Goal: Transaction & Acquisition: Purchase product/service

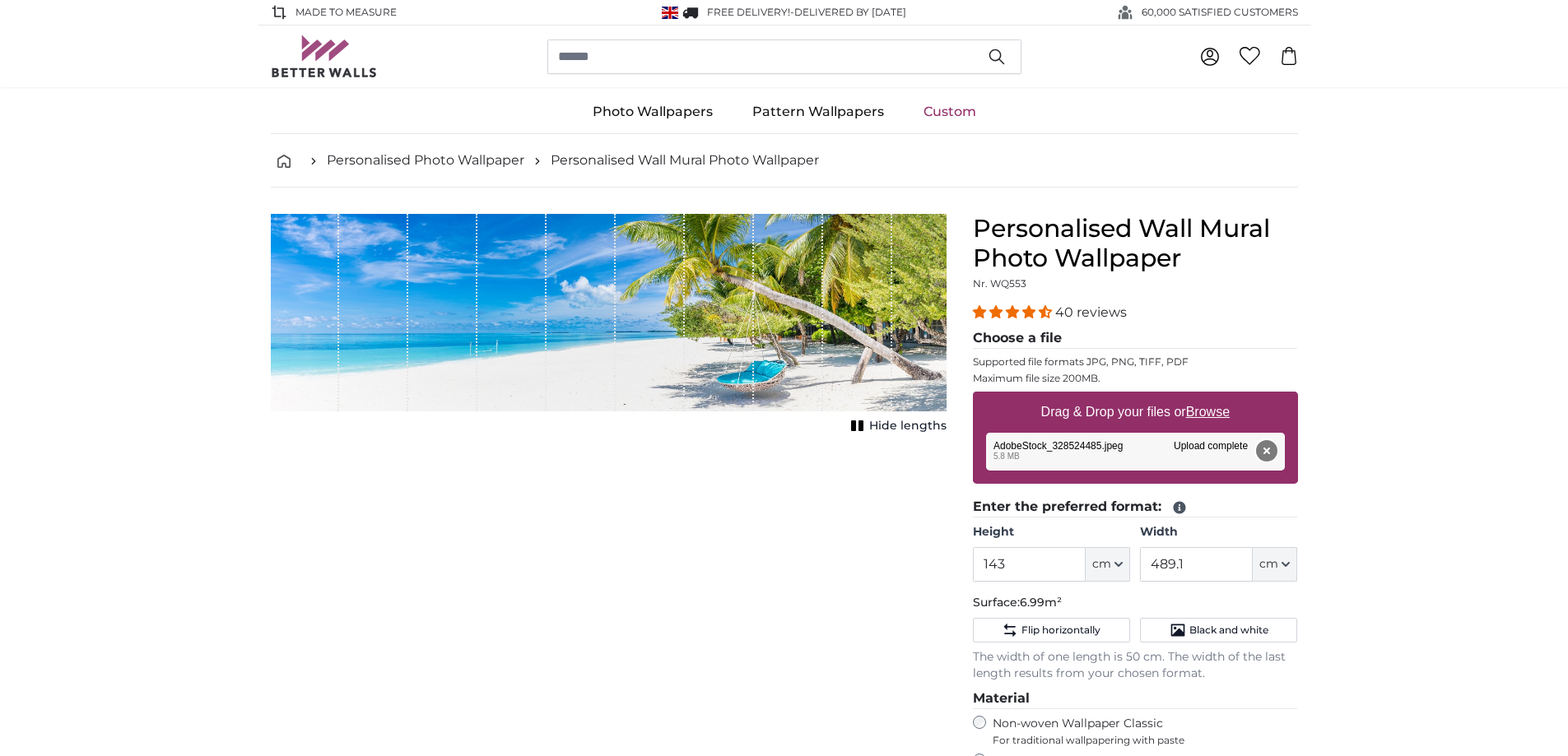
click at [1264, 452] on button "Remove" at bounding box center [1265, 451] width 21 height 21
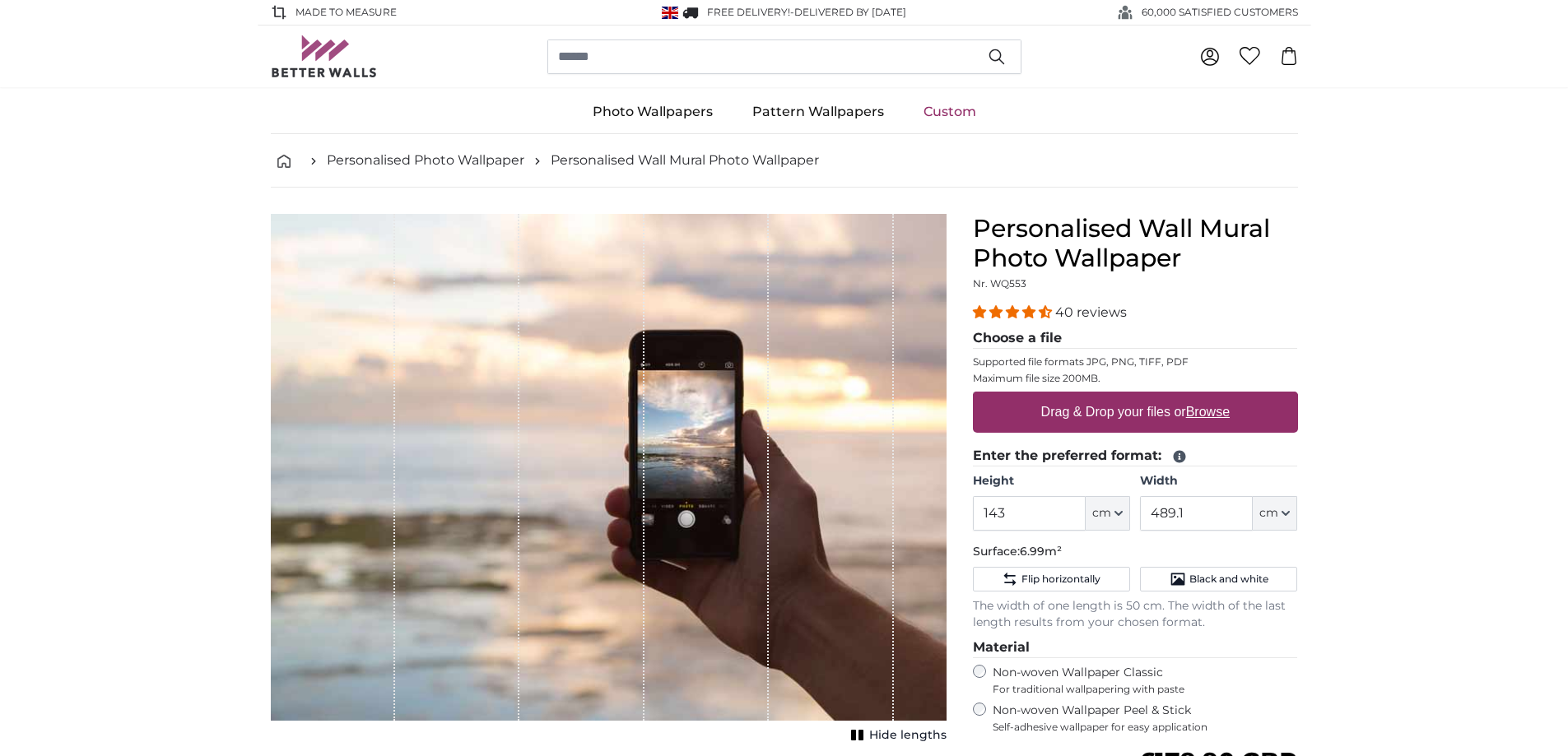
click at [1160, 415] on label "Drag & Drop your files or Browse" at bounding box center [1134, 412] width 202 height 32
click at [1160, 397] on input "Drag & Drop your files or Browse" at bounding box center [1135, 394] width 325 height 5
type input "**********"
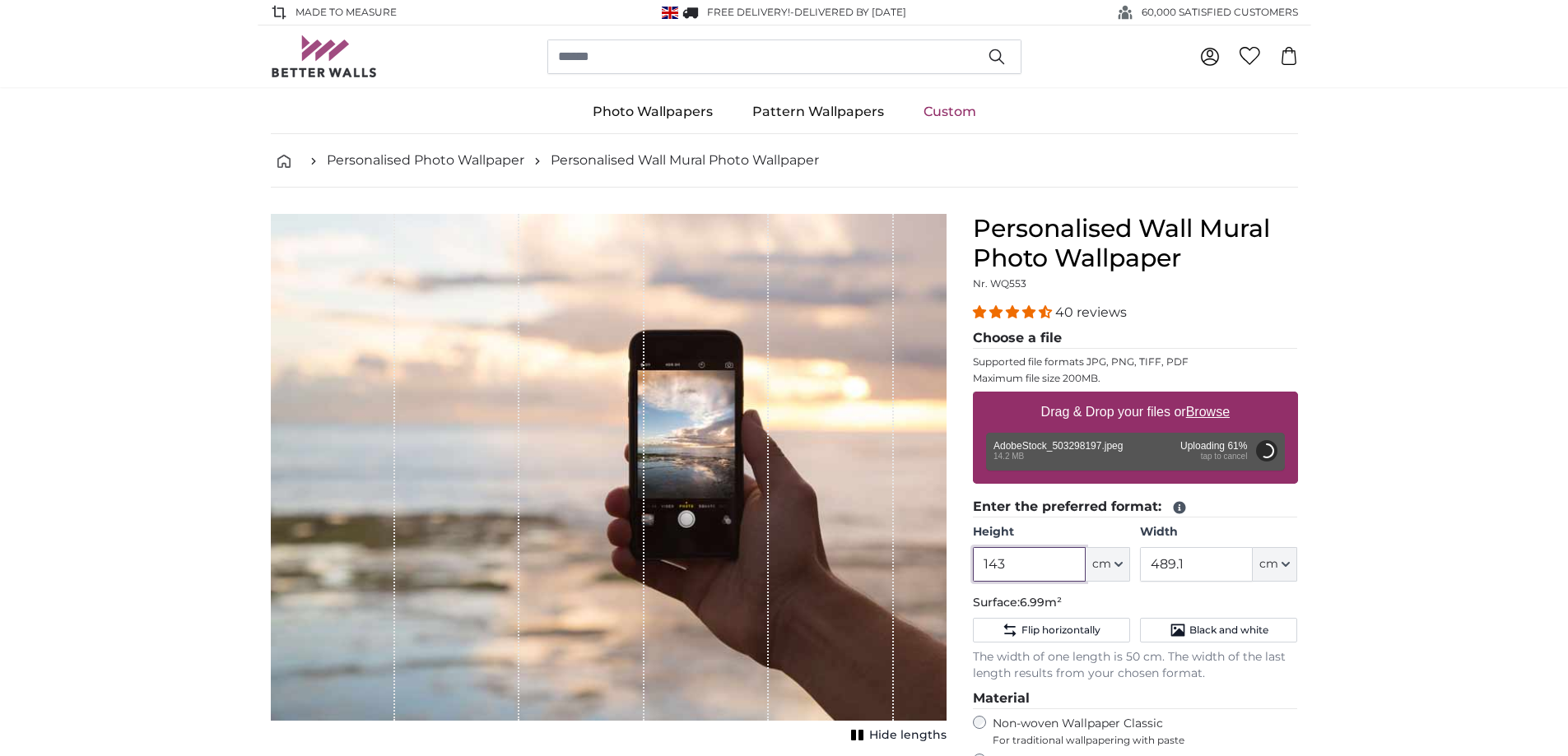
click at [1010, 564] on input "143" at bounding box center [1029, 564] width 113 height 34
type input "200"
type input "462"
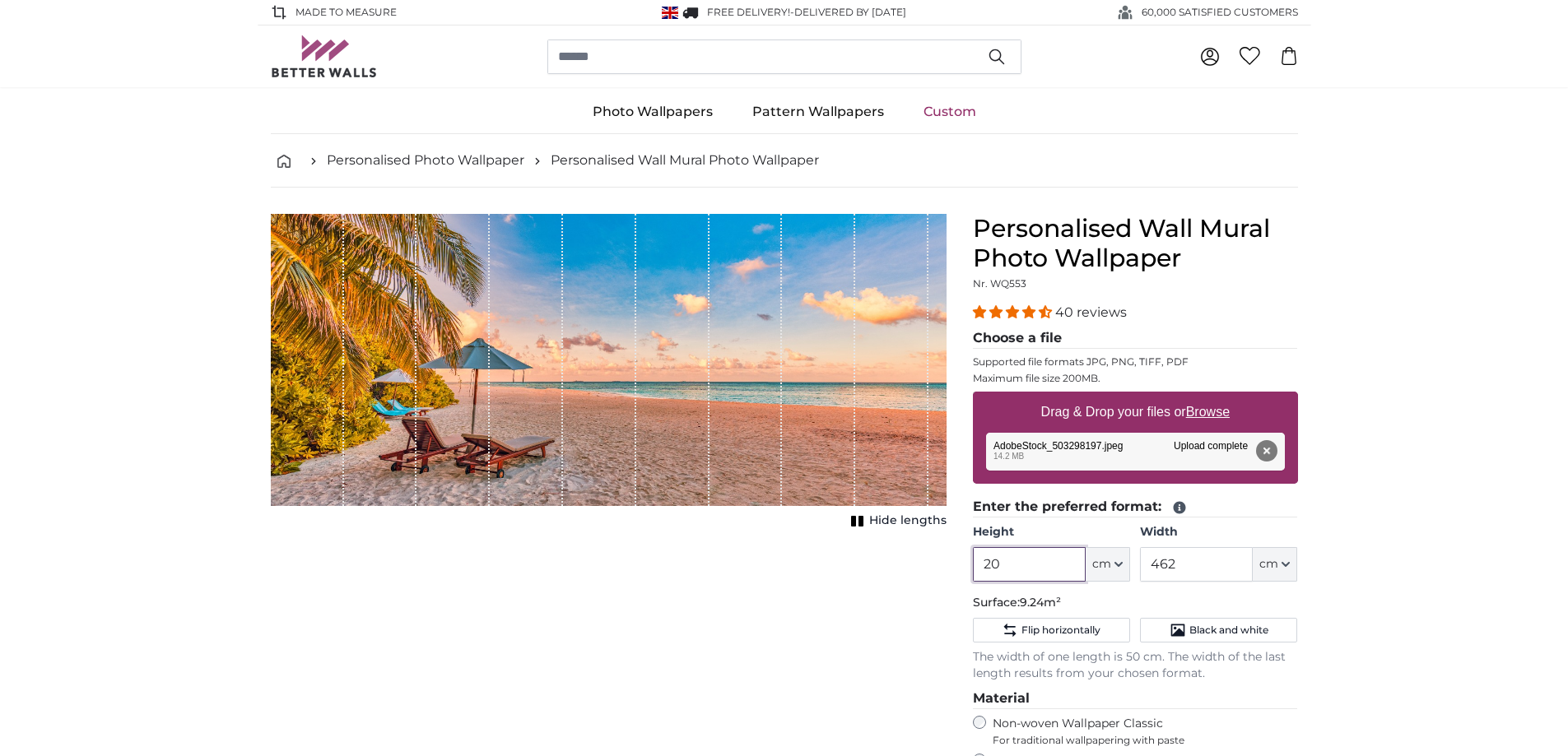
type input "2"
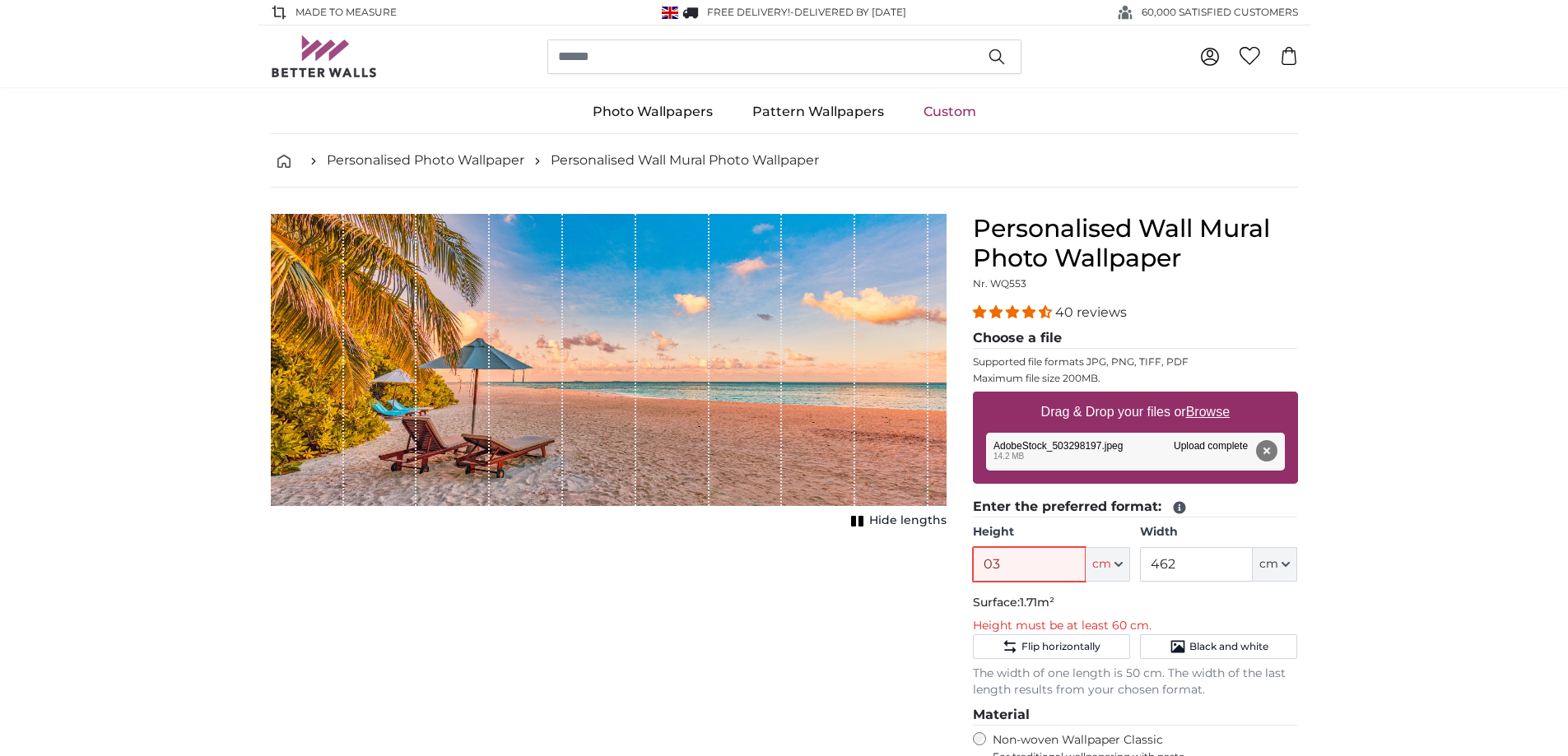
type input "0"
type input "137"
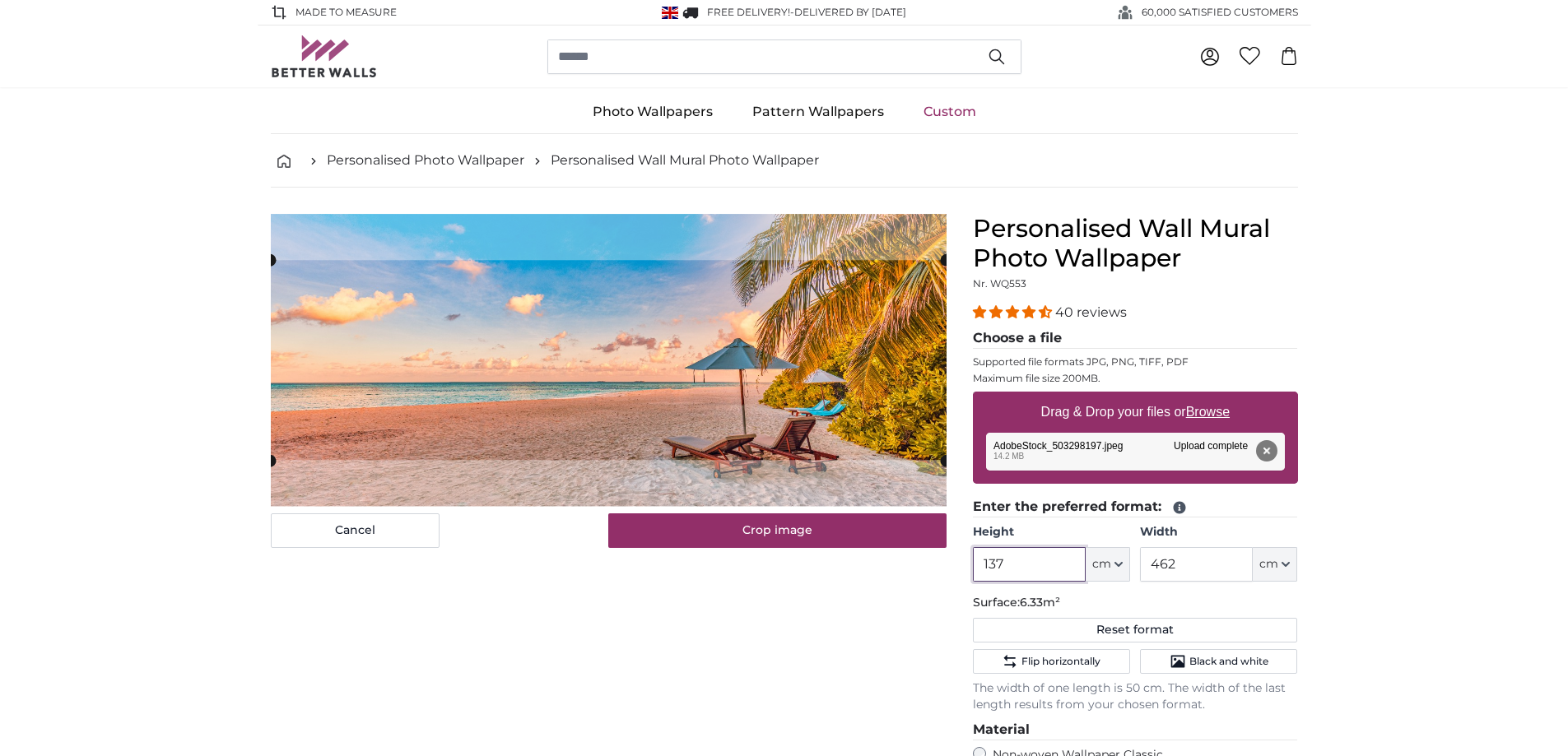
type input "137"
click at [1186, 570] on input "462" at bounding box center [1196, 564] width 113 height 34
type input "4"
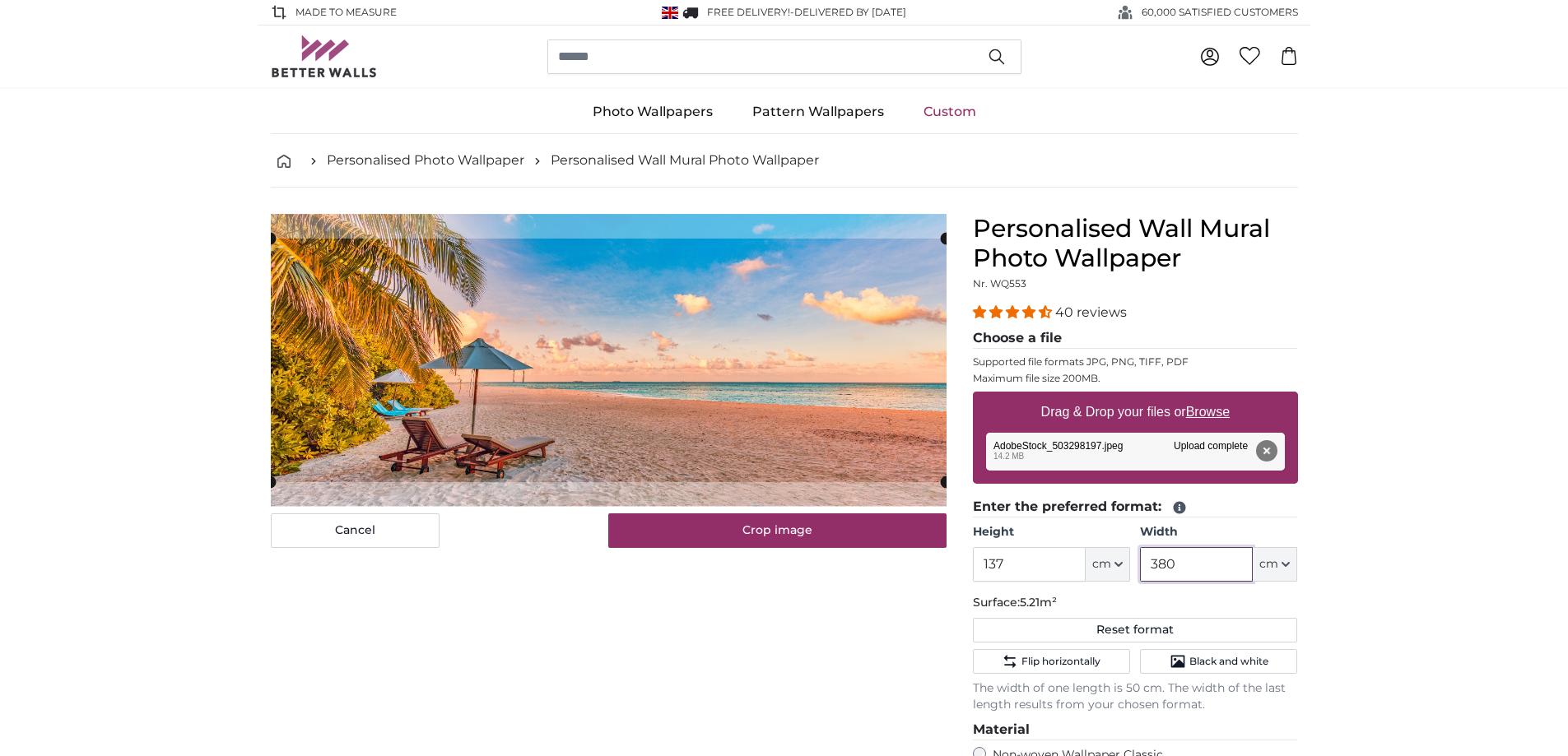
type input "380"
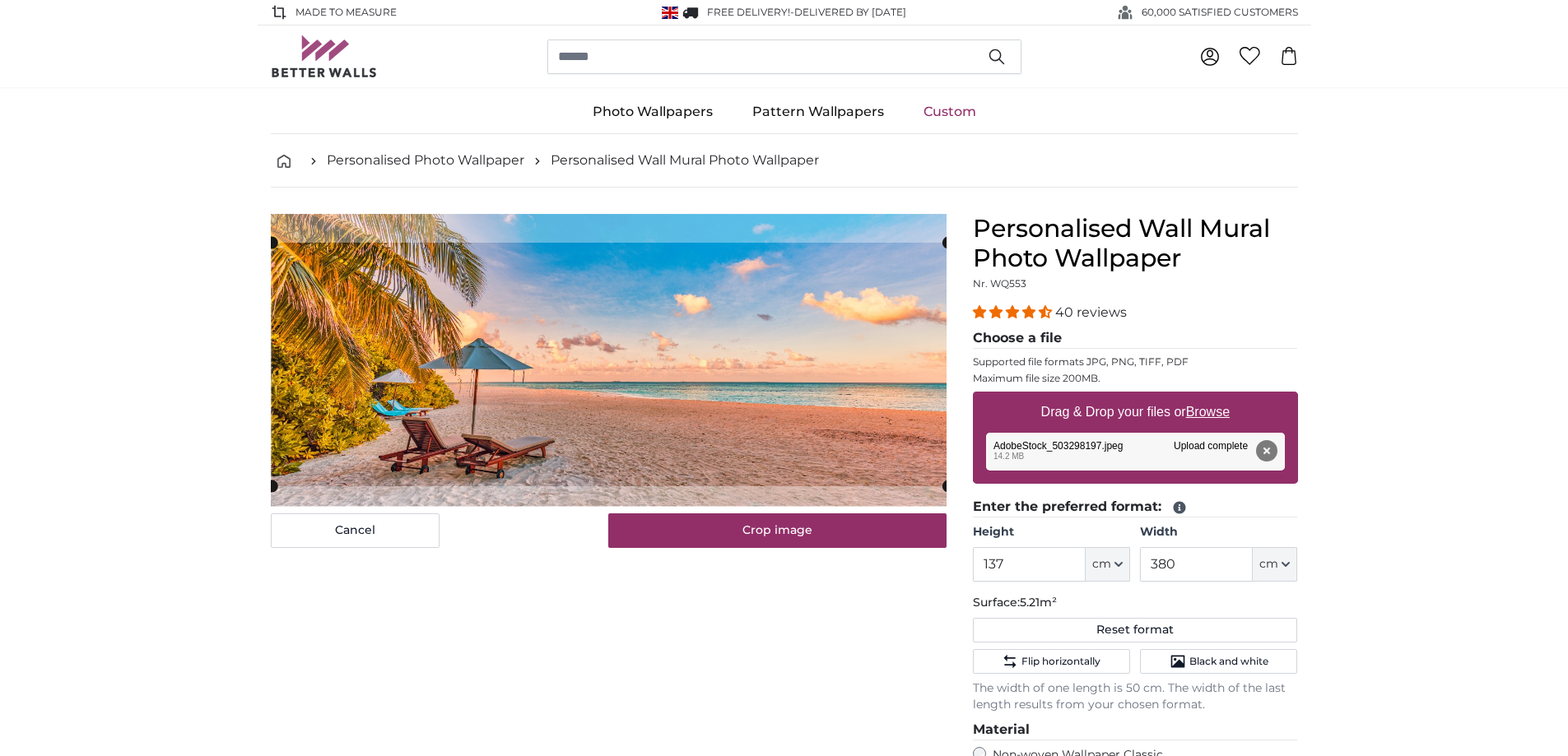
click at [565, 302] on cropper-handle at bounding box center [609, 364] width 676 height 244
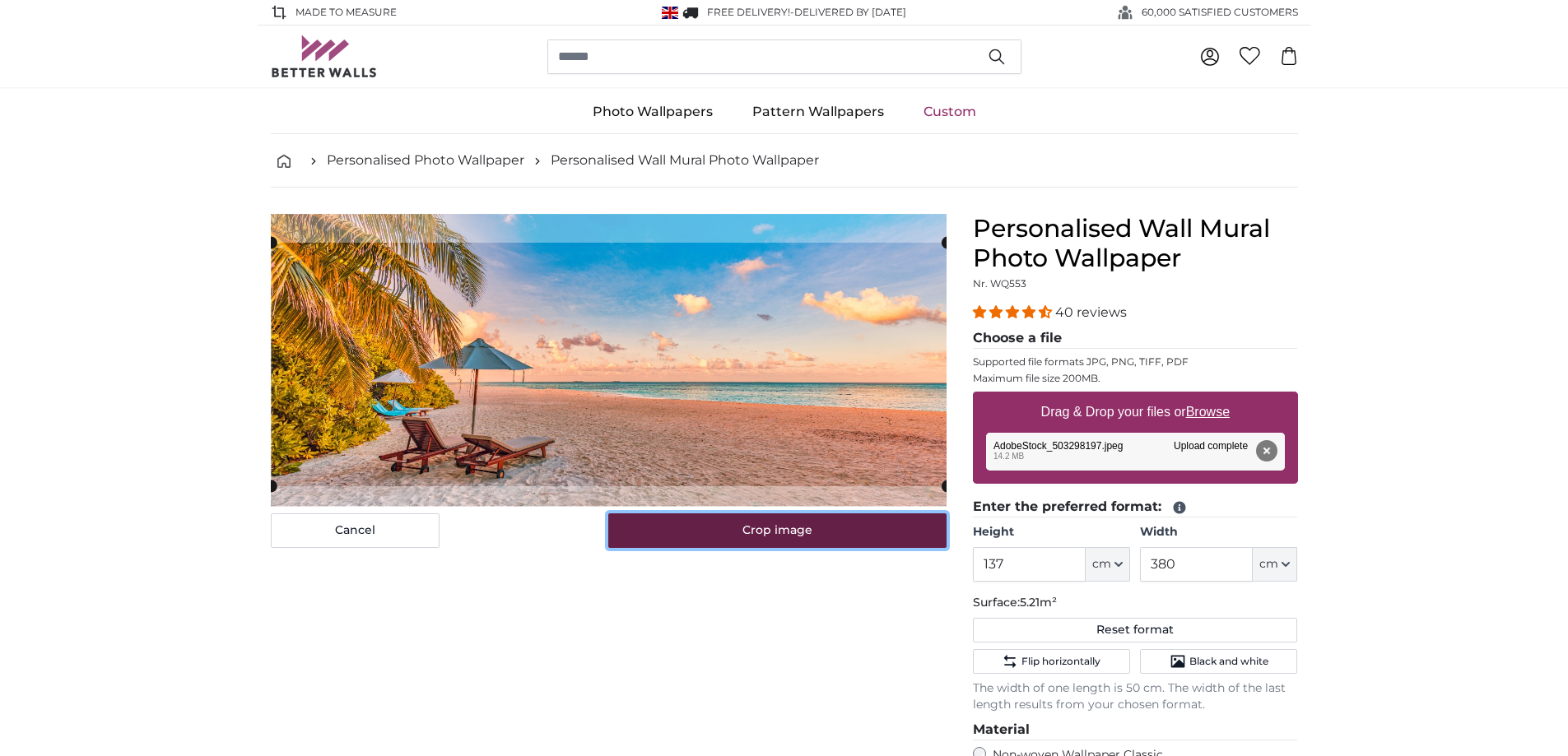
click at [806, 529] on button "Crop image" at bounding box center [777, 530] width 338 height 34
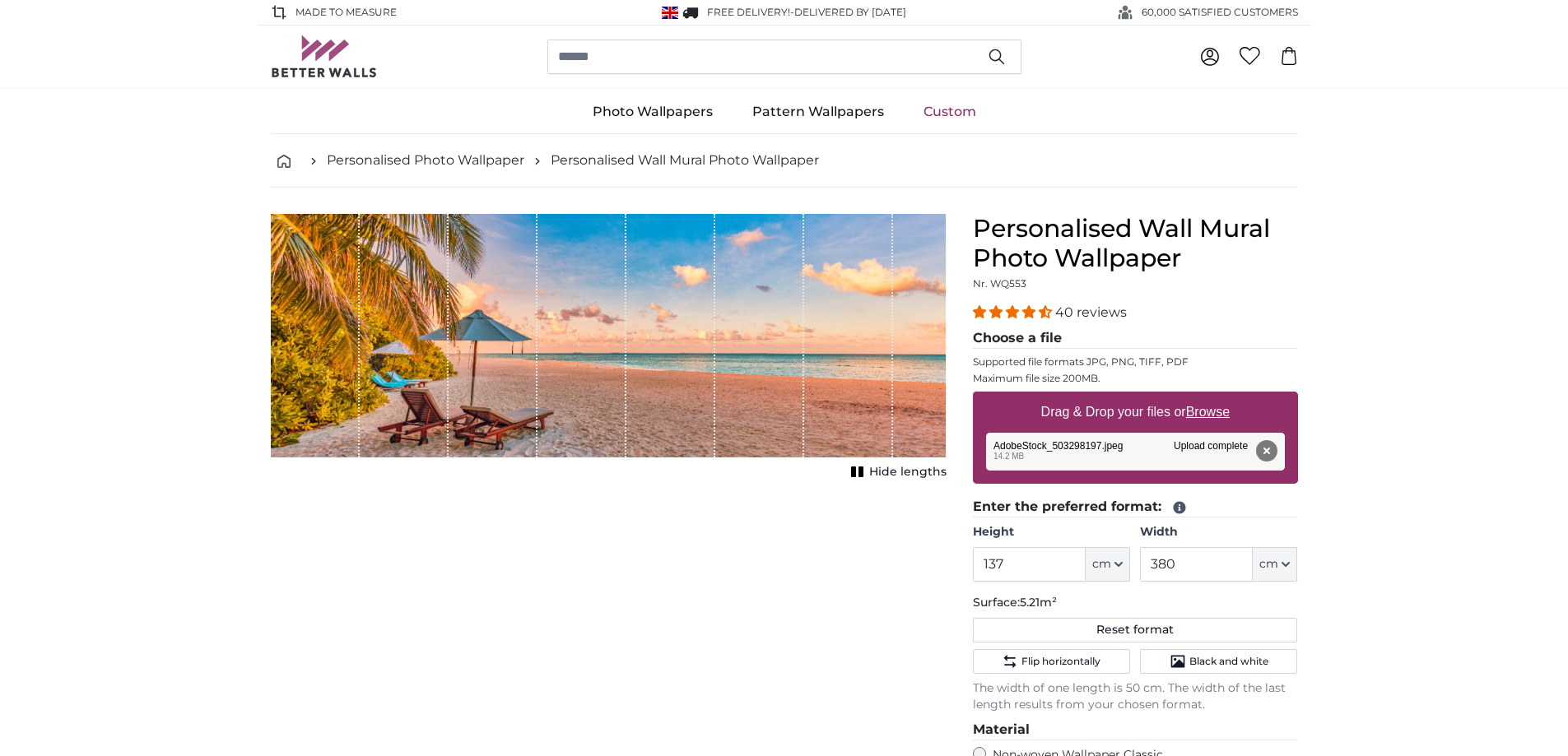
click at [811, 617] on div "Cancel Crop image Hide lengths" at bounding box center [608, 656] width 702 height 884
click at [1008, 564] on input "137" at bounding box center [1029, 564] width 113 height 34
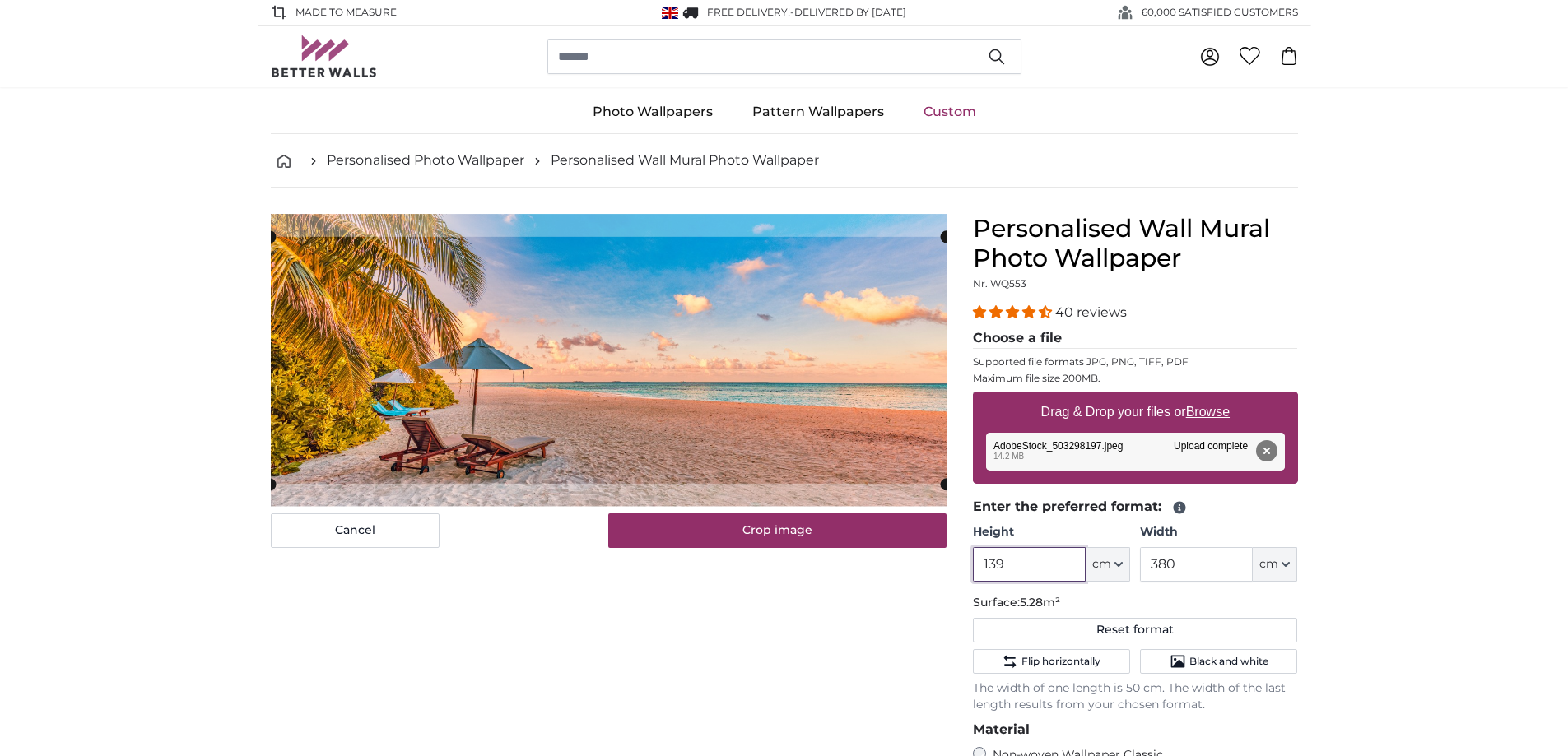
type input "139"
click at [1190, 558] on input "380" at bounding box center [1196, 564] width 113 height 34
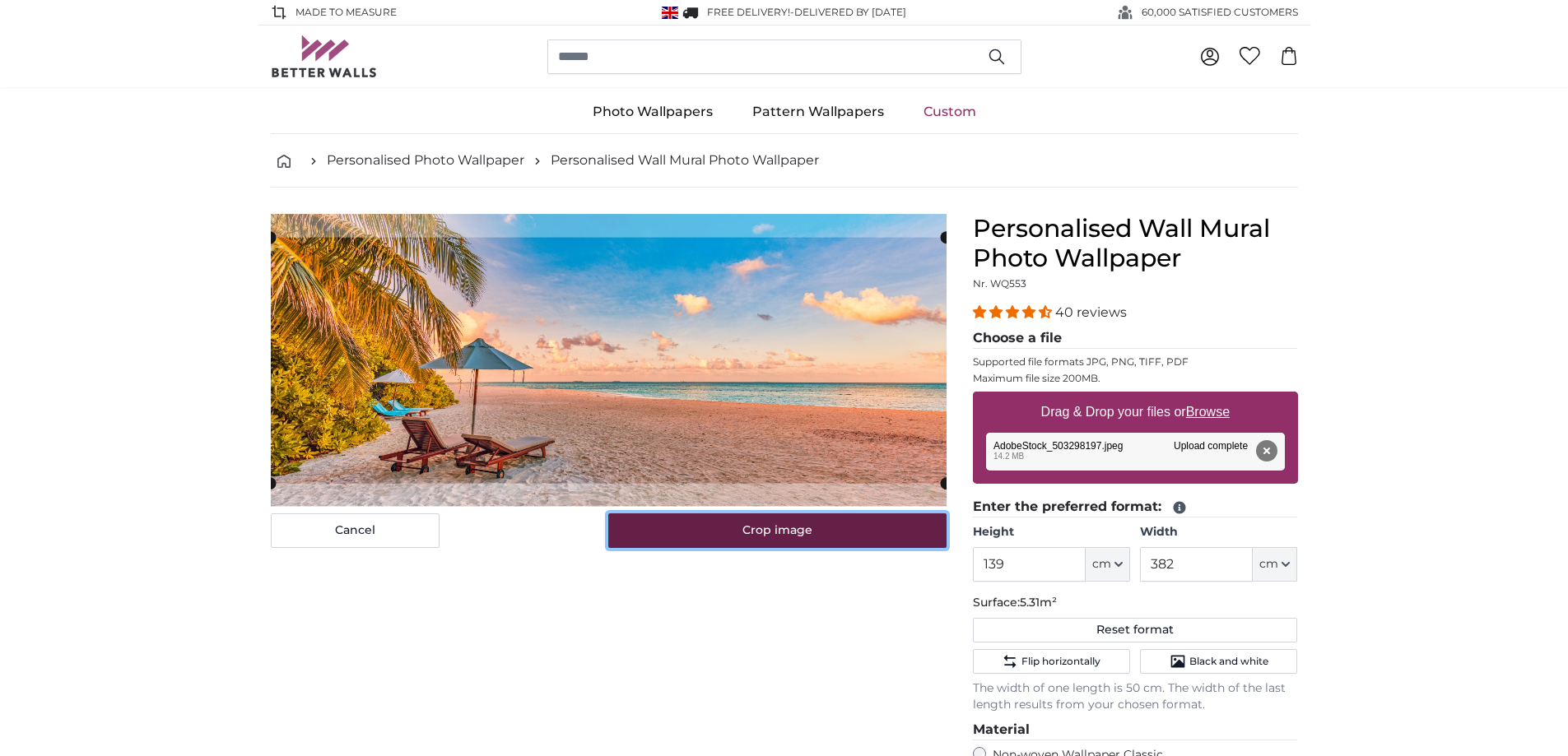
click at [770, 535] on button "Crop image" at bounding box center [777, 530] width 338 height 34
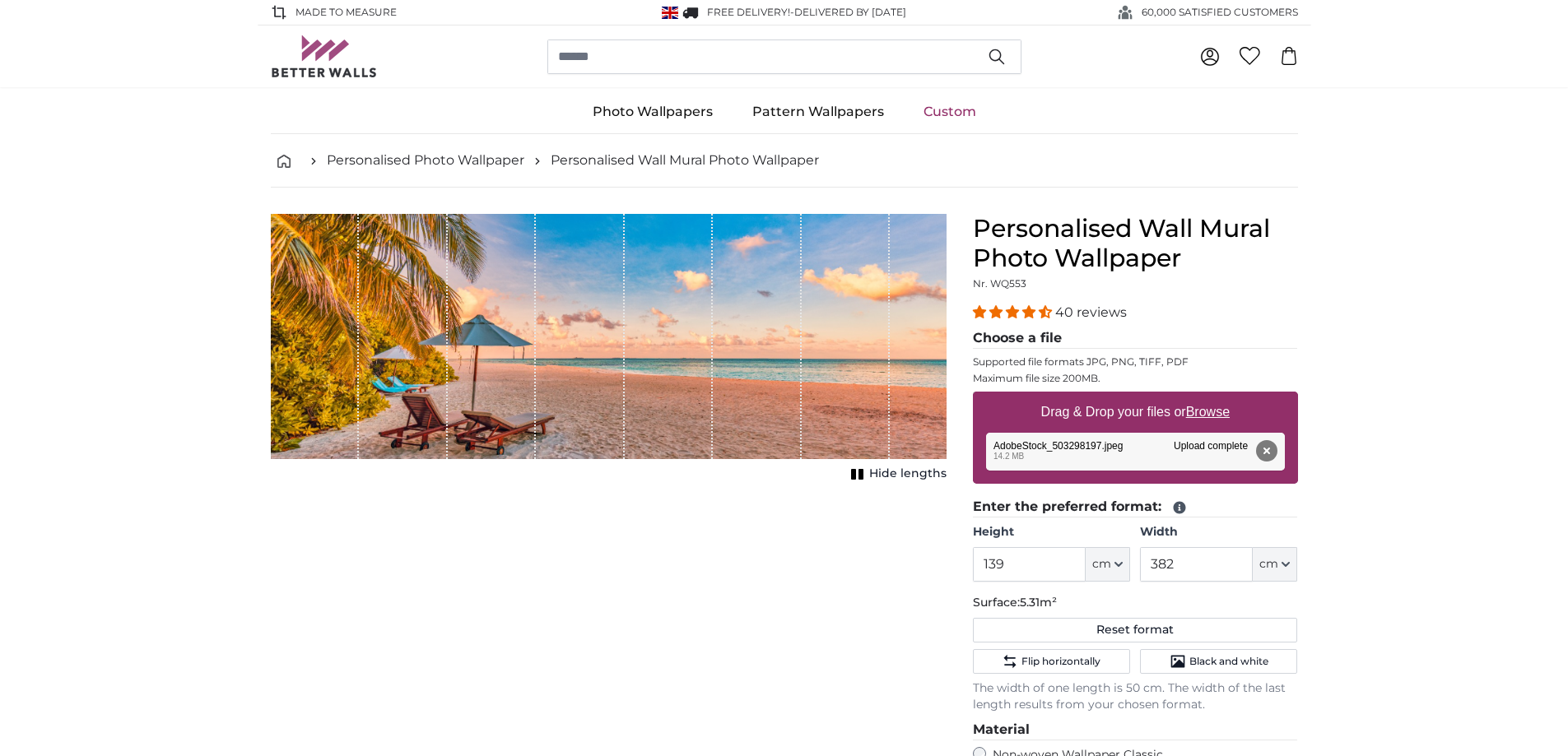
click at [900, 480] on span "Hide lengths" at bounding box center [908, 474] width 77 height 16
click at [1198, 569] on input "382" at bounding box center [1196, 564] width 113 height 34
type input "3"
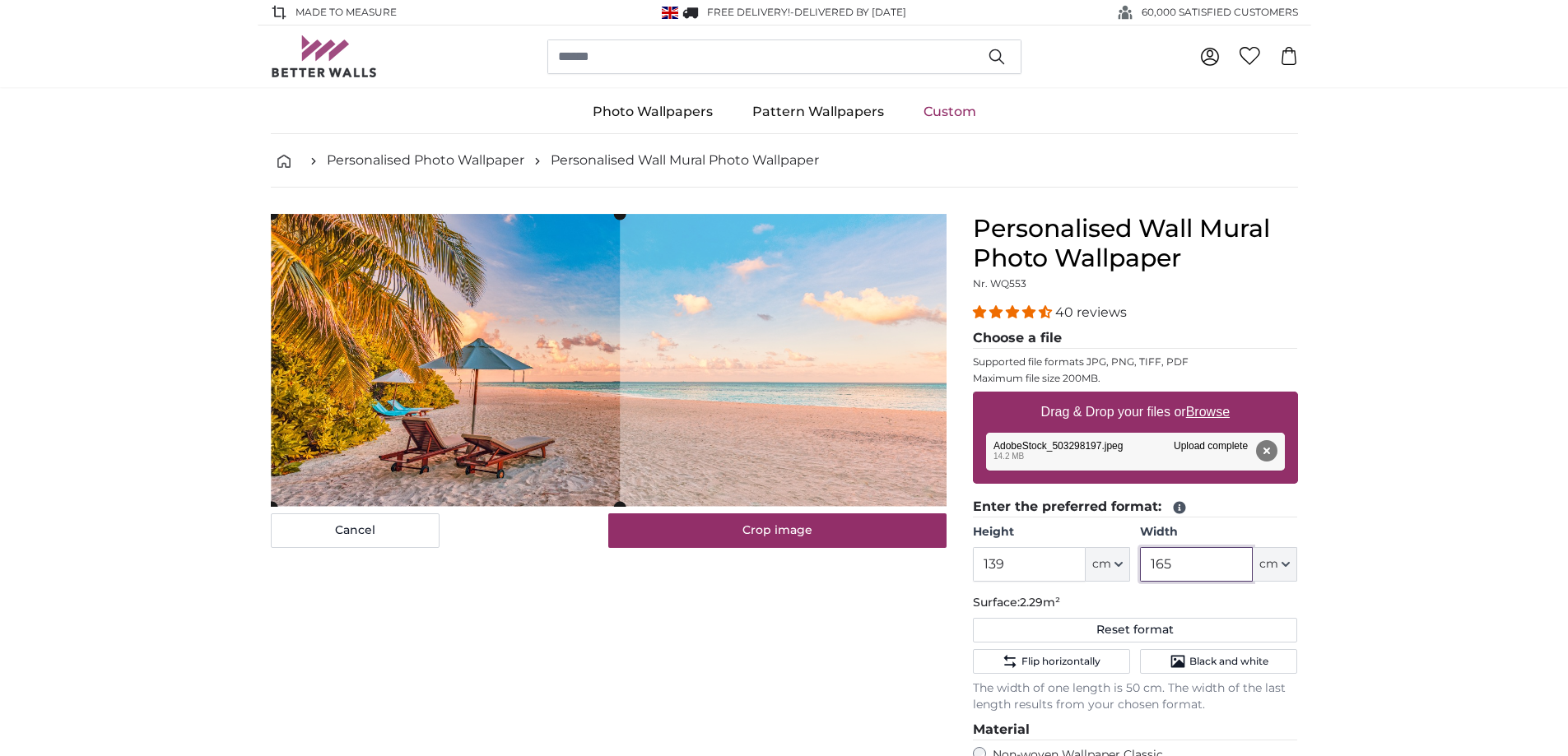
click at [535, 385] on cropper-handle at bounding box center [445, 360] width 348 height 292
click at [1183, 564] on input "165" at bounding box center [1196, 564] width 113 height 34
type input "1"
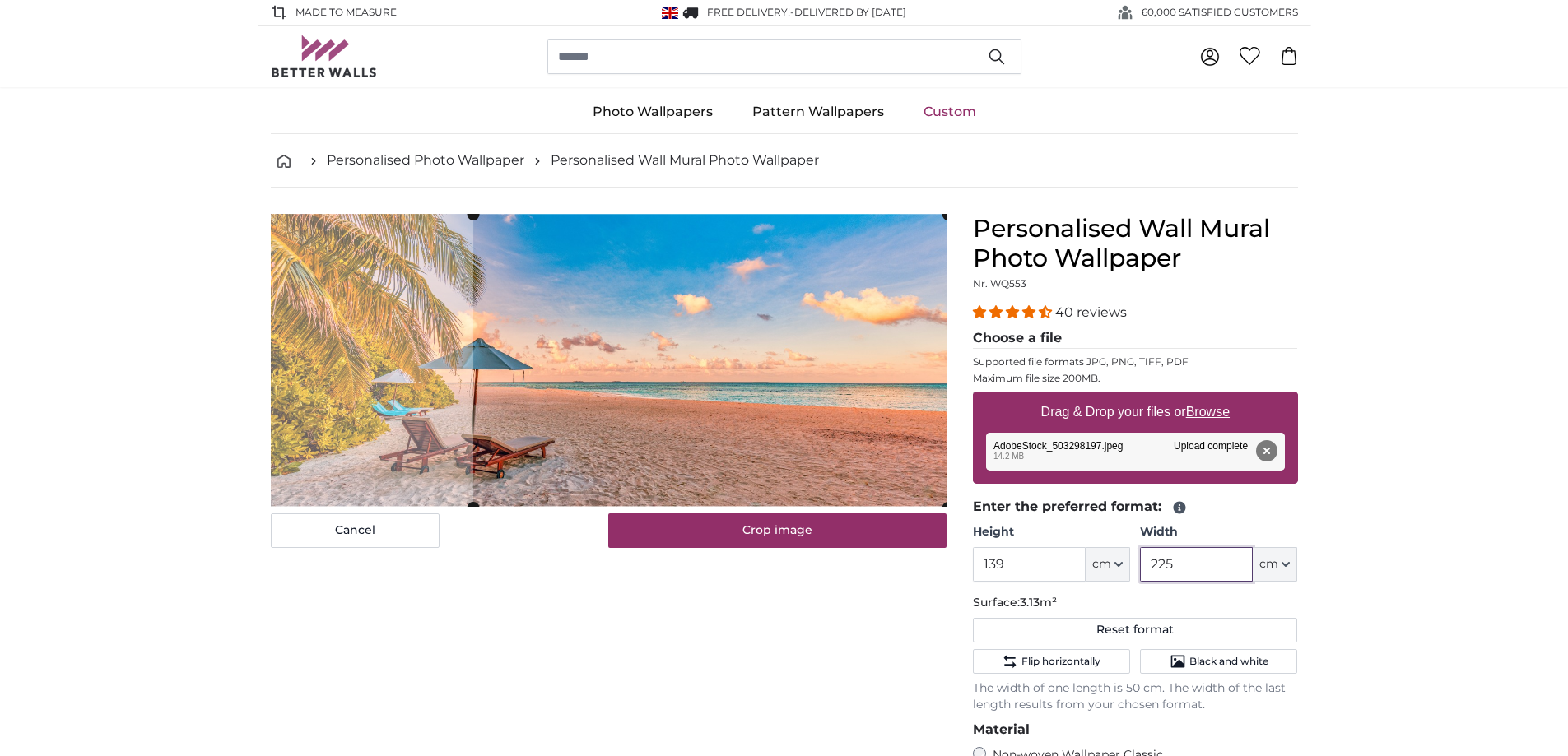
click at [920, 438] on cropper-handle at bounding box center [710, 361] width 474 height 292
type input "2"
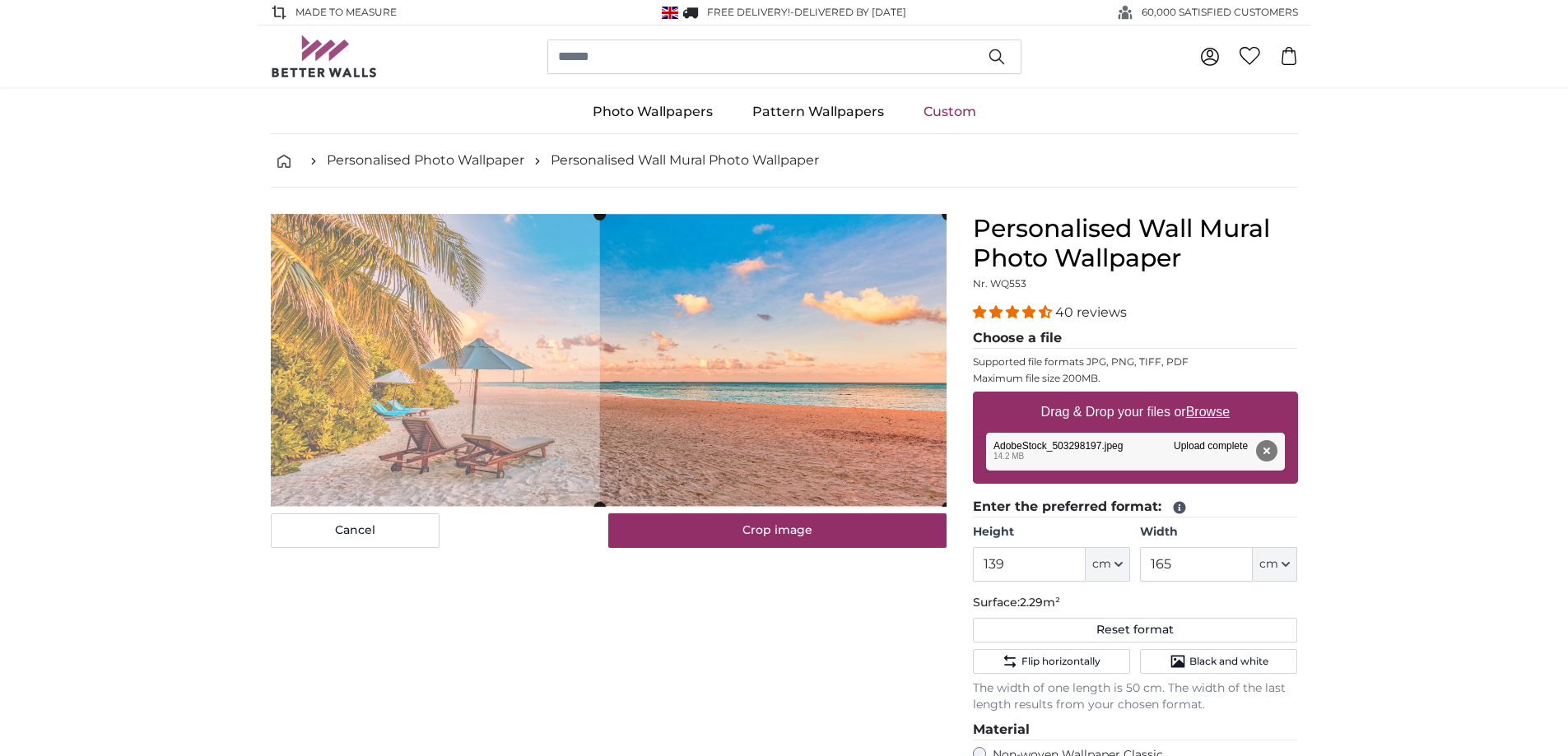
click at [888, 396] on cropper-handle at bounding box center [772, 361] width 348 height 292
click at [1211, 565] on input "165" at bounding box center [1196, 564] width 113 height 34
type input "1"
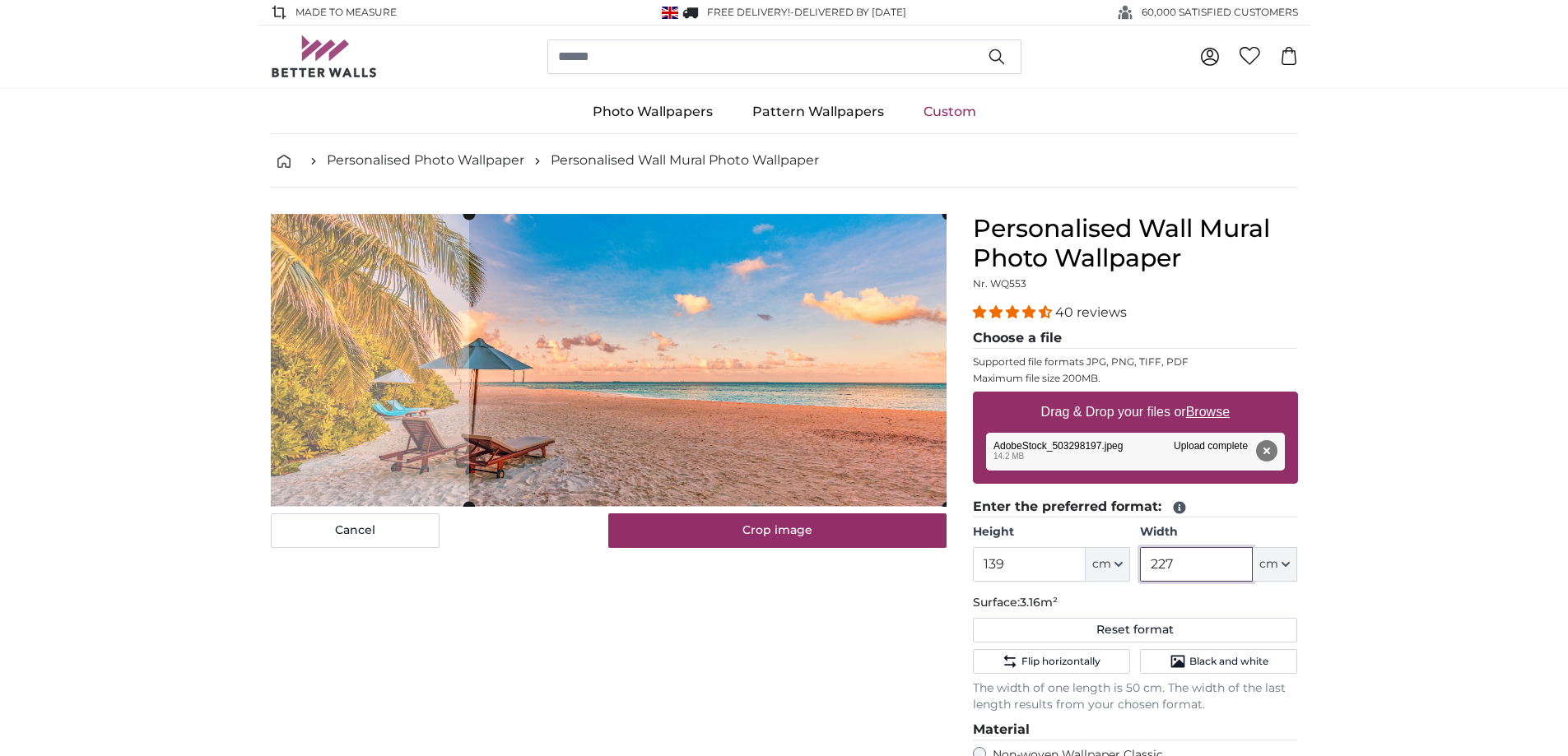
click at [843, 388] on cropper-handle at bounding box center [707, 360] width 478 height 292
click at [1273, 452] on button "Remove" at bounding box center [1265, 451] width 21 height 21
type input "382"
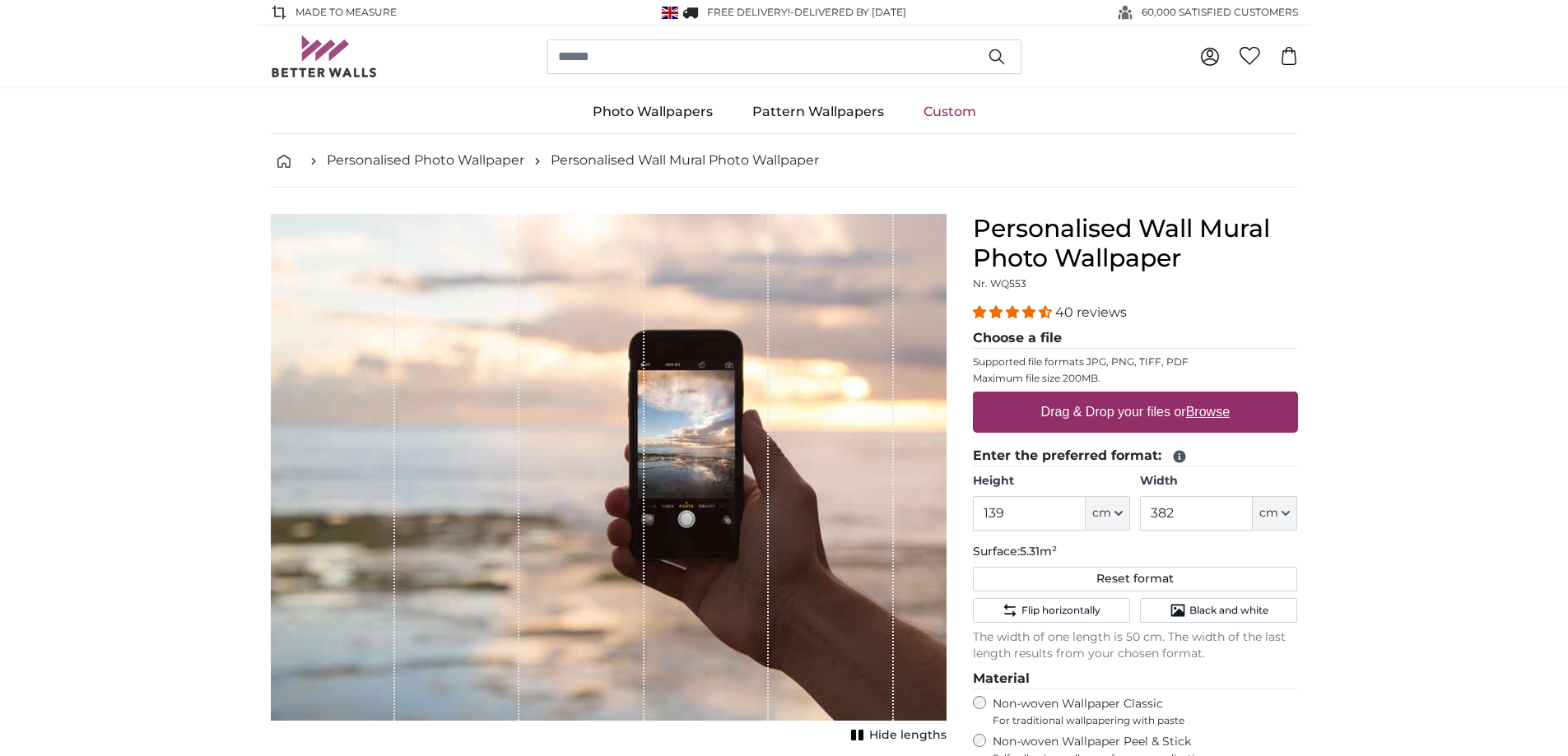
click at [1127, 408] on label "Drag & Drop your files or Browse" at bounding box center [1134, 412] width 202 height 32
click at [1127, 397] on input "Drag & Drop your files or Browse" at bounding box center [1135, 394] width 325 height 5
type input "**********"
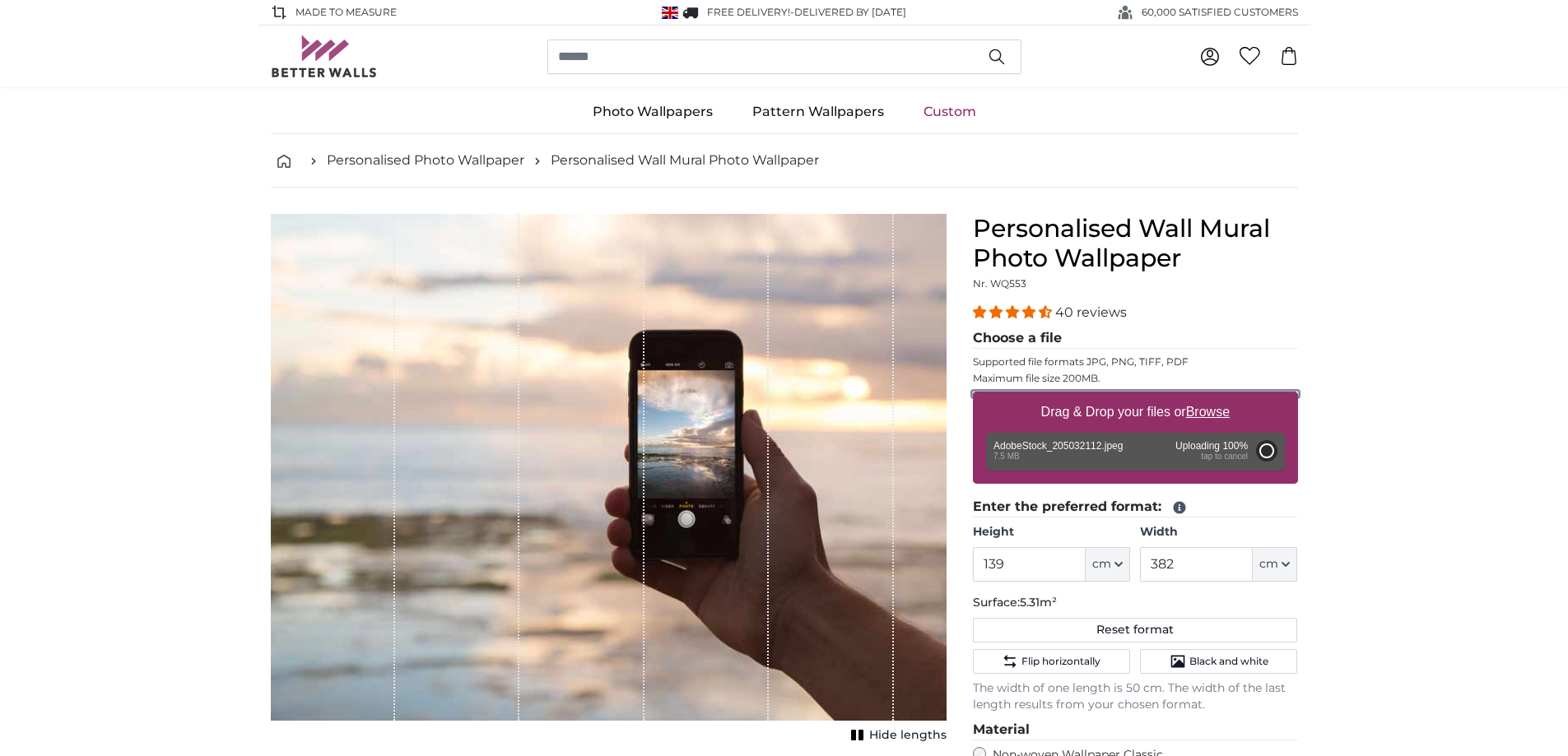
type input "200"
type input "456"
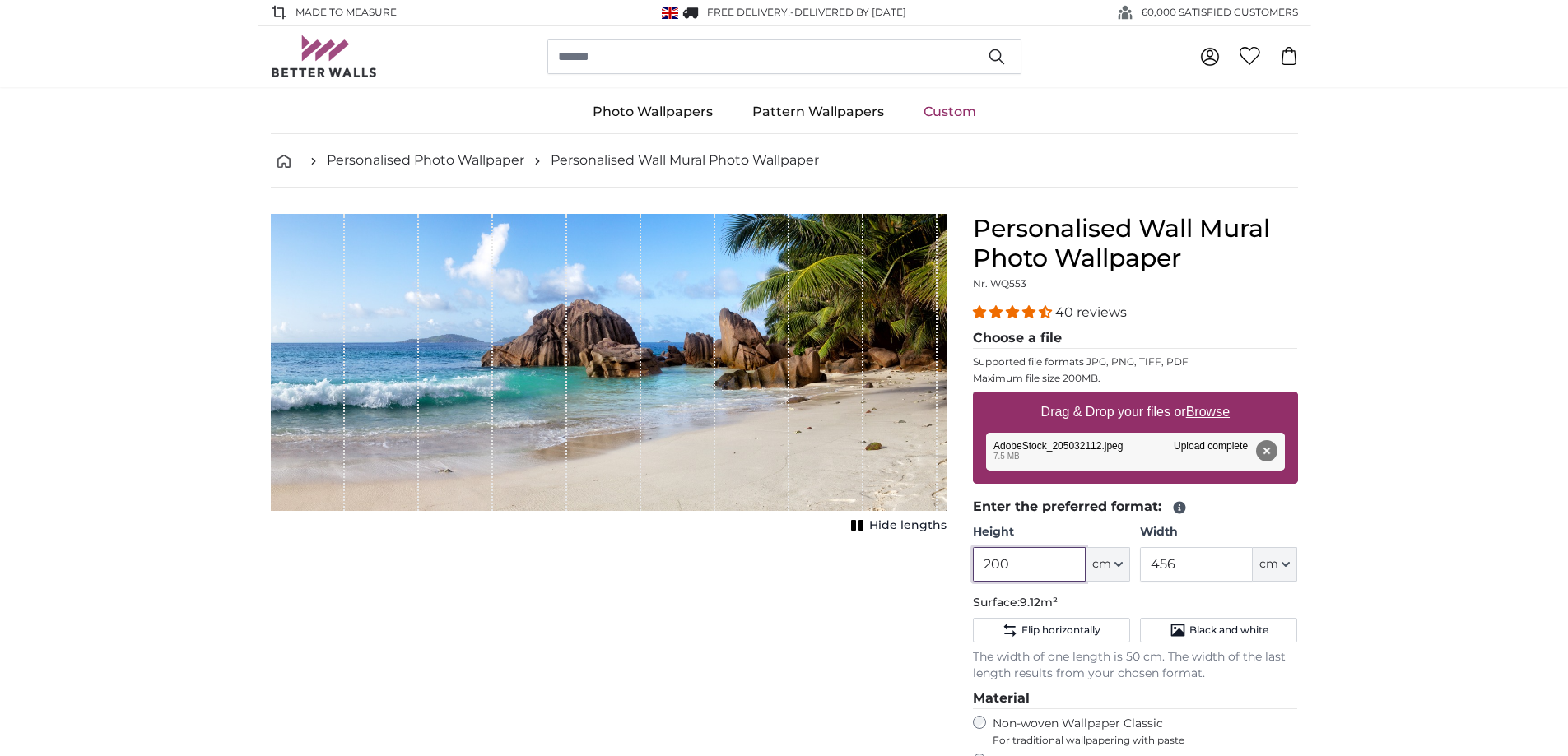
click at [1019, 564] on input "200" at bounding box center [1029, 564] width 113 height 34
type input "2"
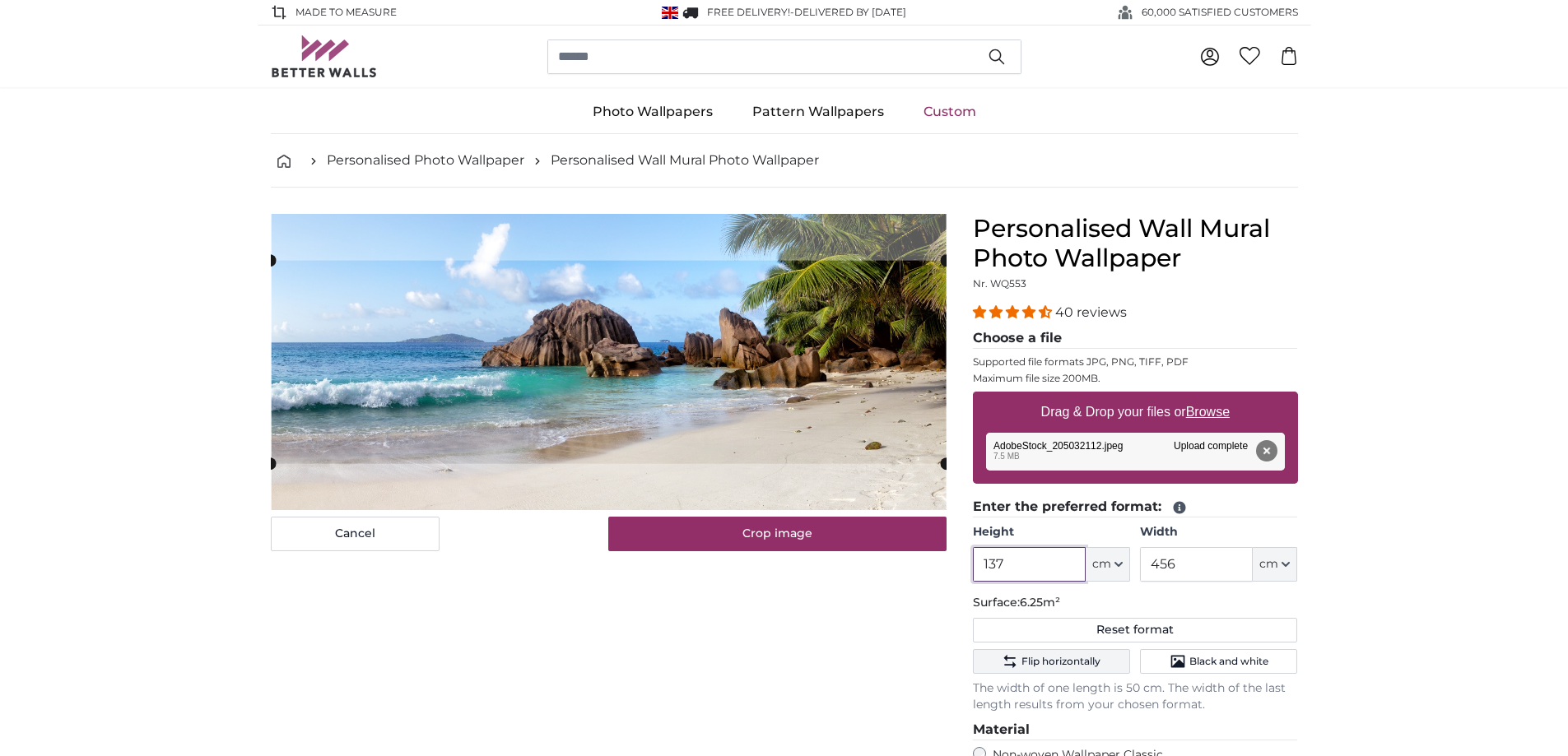
type input "137"
click at [1060, 663] on span "Flip horizontally" at bounding box center [1061, 661] width 79 height 13
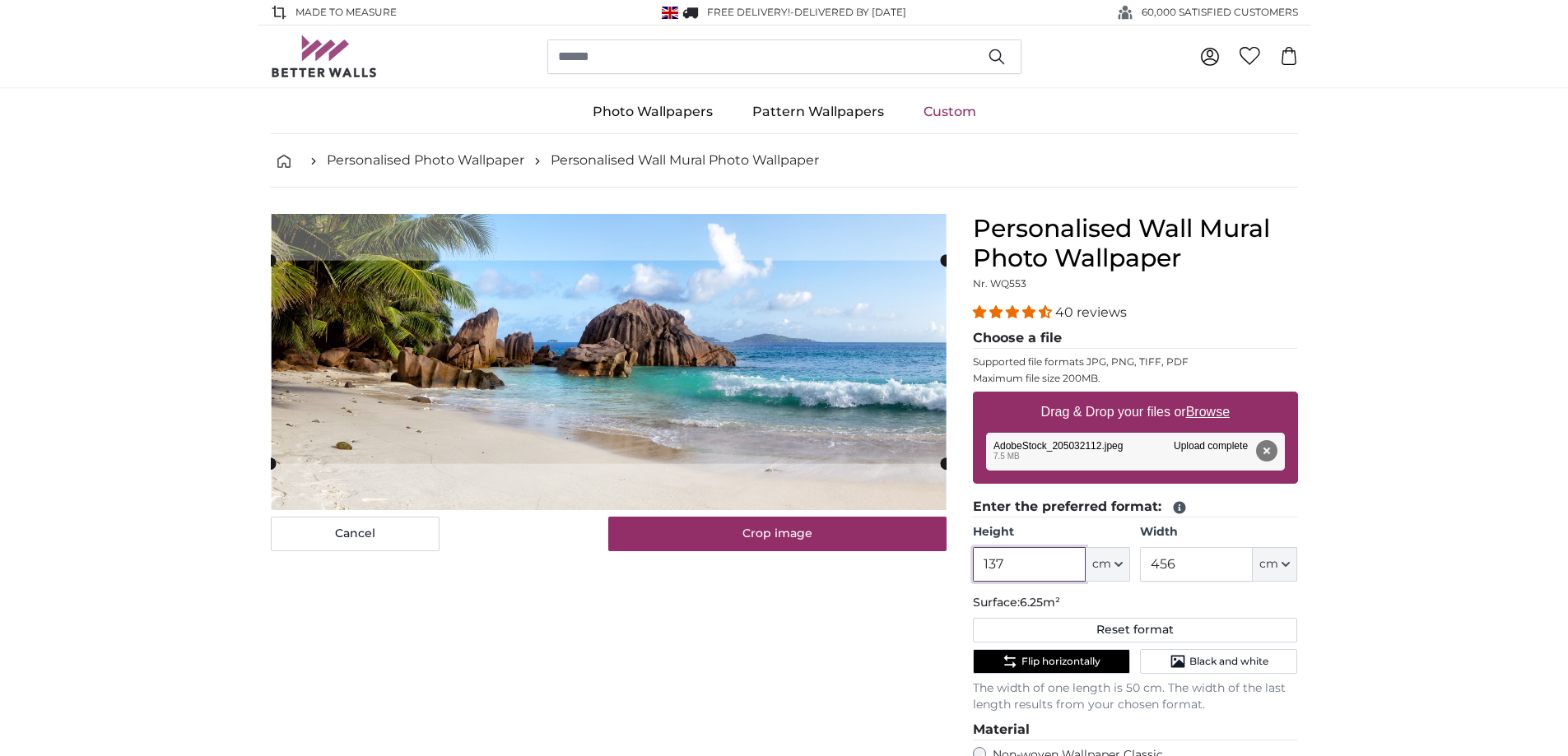
click at [1015, 562] on input "137" at bounding box center [1029, 564] width 113 height 34
click at [1180, 569] on input "456" at bounding box center [1196, 564] width 113 height 34
type input "4"
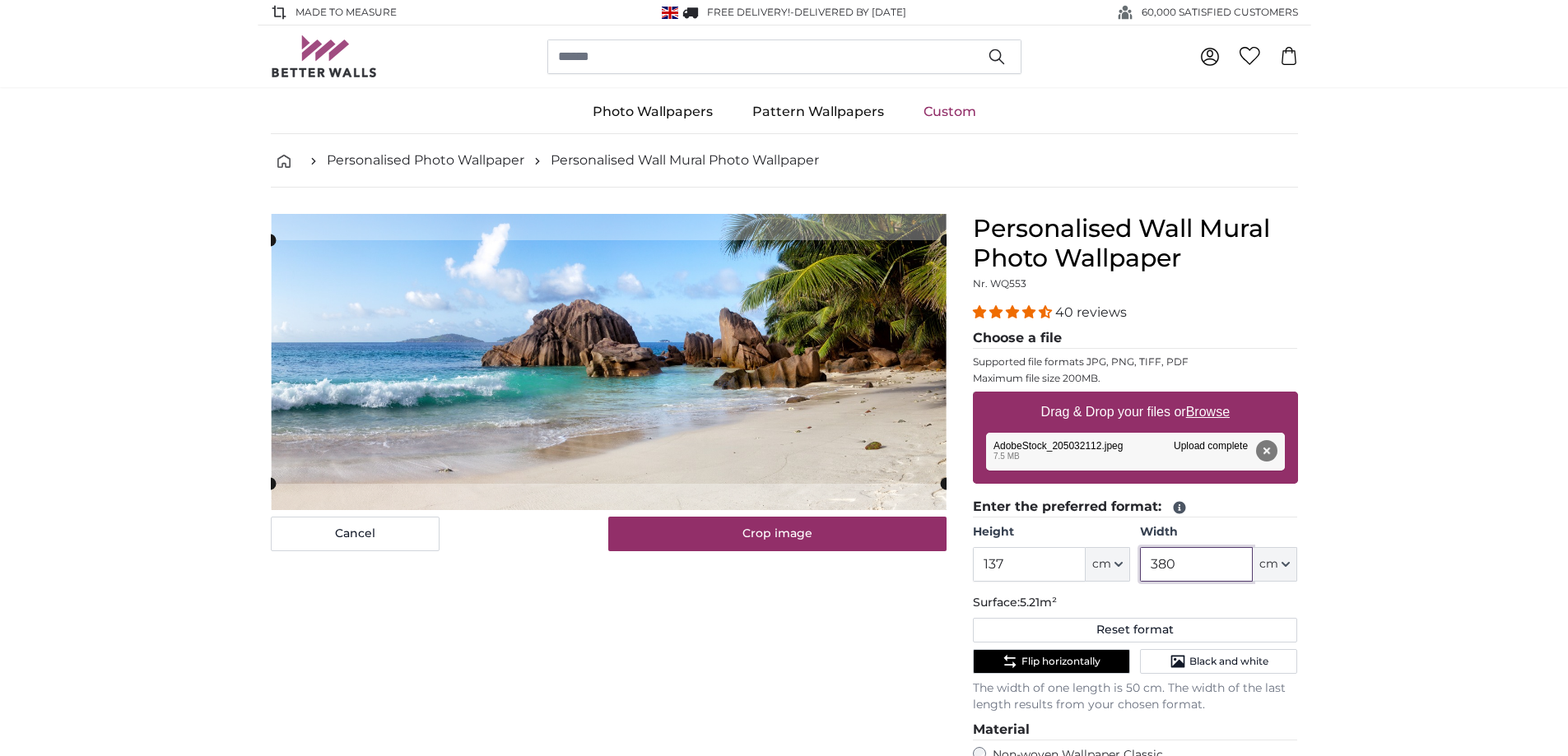
type input "380"
click at [652, 443] on cropper-handle at bounding box center [609, 357] width 676 height 244
click at [1050, 659] on span "Flip horizontally" at bounding box center [1061, 661] width 79 height 13
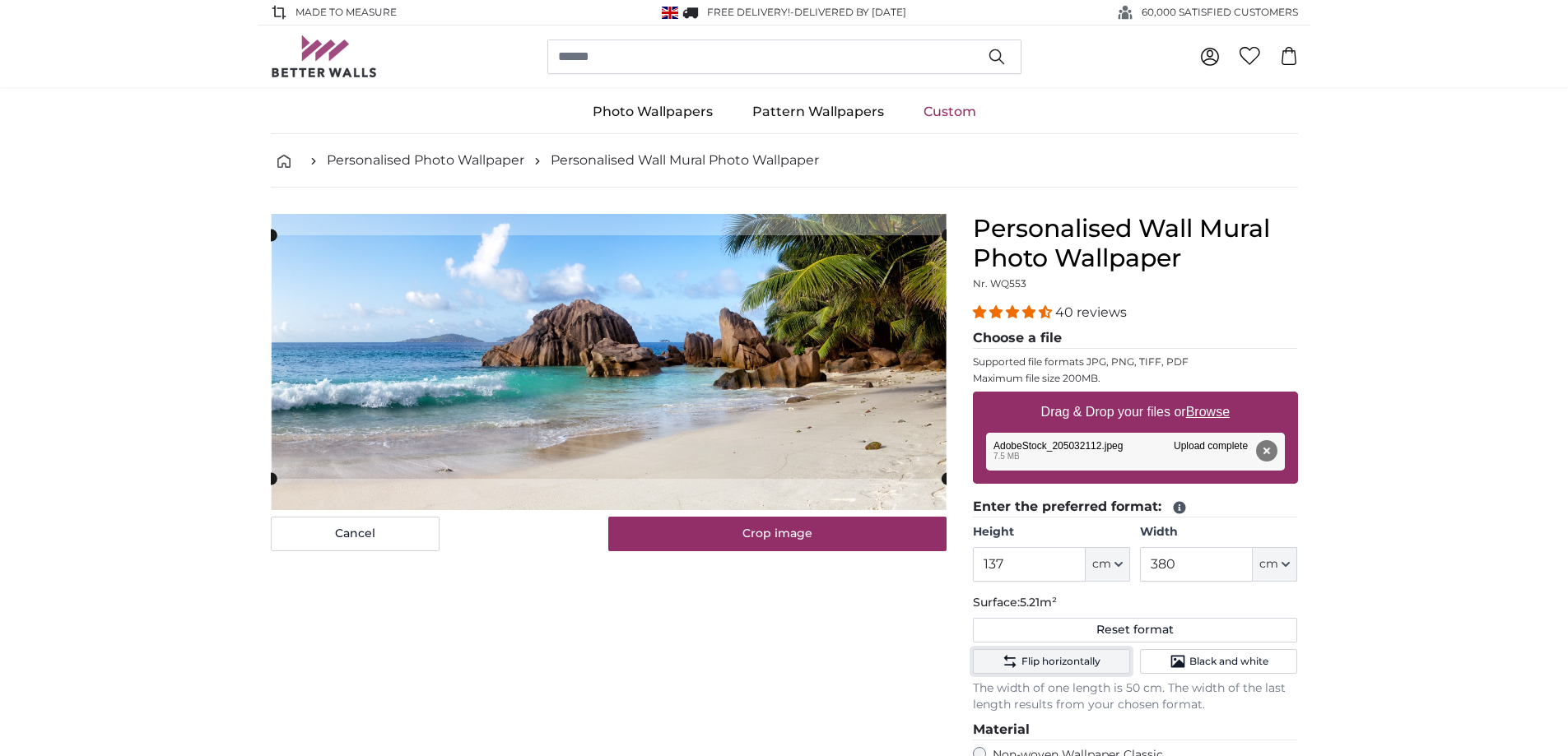
click at [1050, 659] on span "Flip horizontally" at bounding box center [1061, 661] width 79 height 13
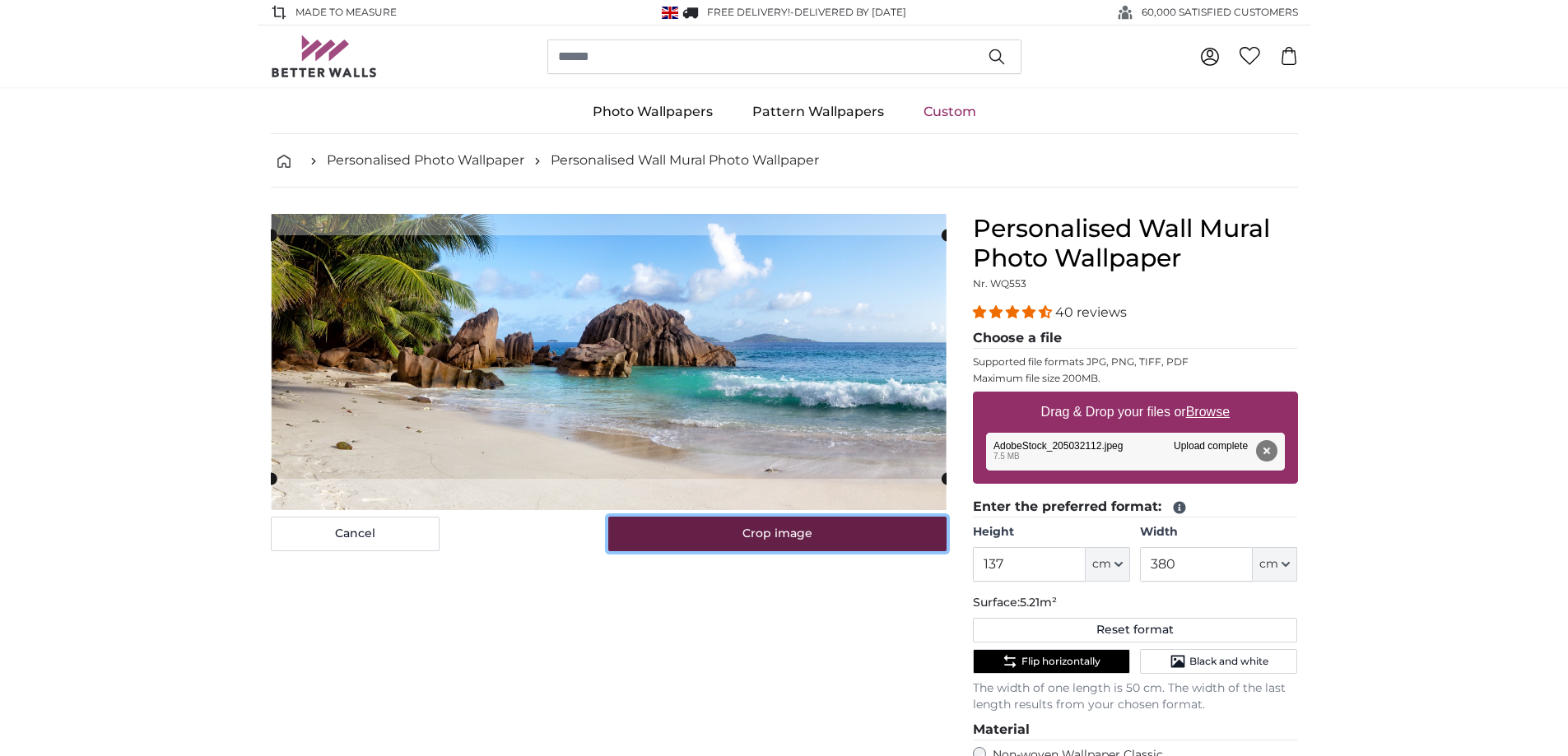
click at [789, 539] on button "Crop image" at bounding box center [777, 534] width 338 height 34
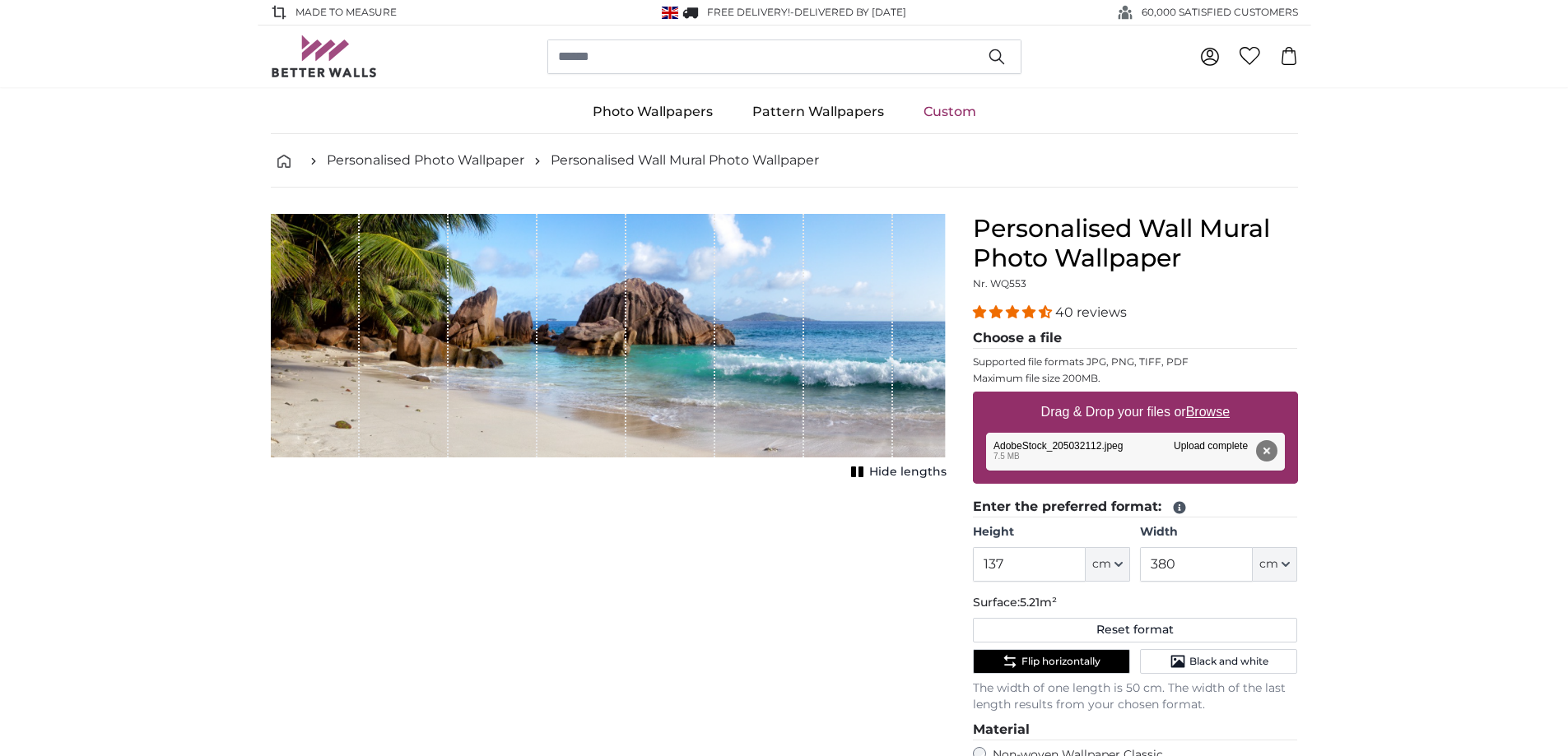
click at [731, 599] on div "Cancel Crop image Hide lengths" at bounding box center [608, 656] width 702 height 884
click at [1267, 446] on button "Remove" at bounding box center [1265, 451] width 21 height 21
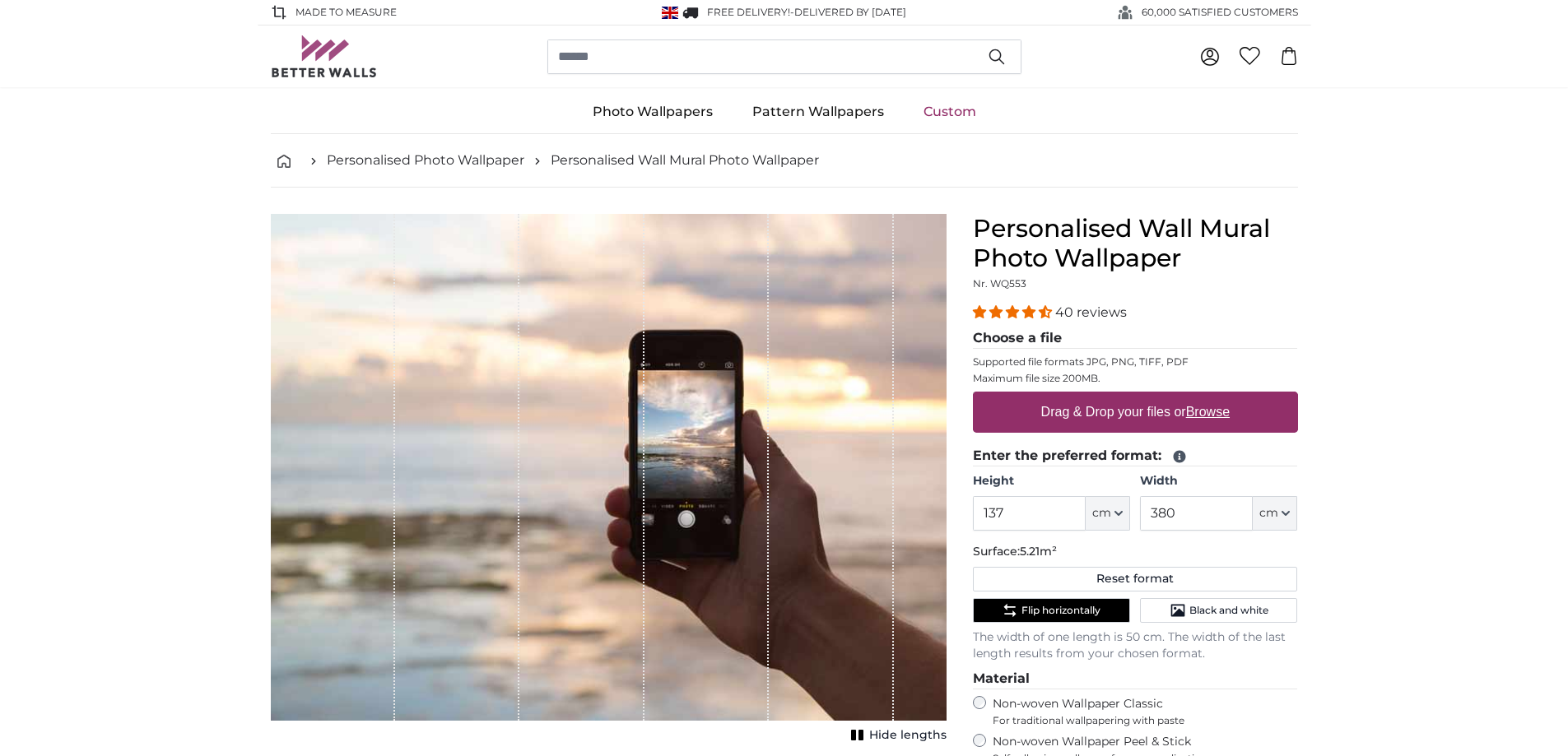
click at [1135, 413] on label "Drag & Drop your files or Browse" at bounding box center [1134, 412] width 202 height 32
click at [1135, 397] on input "Drag & Drop your files or Browse" at bounding box center [1135, 394] width 325 height 5
type input "**********"
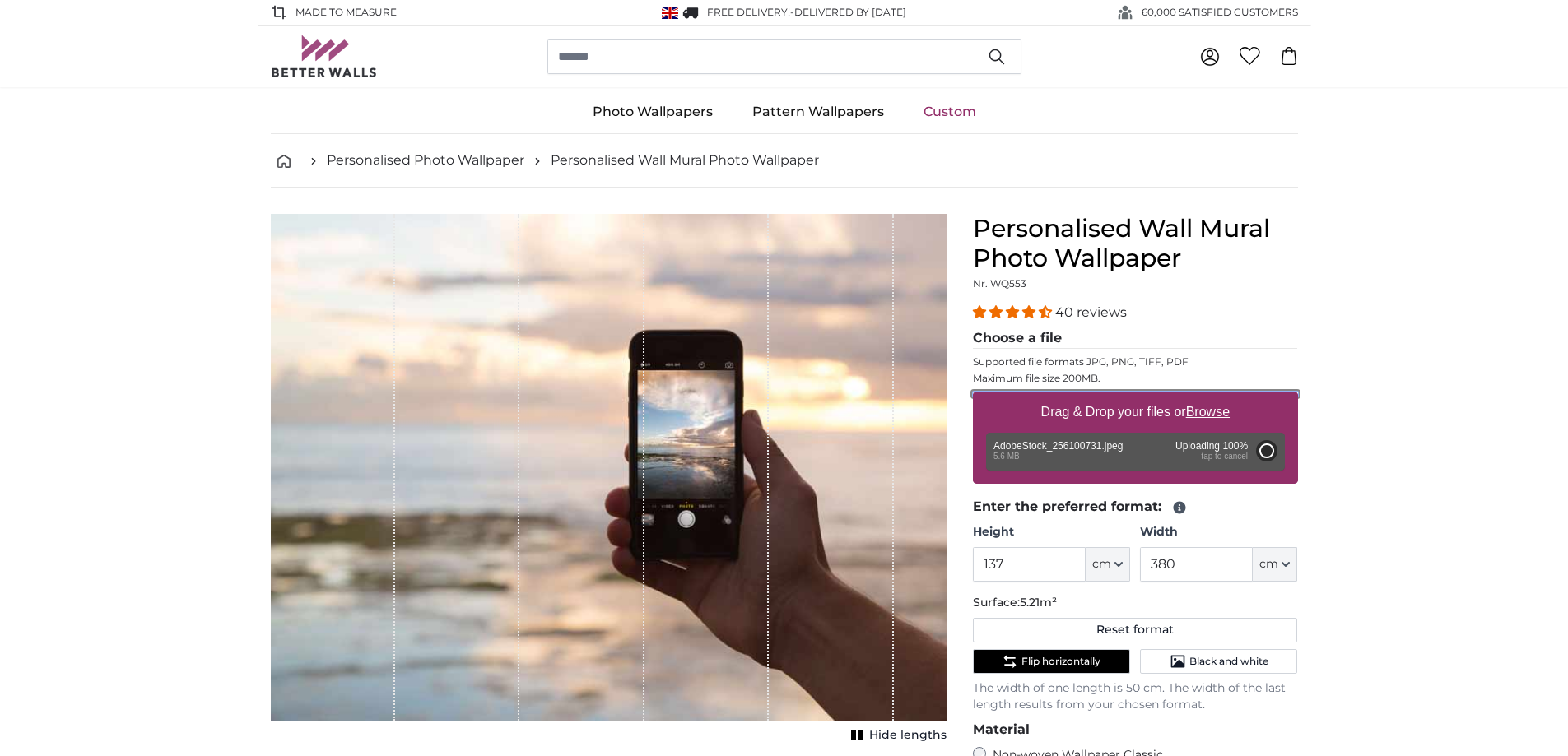
type input "183"
type input "441"
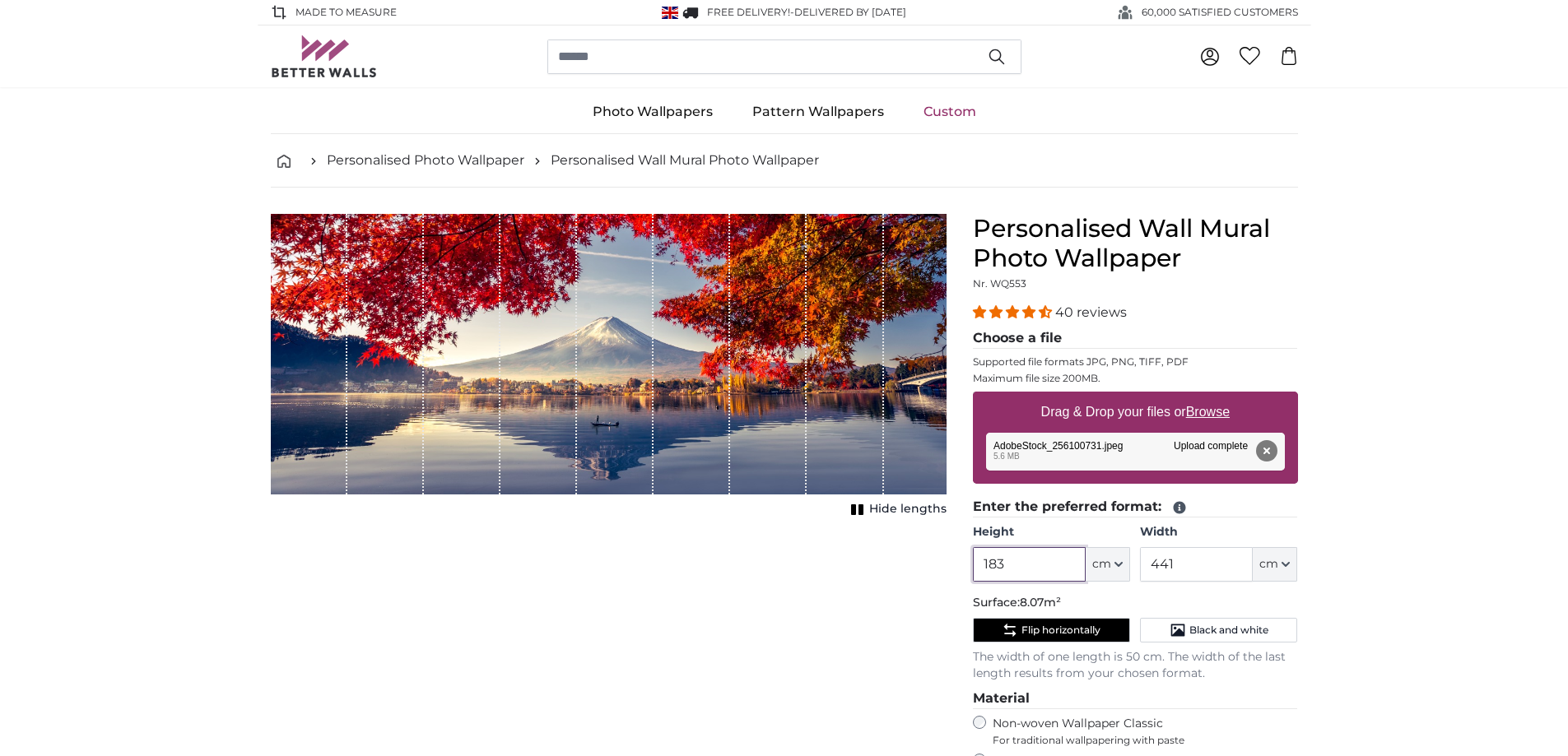
click at [1030, 565] on input "183" at bounding box center [1029, 564] width 113 height 34
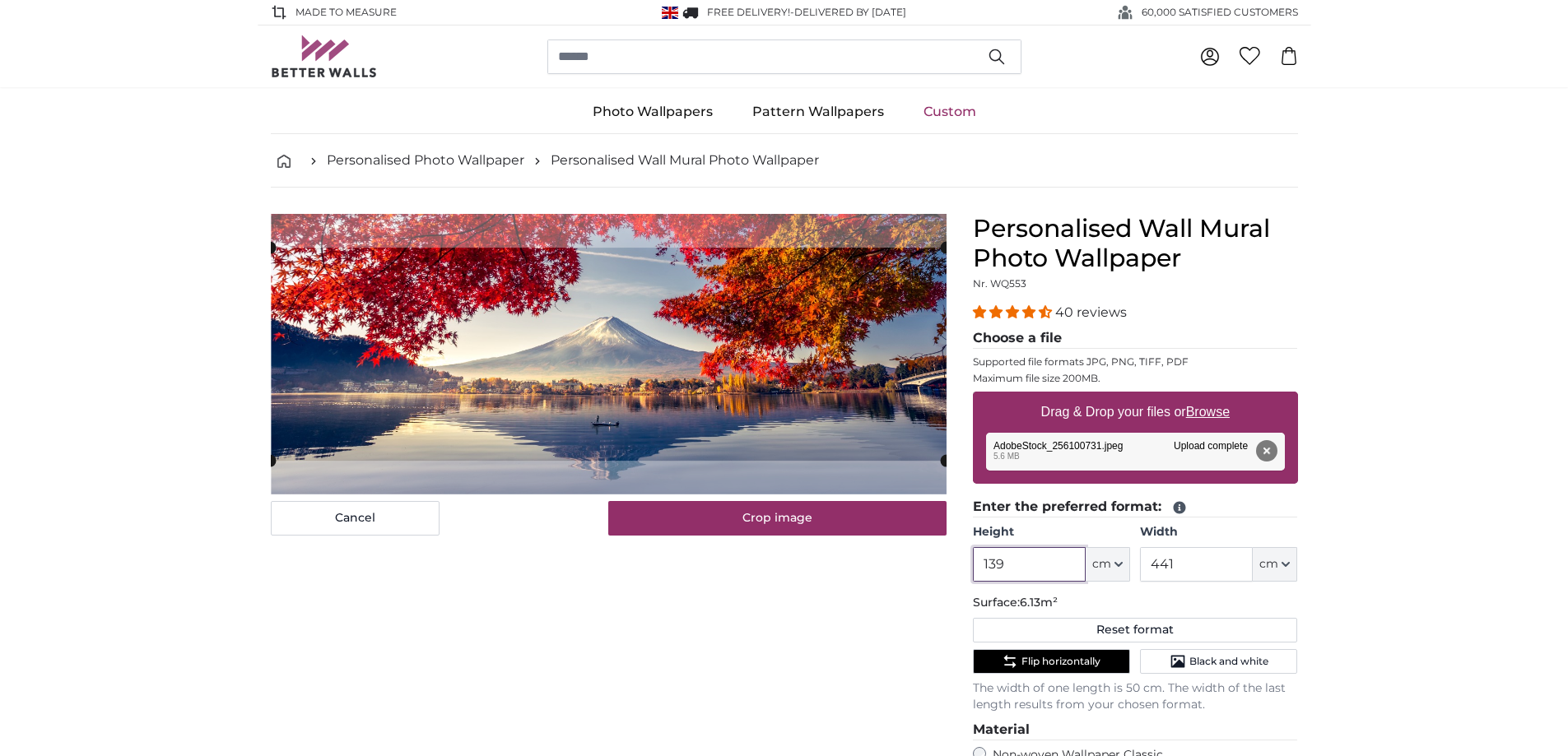
type input "139"
click at [1198, 559] on input "441" at bounding box center [1196, 564] width 113 height 34
type input "4"
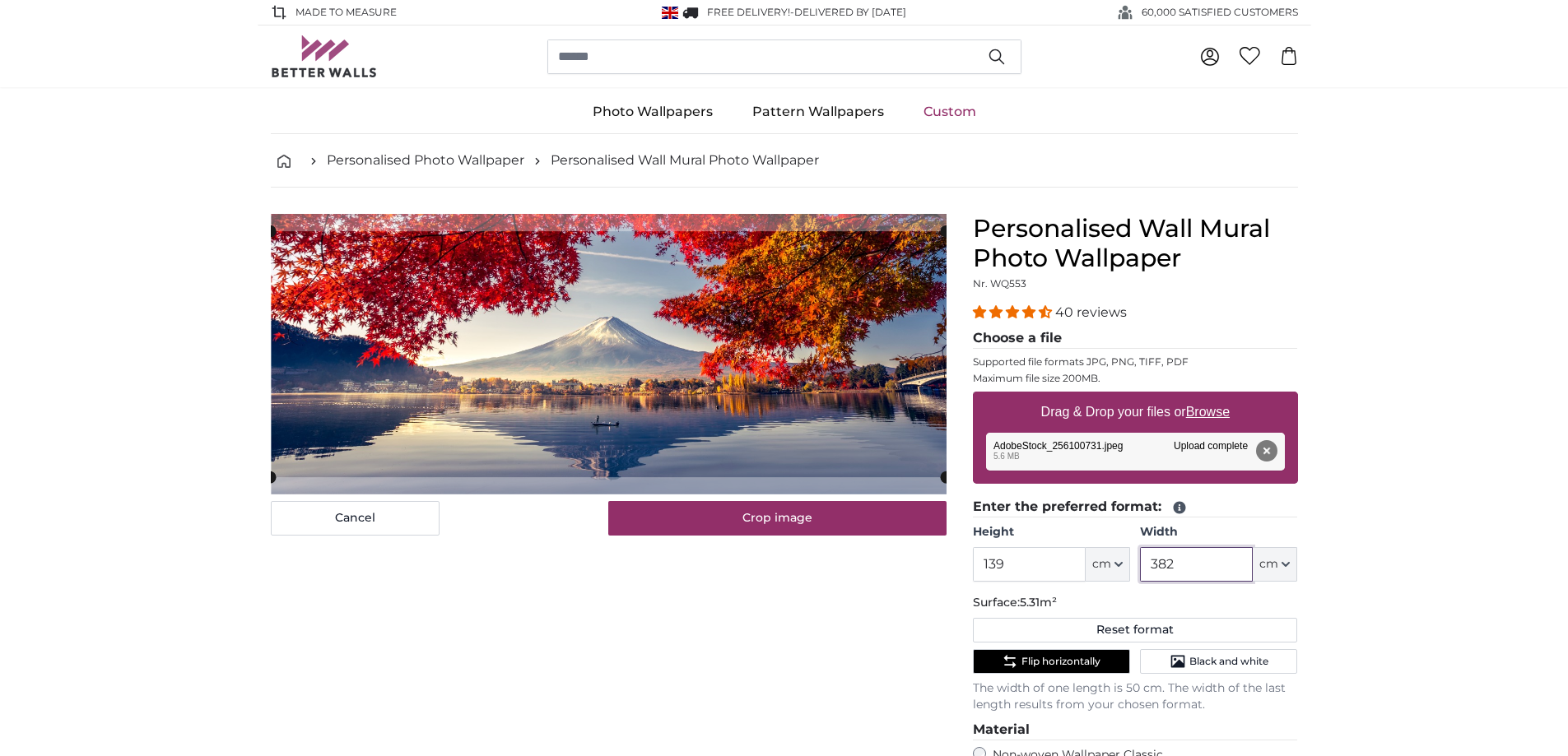
type input "382"
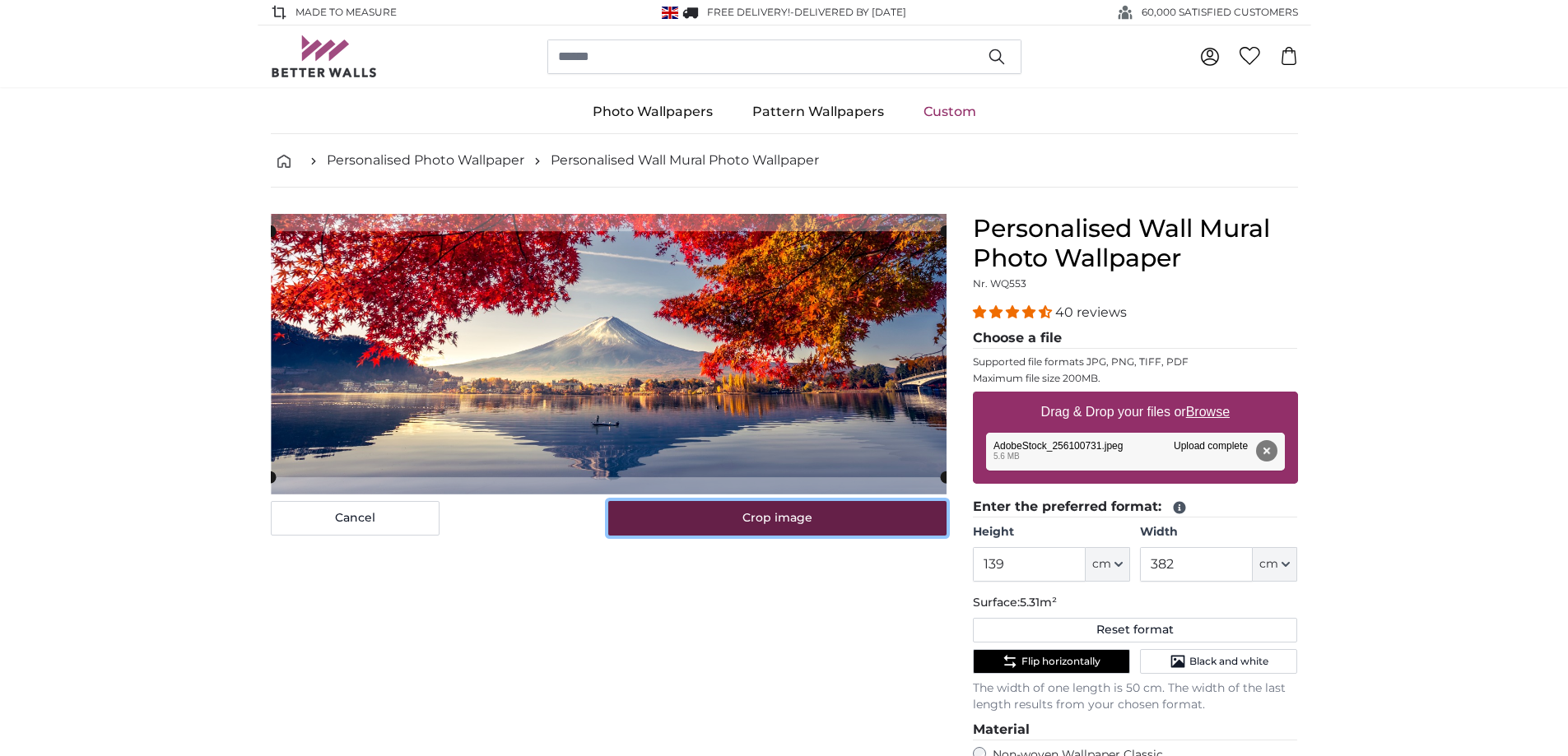
click at [825, 519] on button "Crop image" at bounding box center [777, 518] width 338 height 34
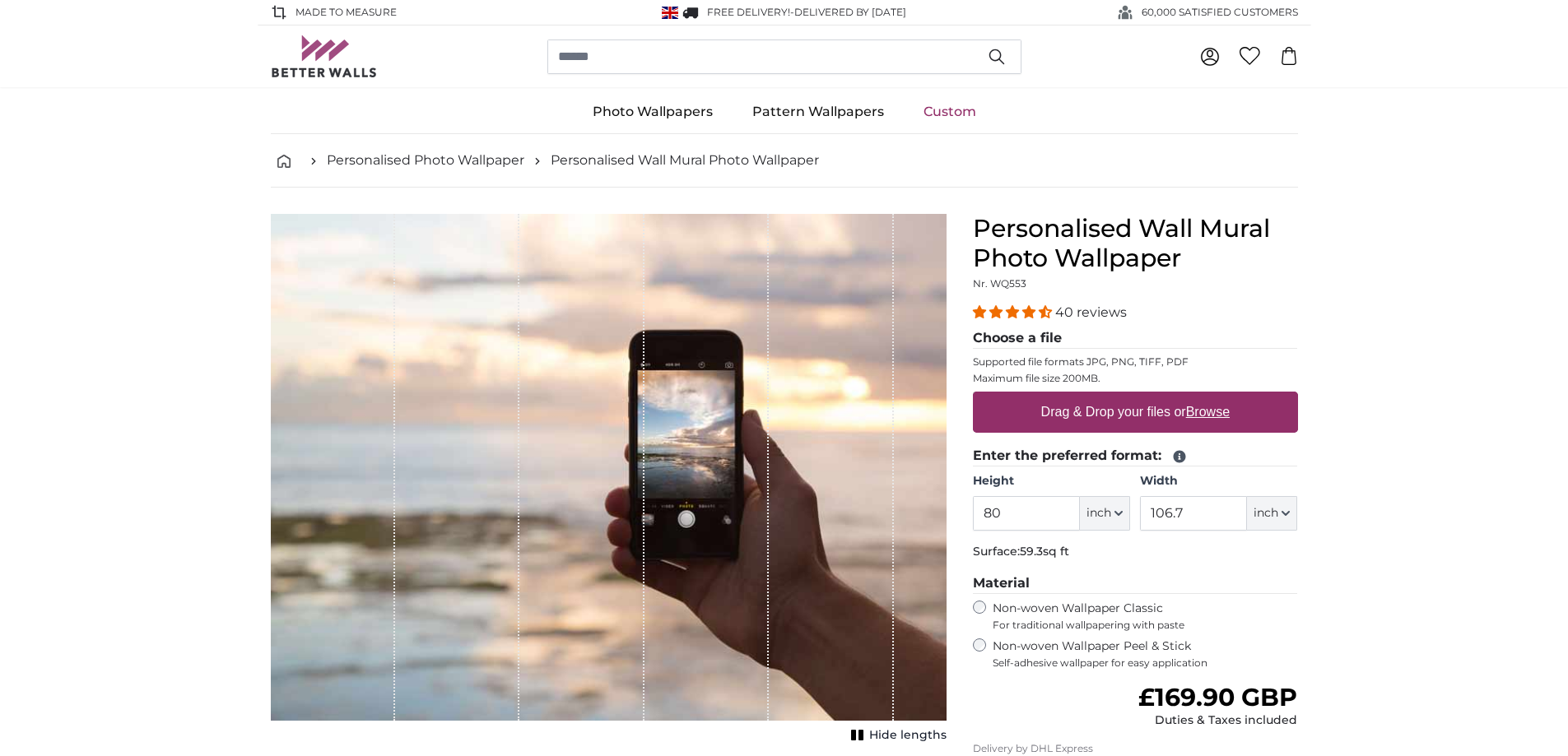
click at [1115, 401] on label "Drag & Drop your files or Browse" at bounding box center [1134, 412] width 202 height 32
click at [1115, 397] on input "Drag & Drop your files or Browse" at bounding box center [1135, 394] width 325 height 5
type input "**********"
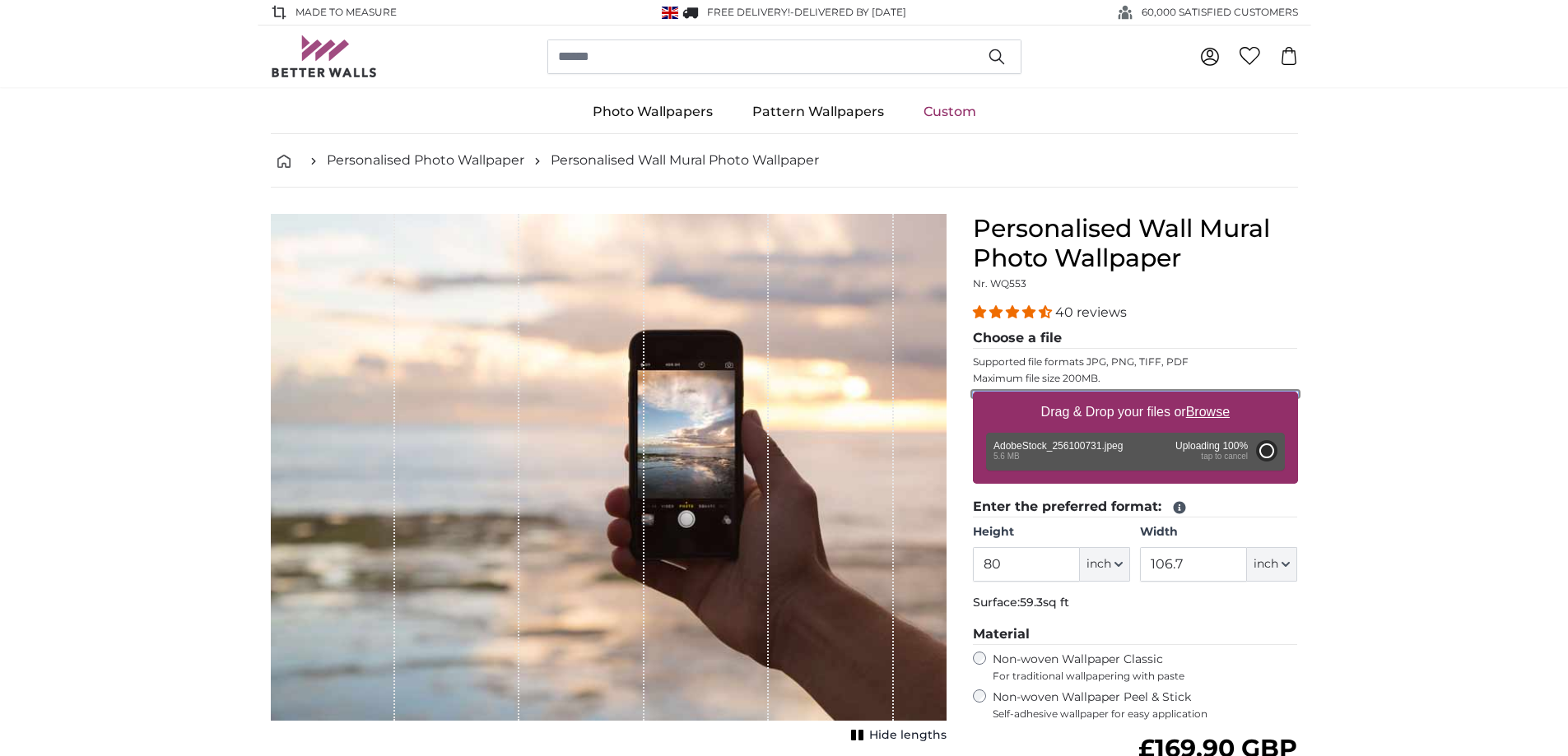
type input "72"
type input "173.6"
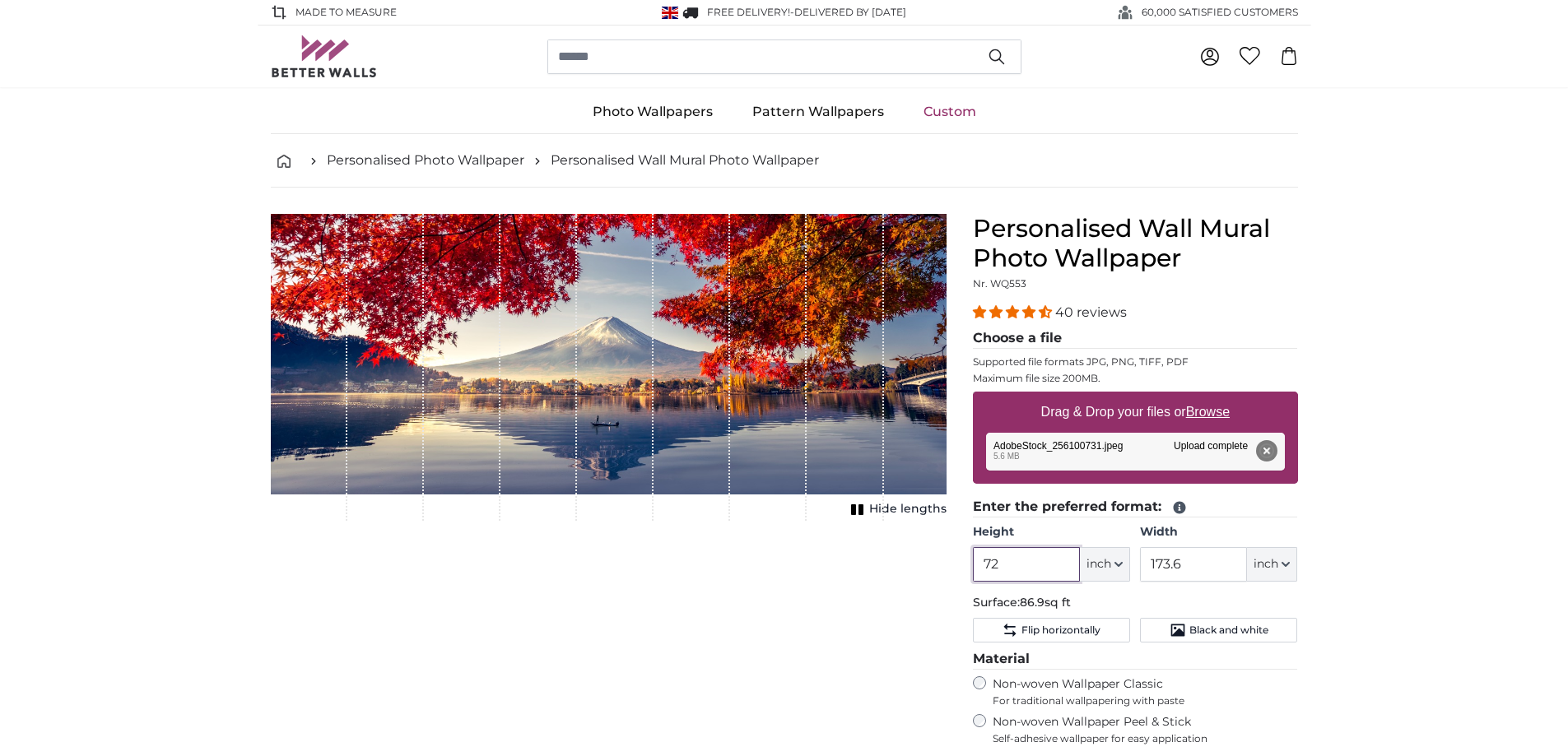
click at [1009, 565] on input "72" at bounding box center [1026, 564] width 107 height 34
type input "7"
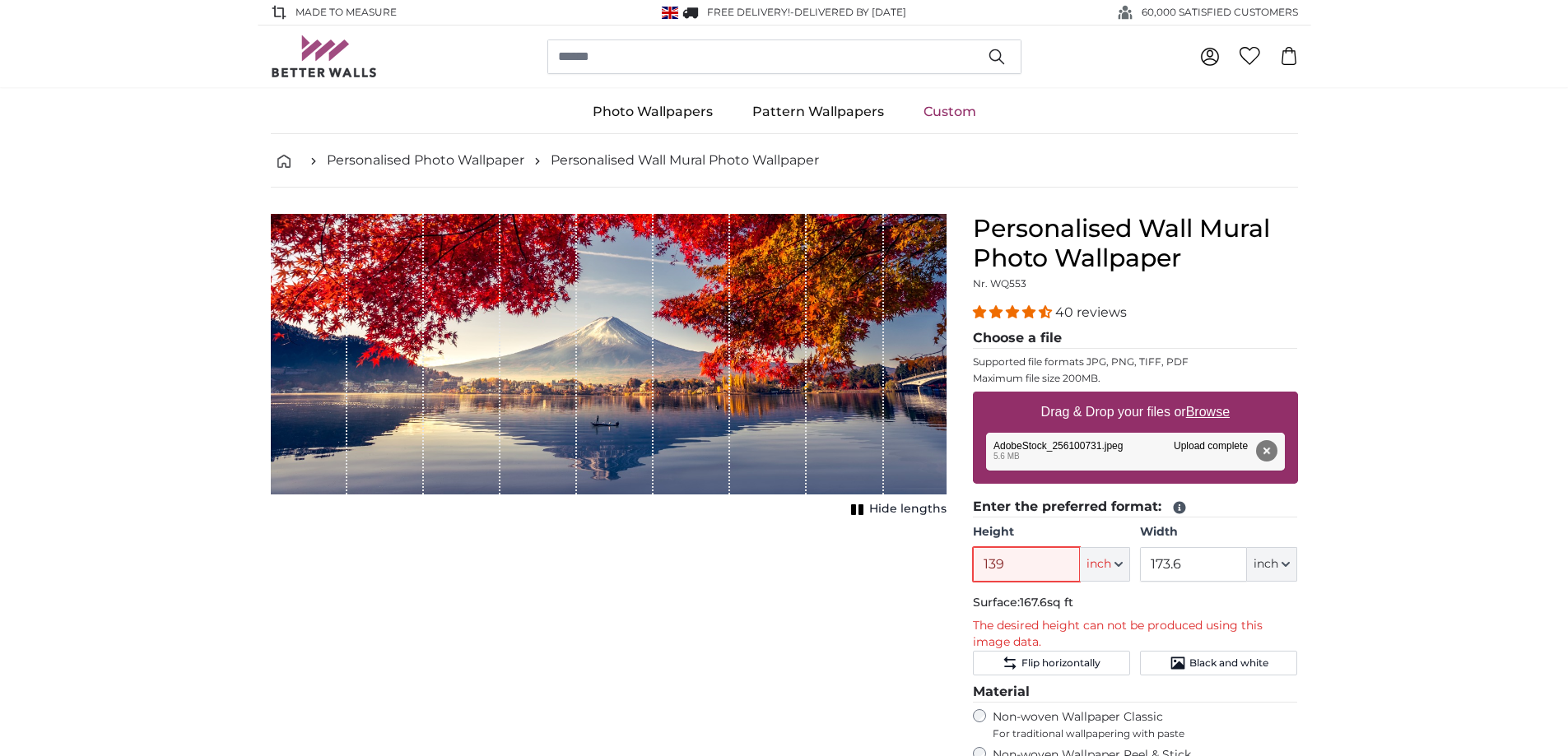
type input "139"
click at [1198, 560] on input "173.6" at bounding box center [1192, 564] width 107 height 34
type input "1"
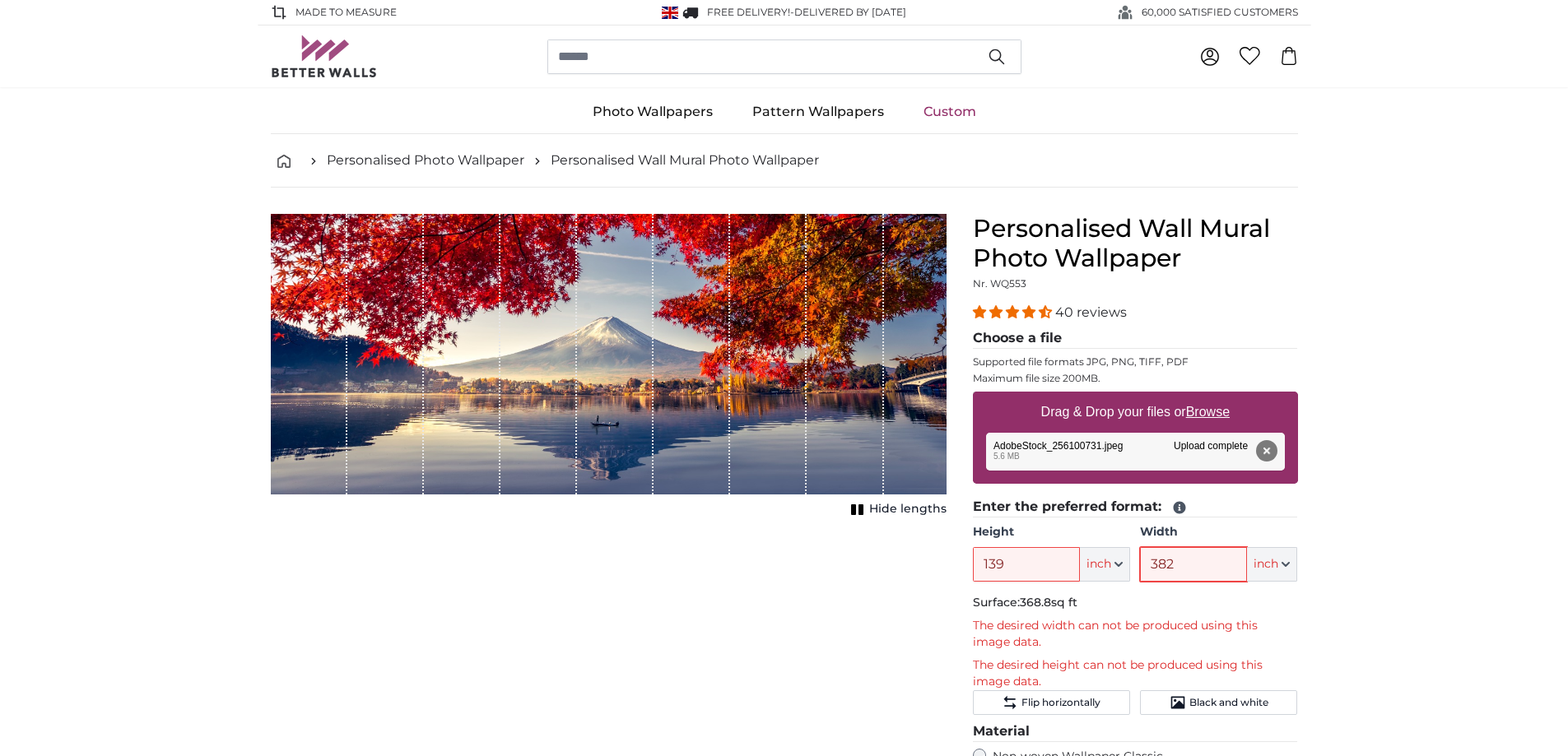
type input "382"
click at [1284, 558] on button "inch" at bounding box center [1272, 564] width 50 height 34
click at [1275, 599] on link "Centimeter (cm)" at bounding box center [1272, 608] width 145 height 30
type input "182.9"
click at [1243, 558] on input "441" at bounding box center [1196, 564] width 113 height 34
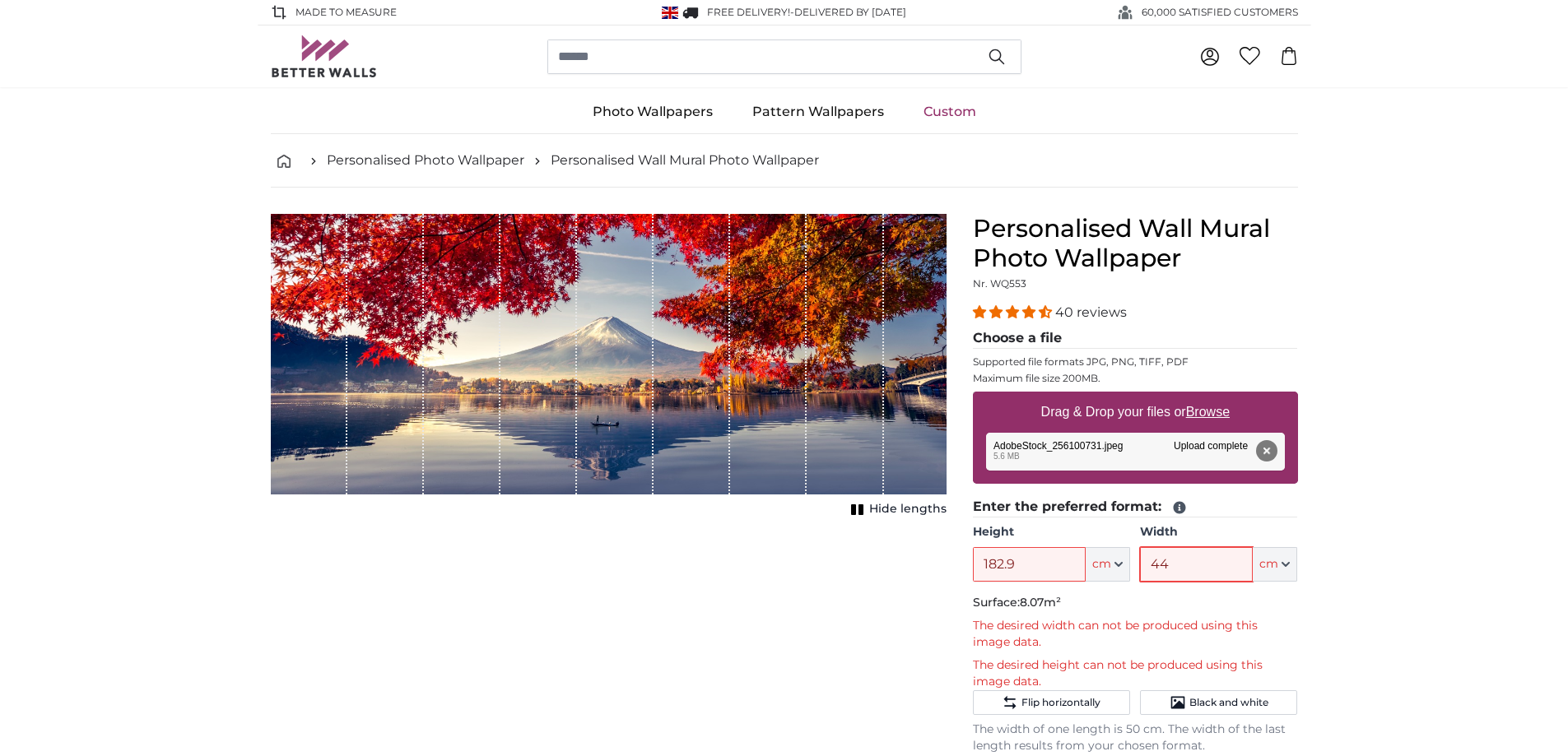
type input "4"
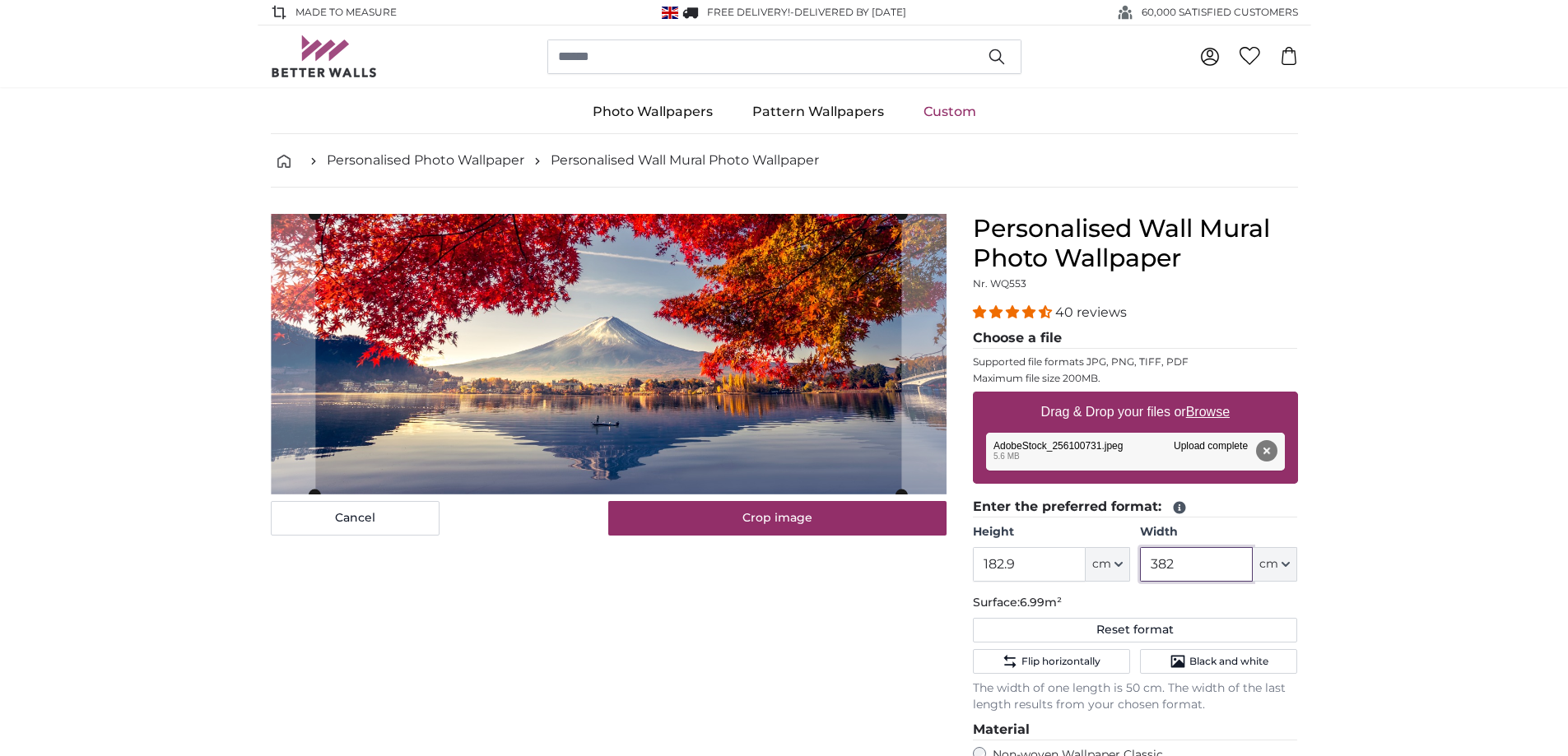
type input "382"
click at [1029, 566] on input "182.9" at bounding box center [1029, 564] width 113 height 34
type input "1"
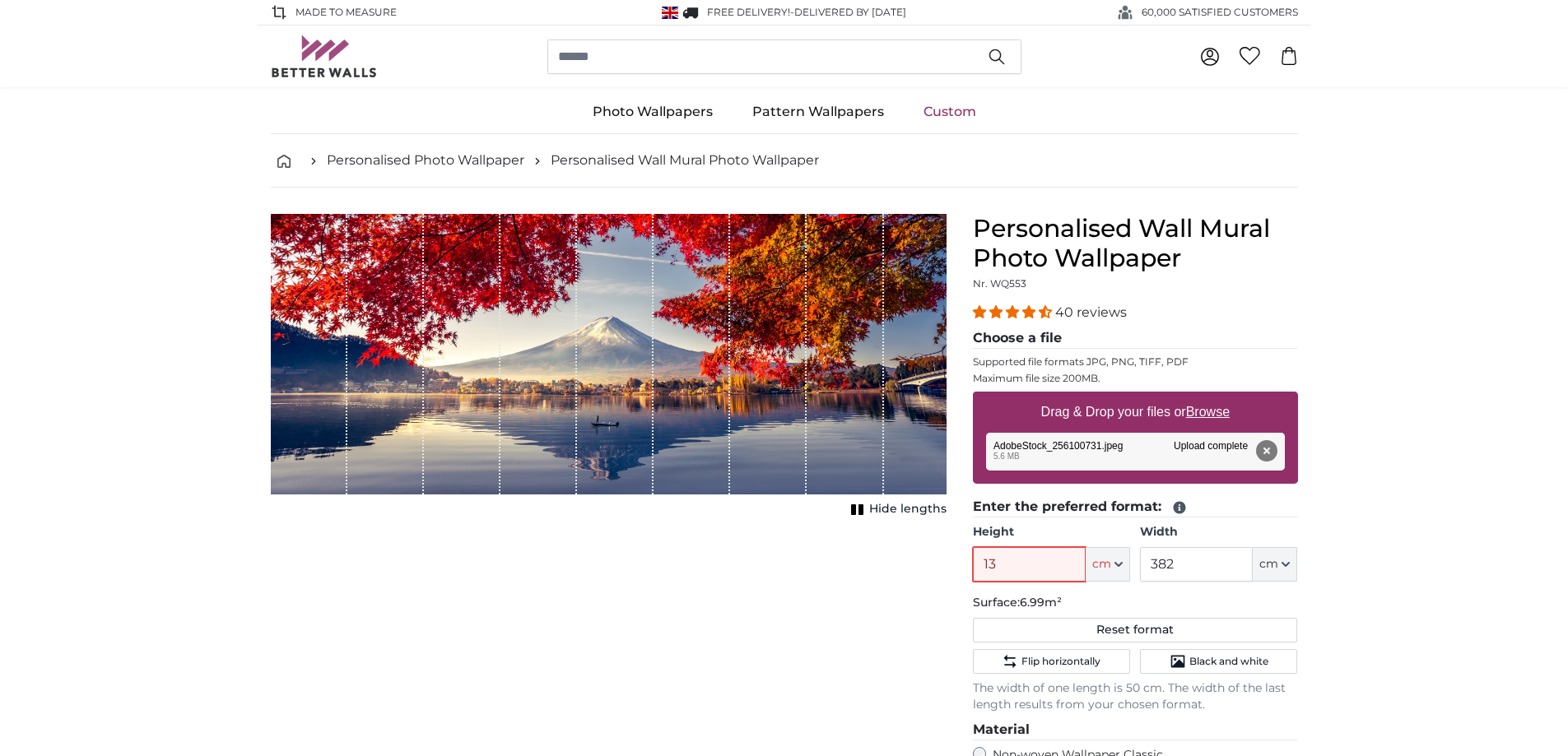
type input "139"
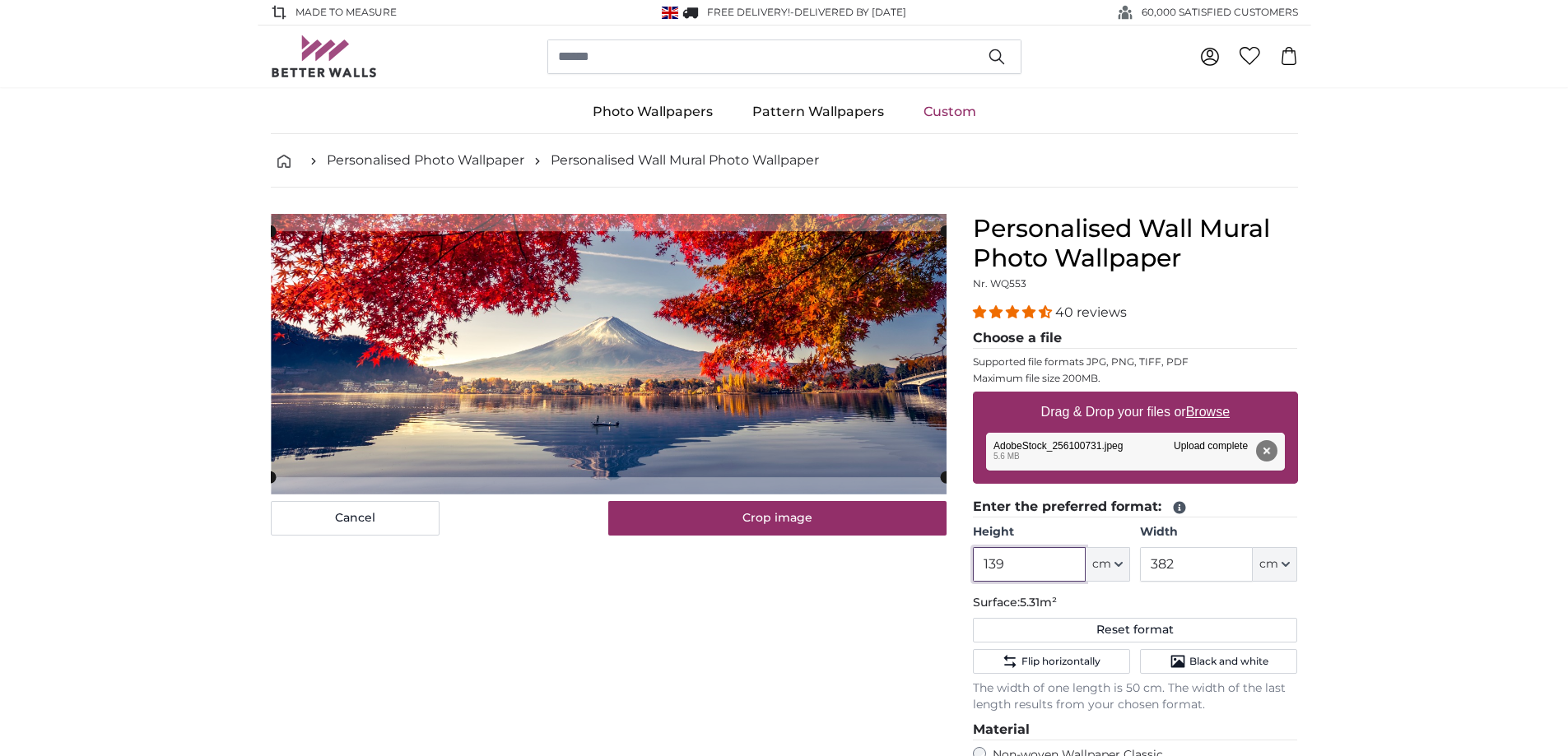
type input "139"
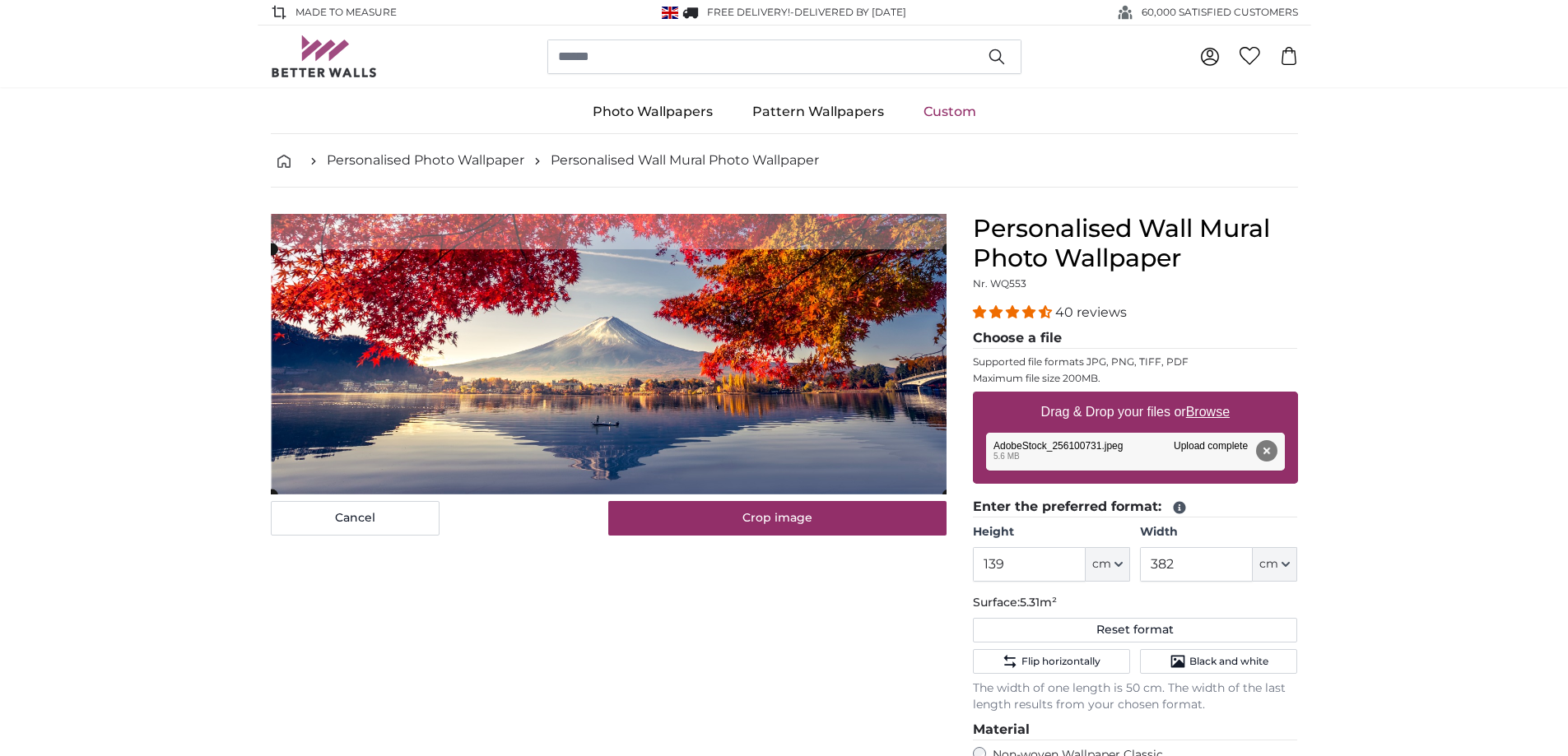
click at [816, 363] on cropper-handle at bounding box center [609, 373] width 676 height 246
click at [0, 0] on slot at bounding box center [0, 0] width 0 height 0
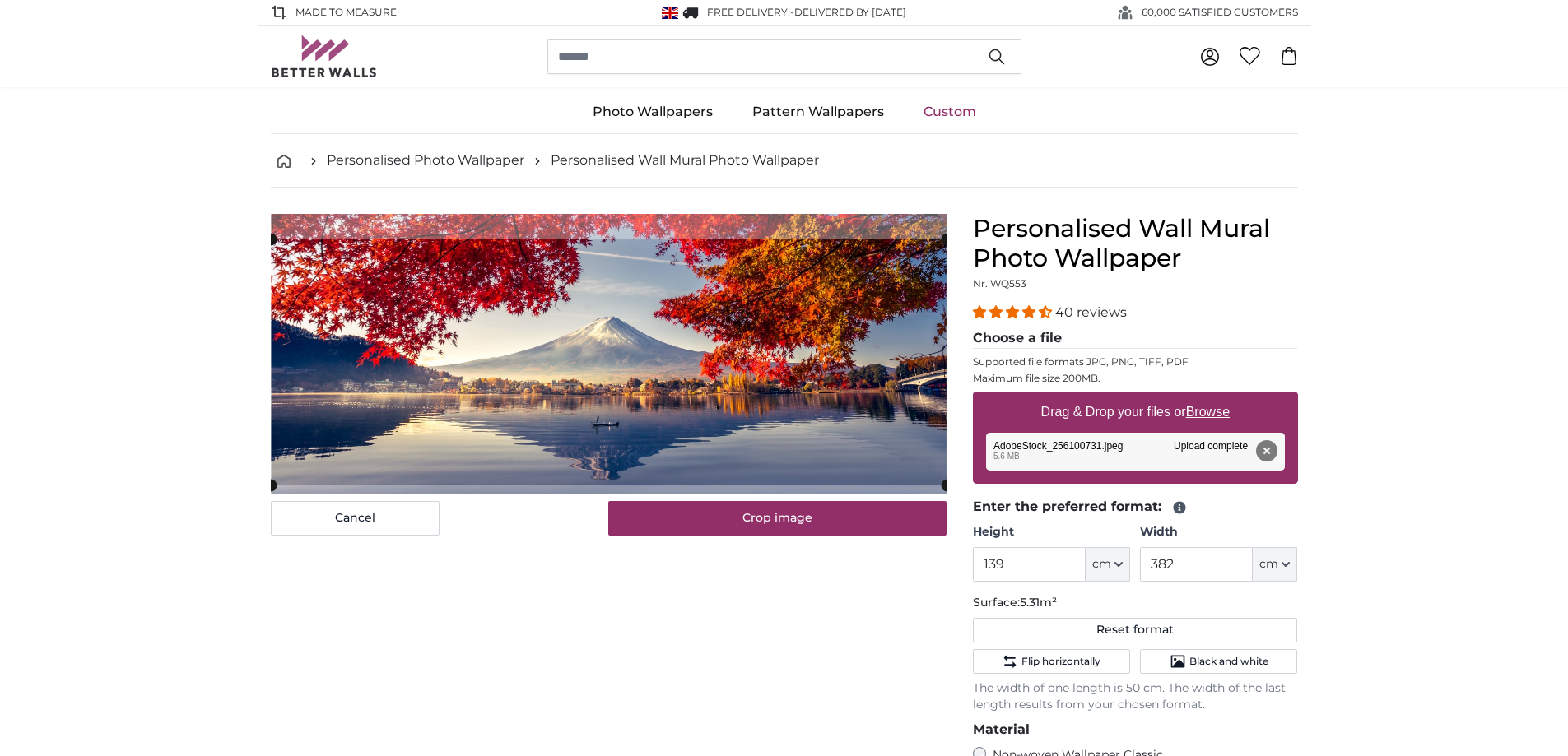
click at [761, 322] on cropper-handle at bounding box center [609, 363] width 676 height 246
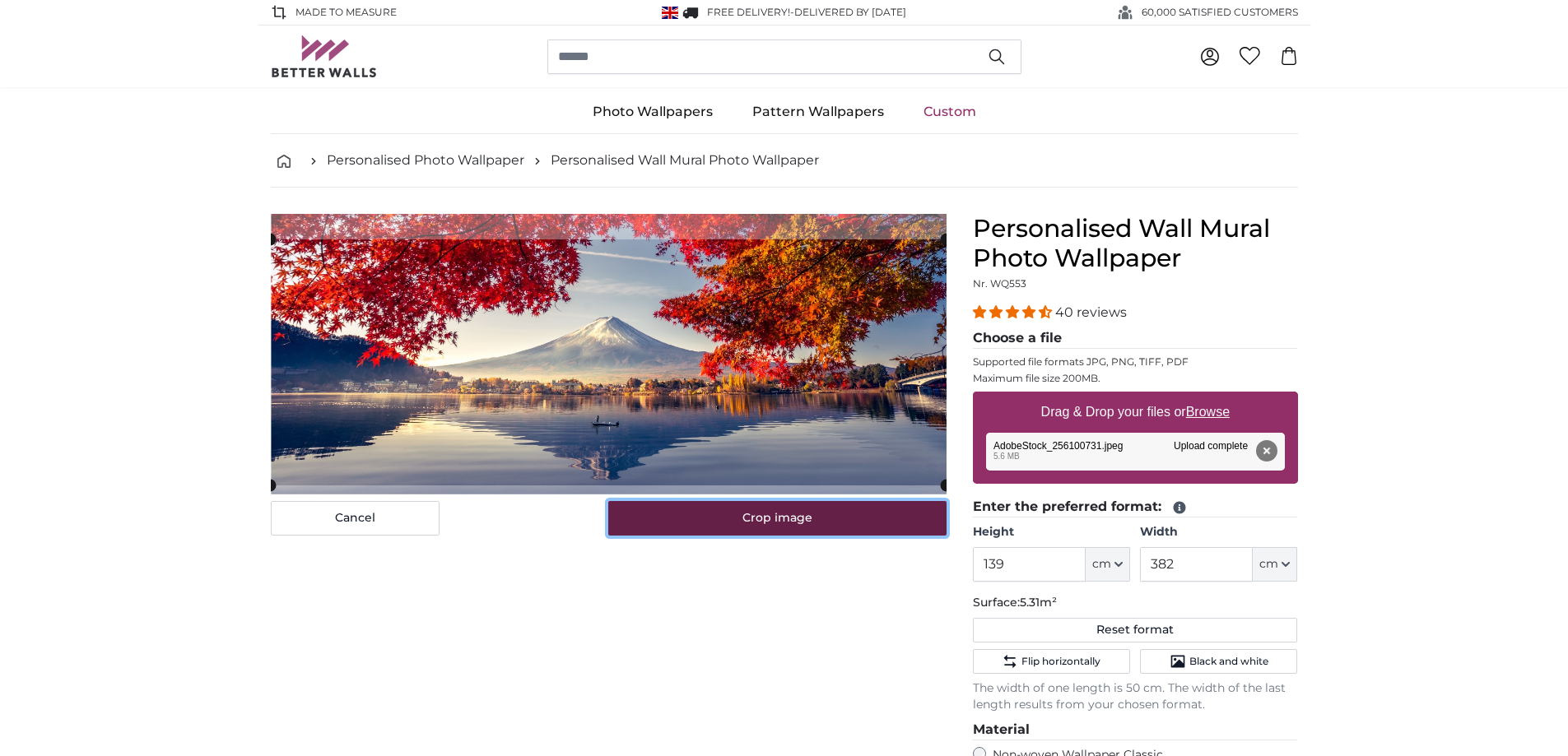
click at [818, 521] on button "Crop image" at bounding box center [777, 518] width 338 height 34
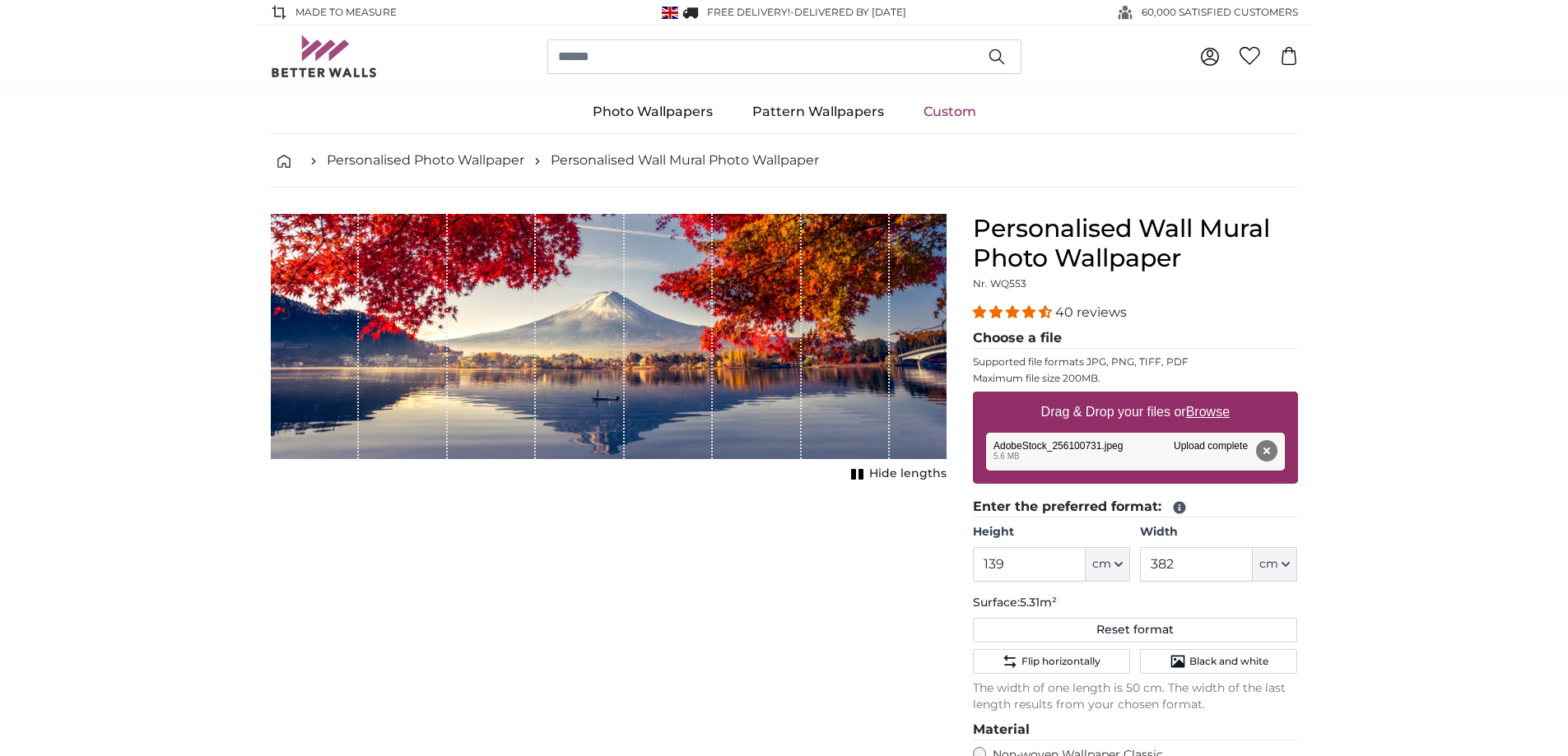
click at [619, 612] on div "Cancel Crop image Hide lengths" at bounding box center [608, 656] width 702 height 884
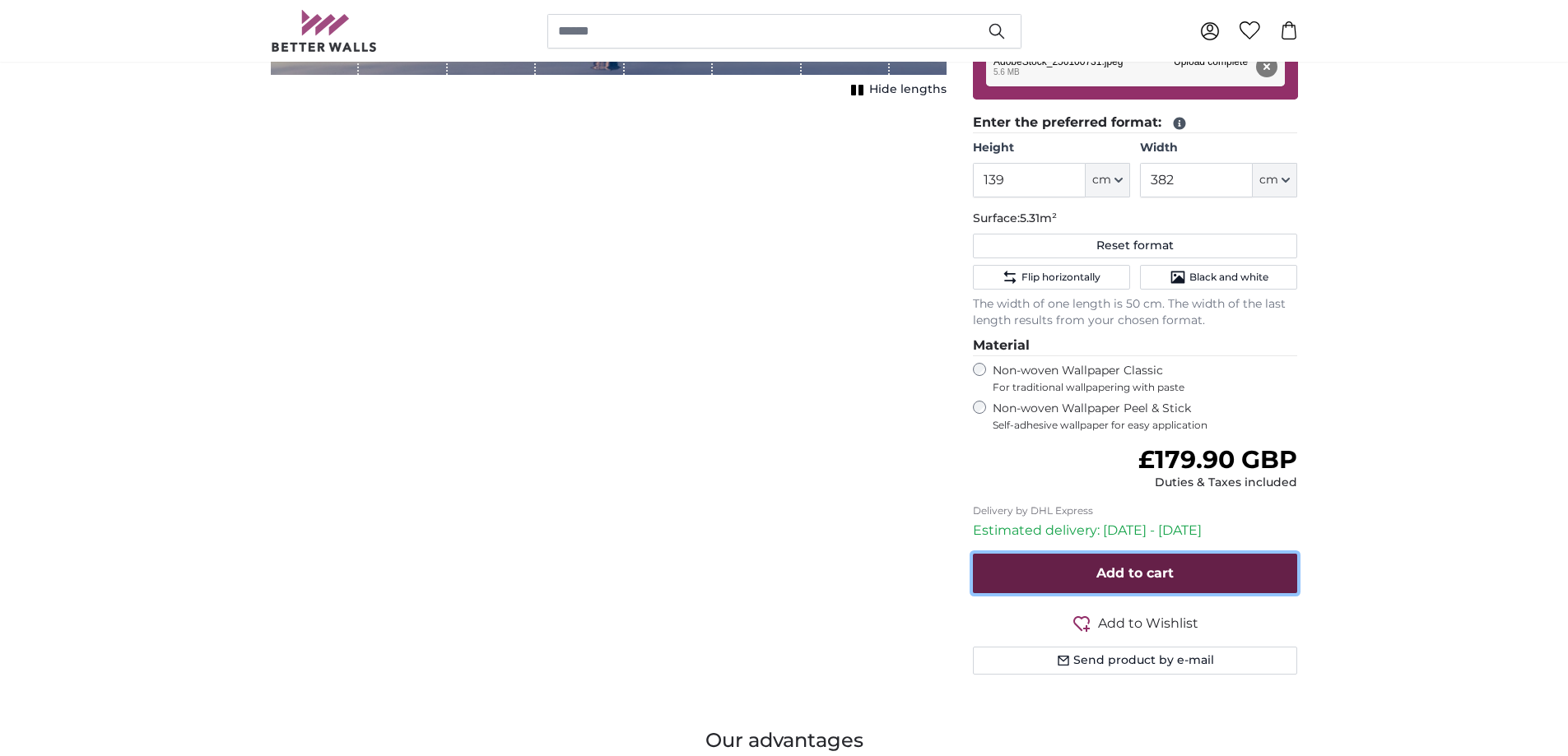
click at [1183, 582] on button "Add to cart" at bounding box center [1135, 573] width 325 height 39
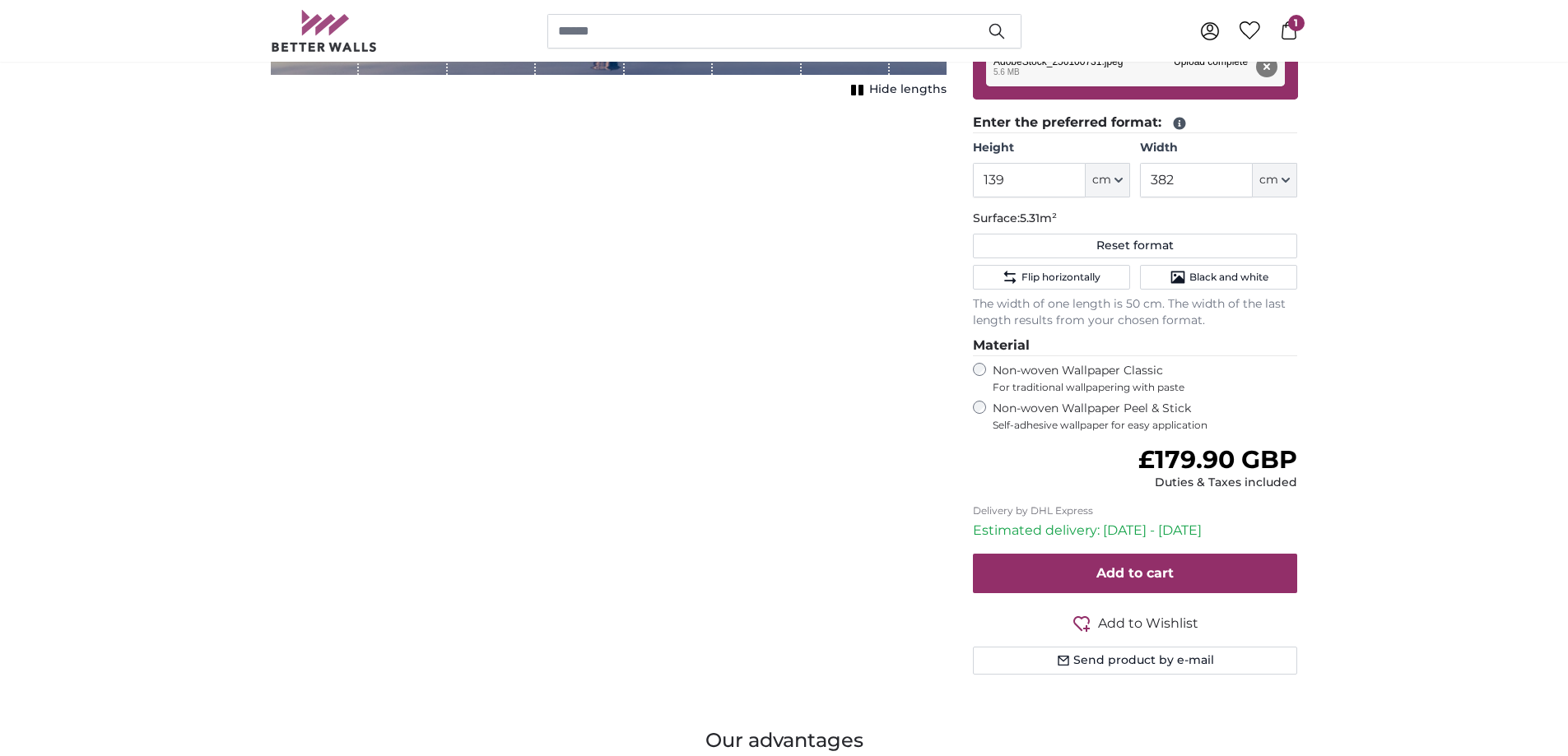
scroll to position [0, 0]
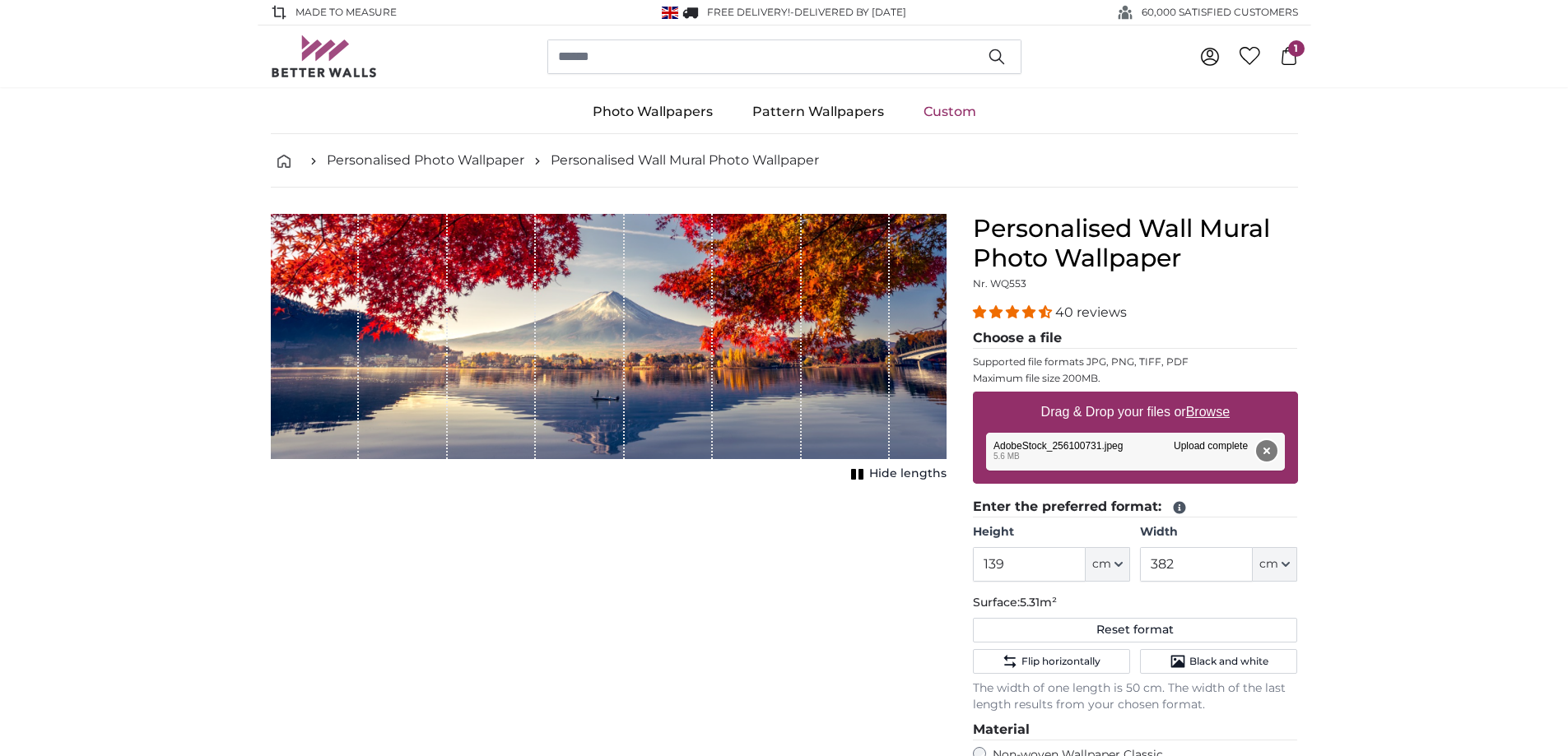
click at [1264, 448] on button "Remove" at bounding box center [1265, 451] width 21 height 21
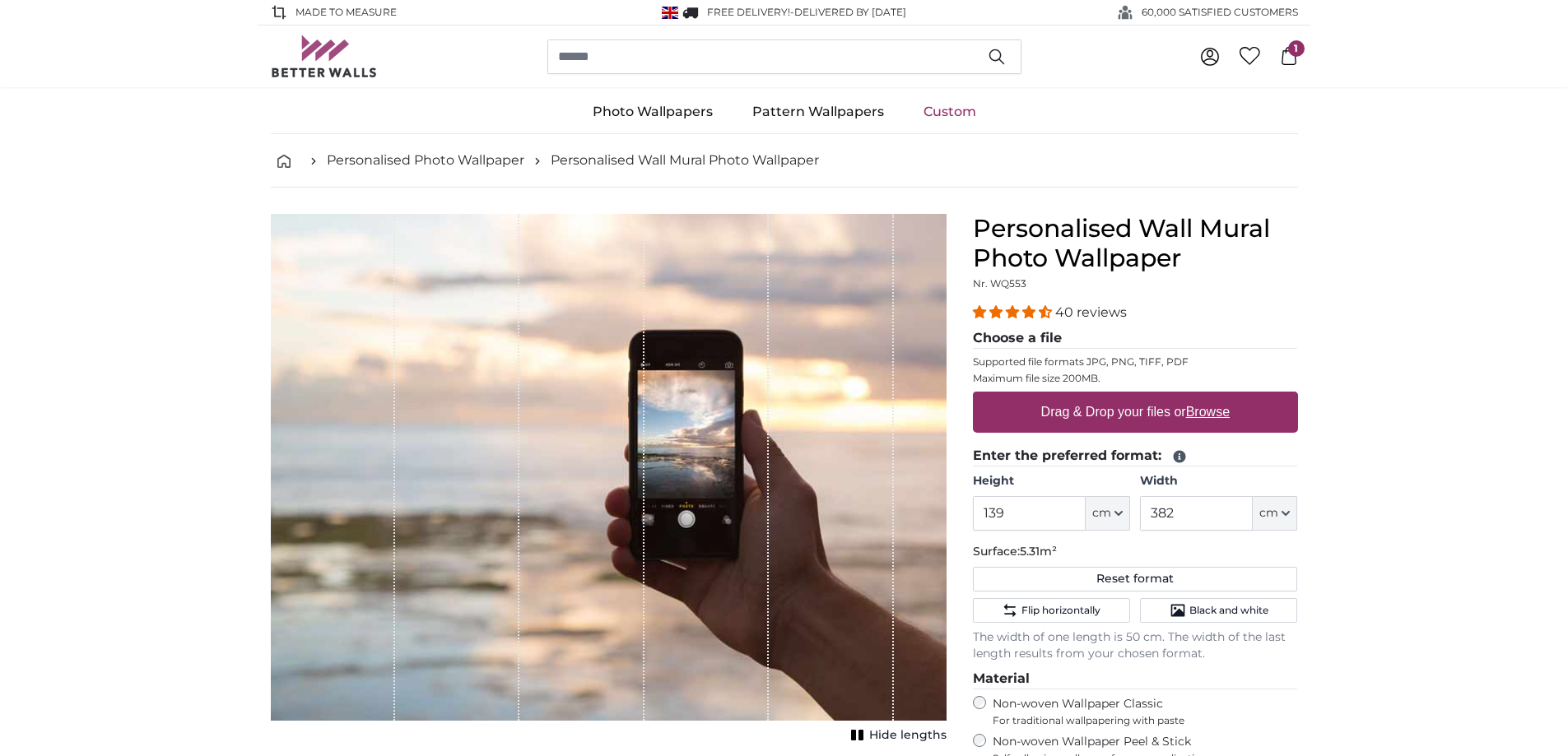
click at [1094, 411] on label "Drag & Drop your files or Browse" at bounding box center [1134, 412] width 202 height 32
click at [1094, 397] on input "Drag & Drop your files or Browse" at bounding box center [1135, 394] width 325 height 5
type input "**********"
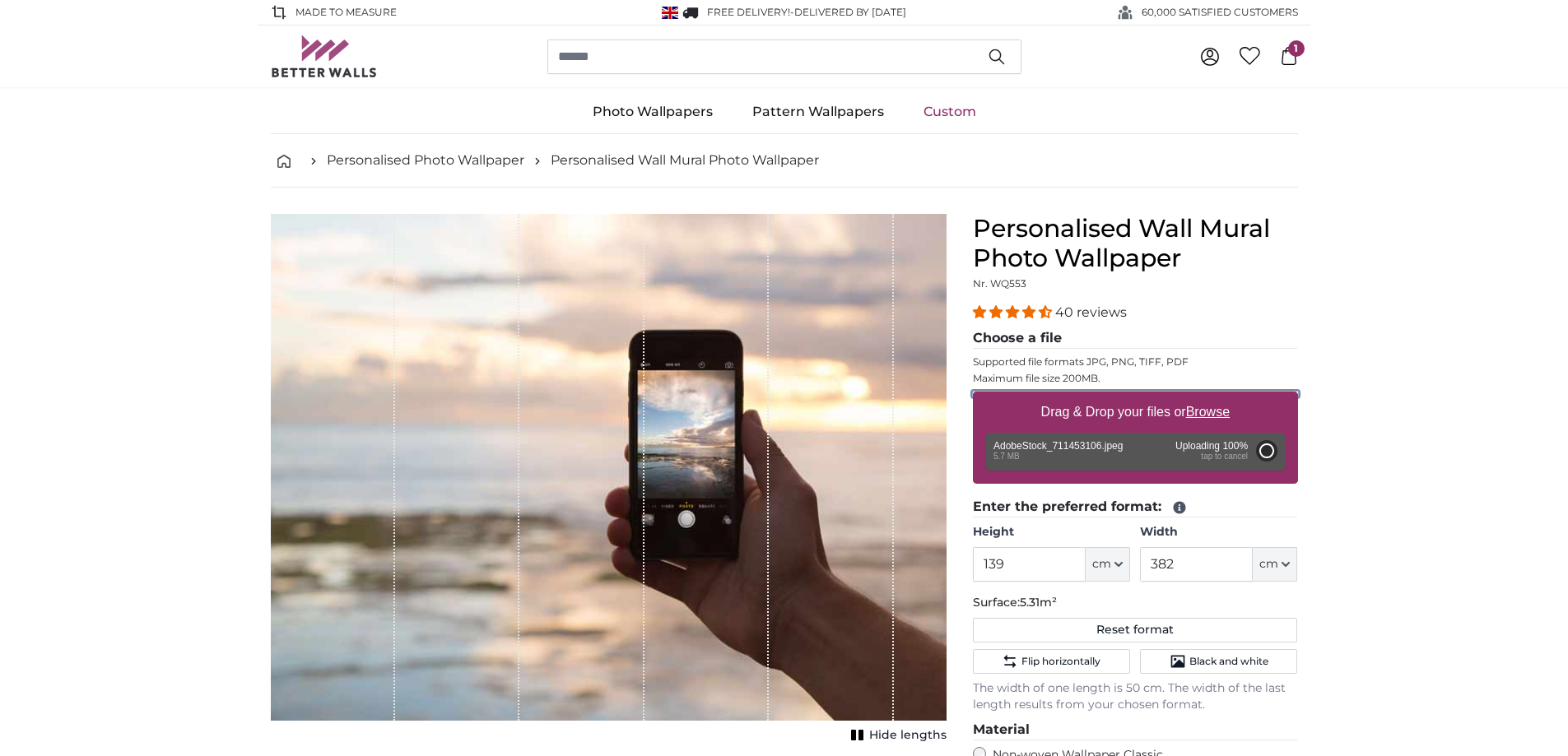
type input "200"
type input "466"
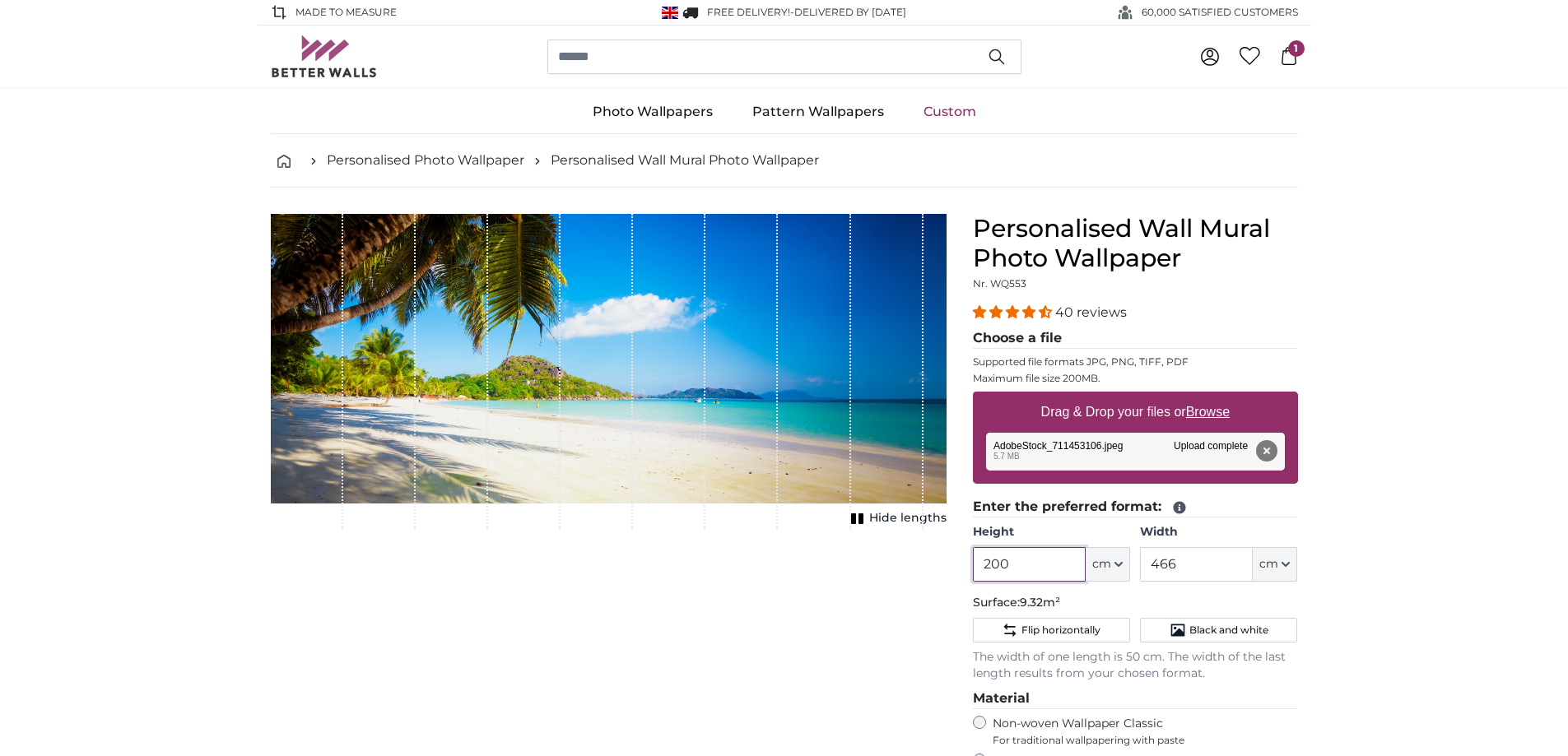
click at [1011, 564] on input "200" at bounding box center [1029, 564] width 113 height 34
type input "2"
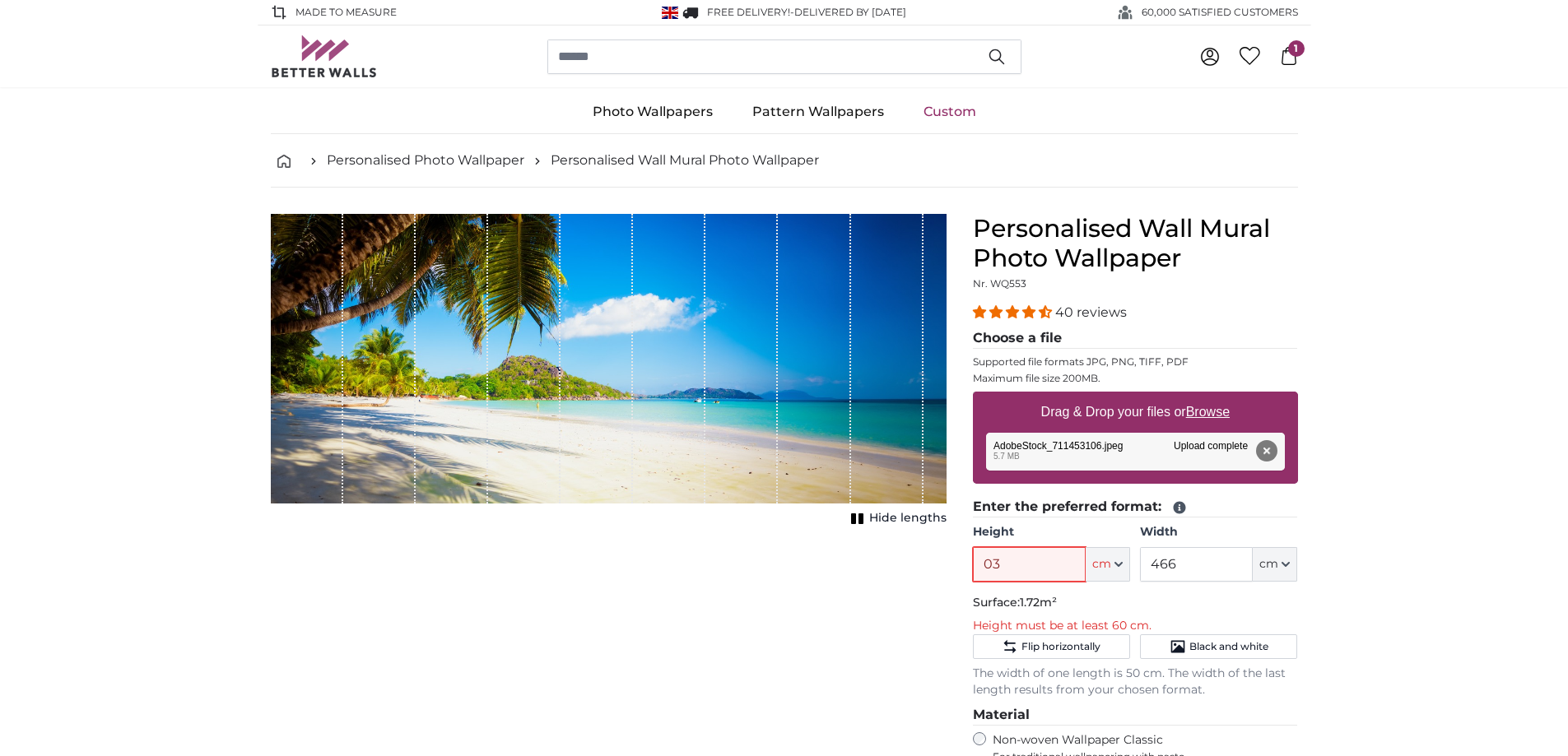
type input "0"
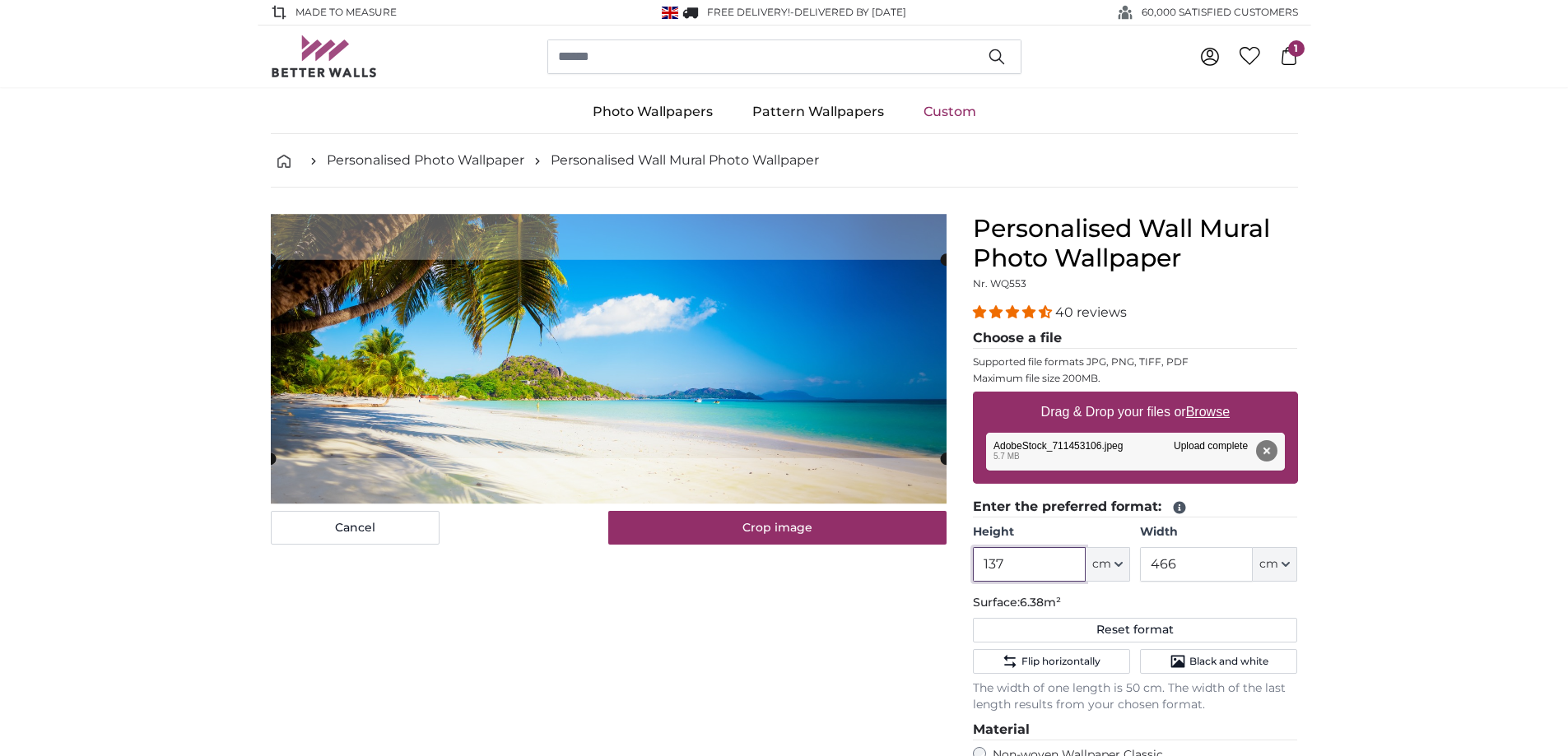
type input "137"
click at [1180, 563] on input "466" at bounding box center [1196, 564] width 113 height 34
type input "4"
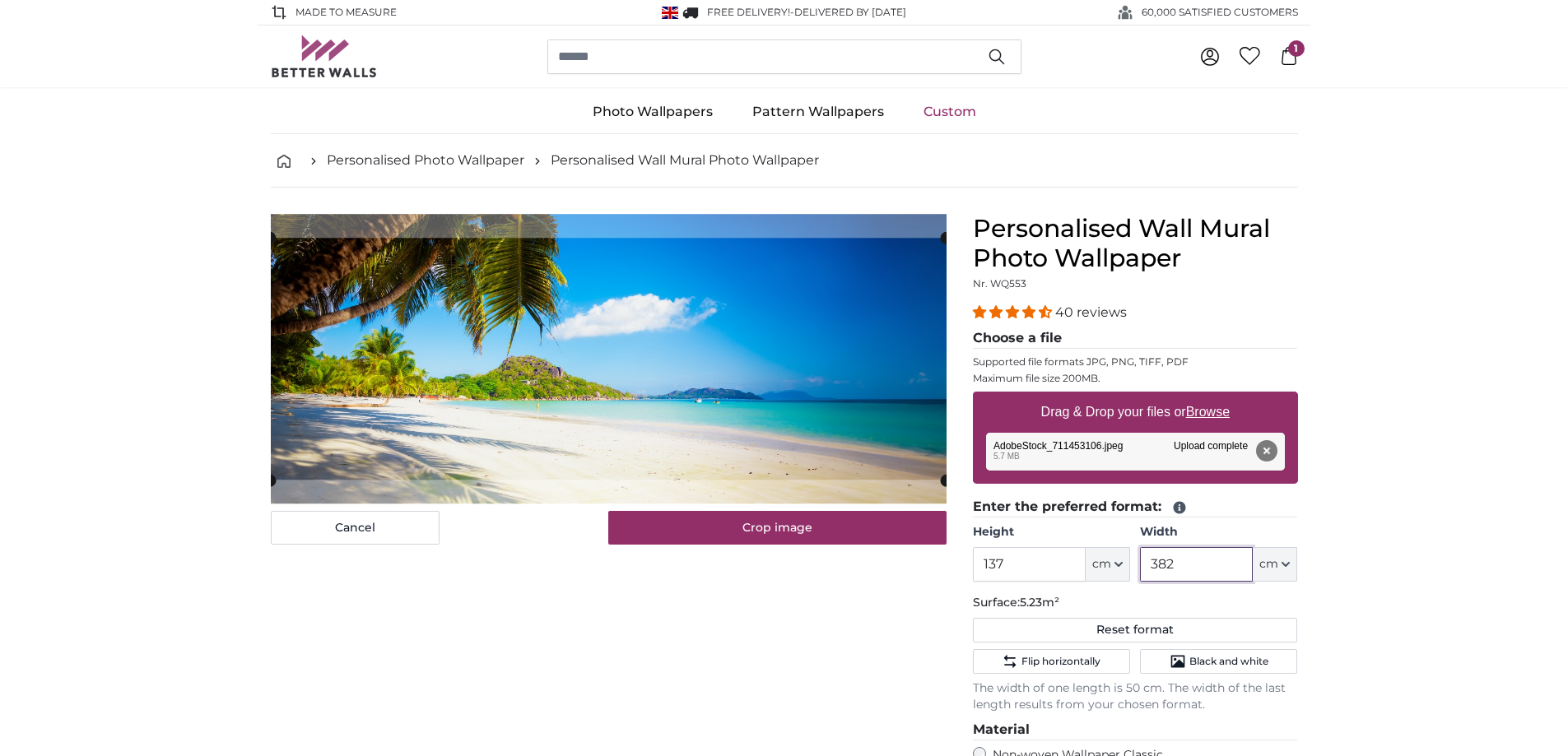
type input "382"
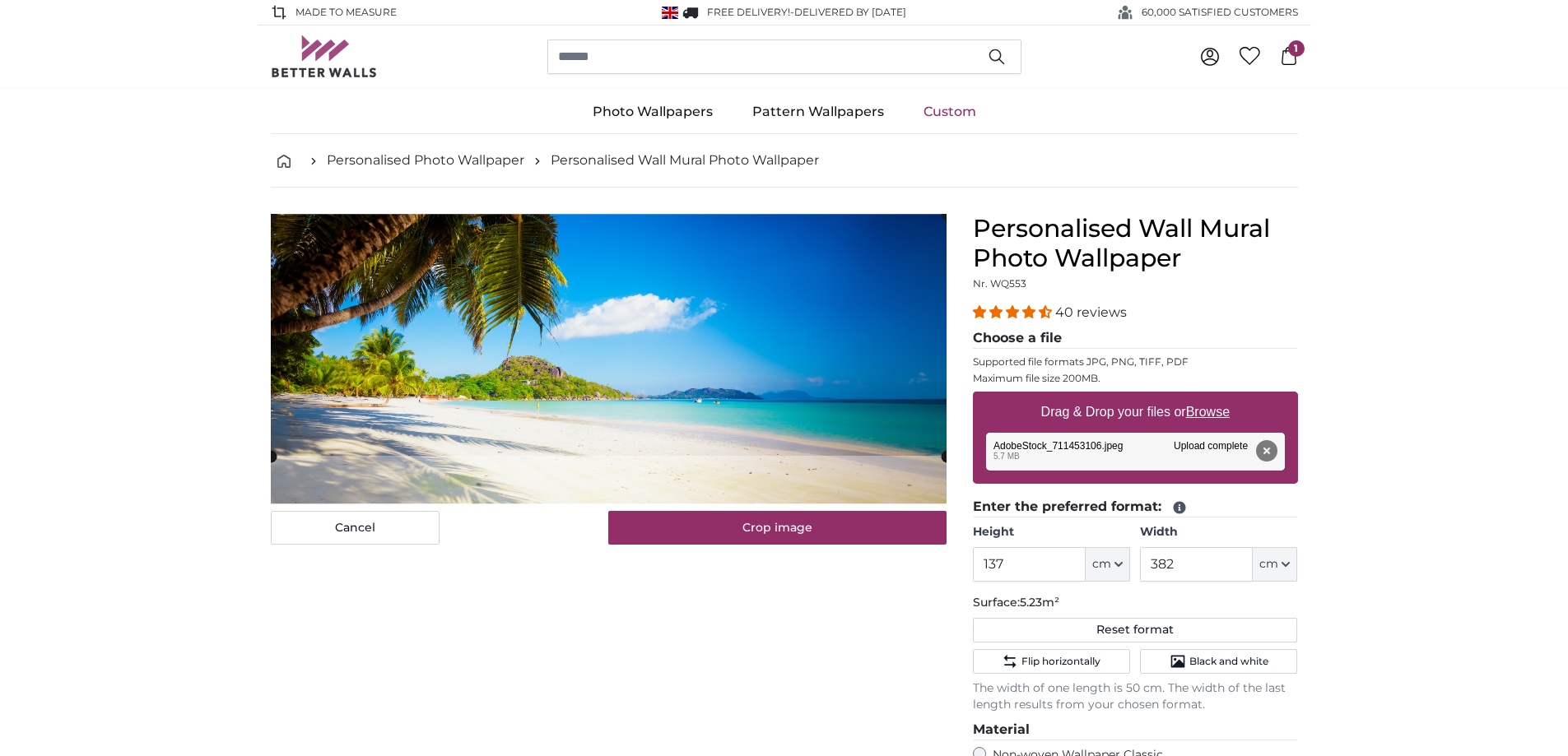
click at [743, 372] on cropper-handle at bounding box center [609, 334] width 676 height 242
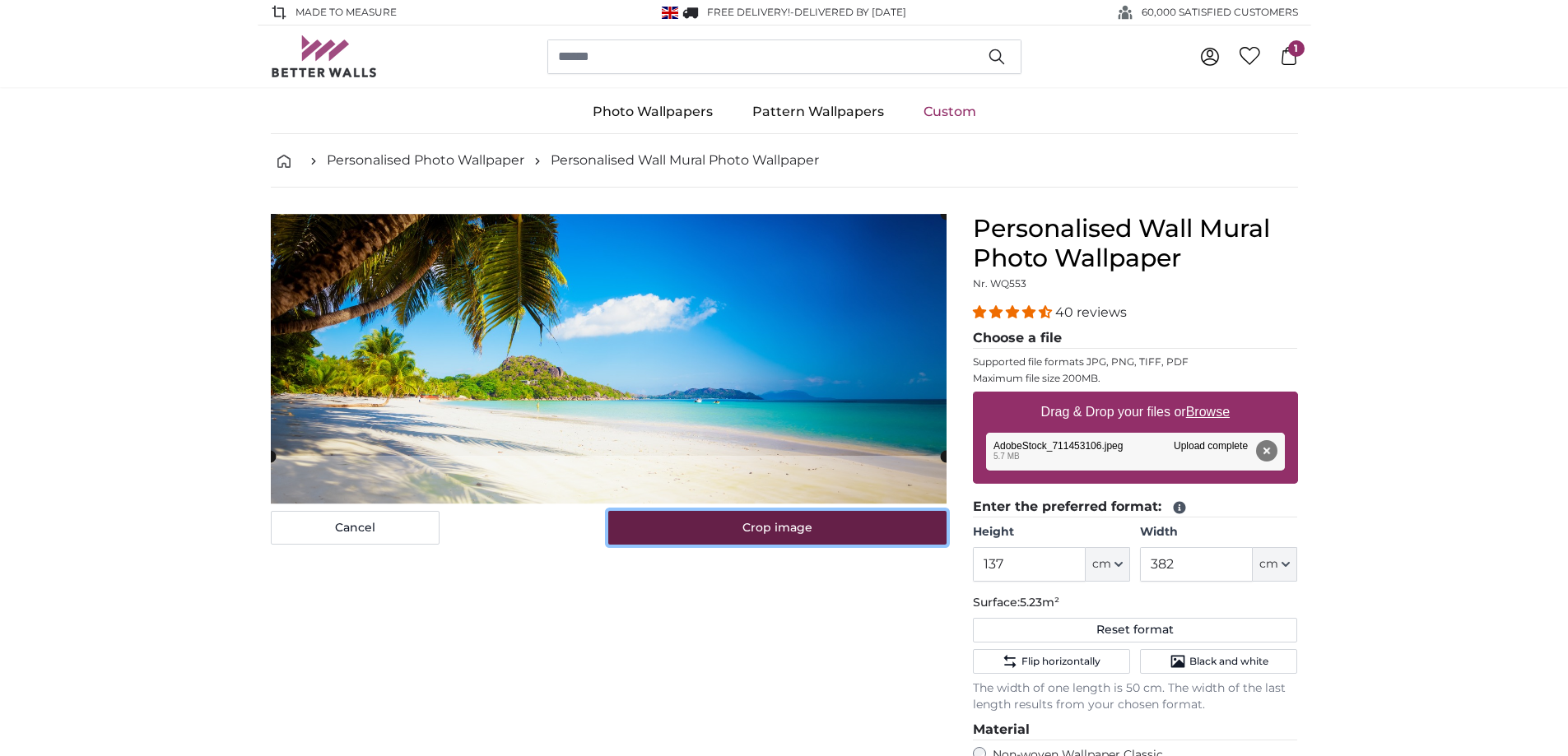
click at [790, 531] on button "Crop image" at bounding box center [777, 528] width 338 height 34
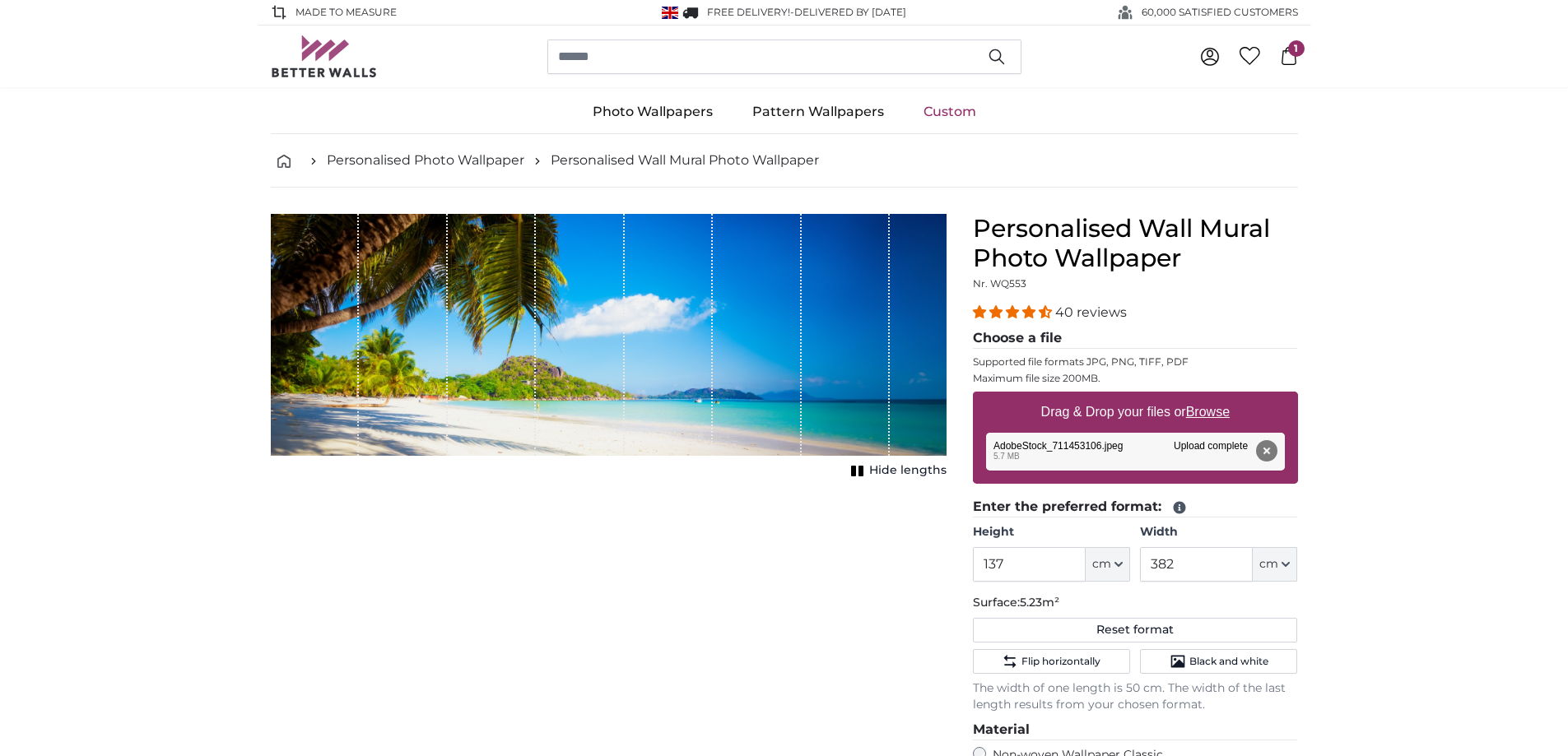
click at [830, 588] on div "Cancel Crop image Hide lengths" at bounding box center [608, 656] width 702 height 884
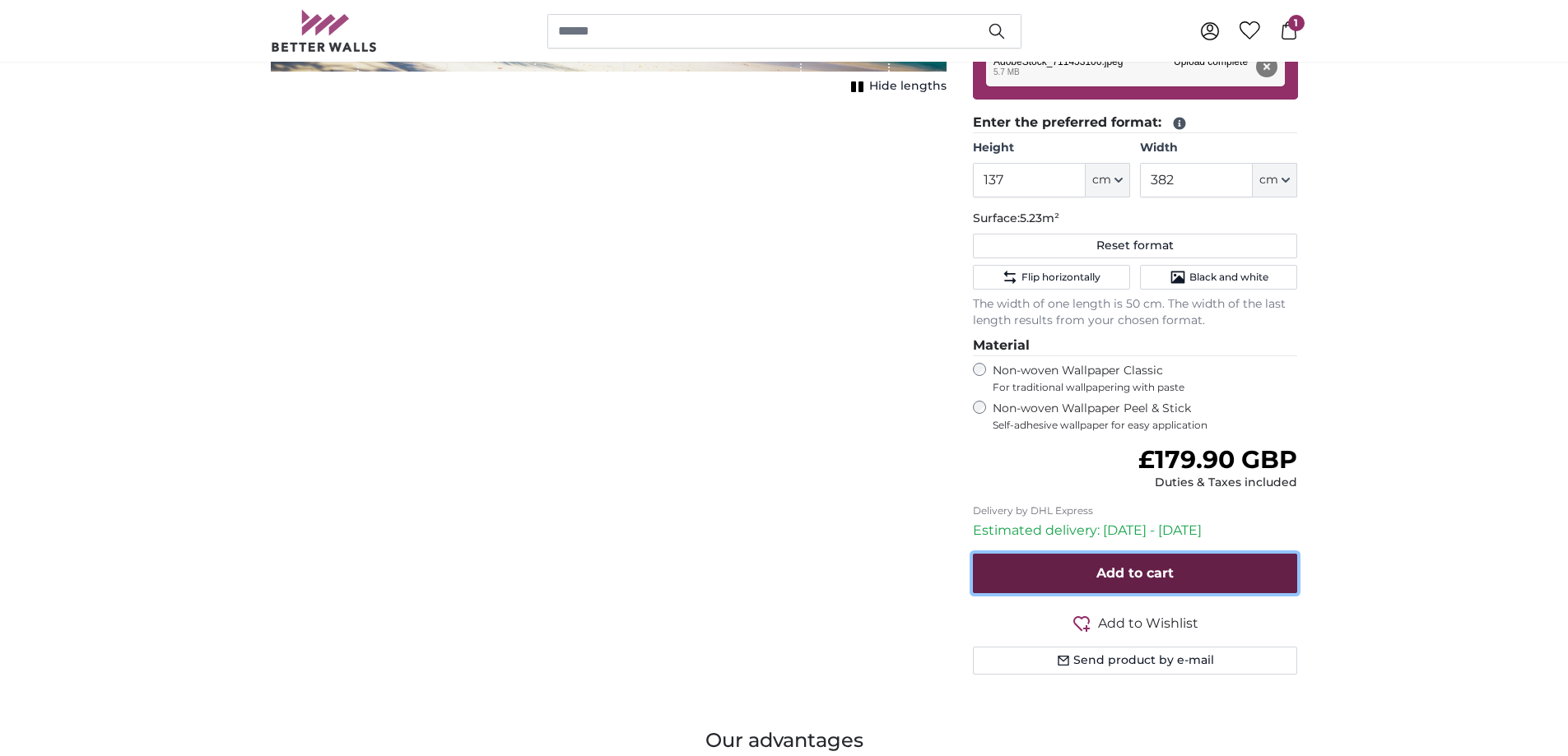
click at [1145, 572] on span "Add to cart" at bounding box center [1134, 573] width 77 height 15
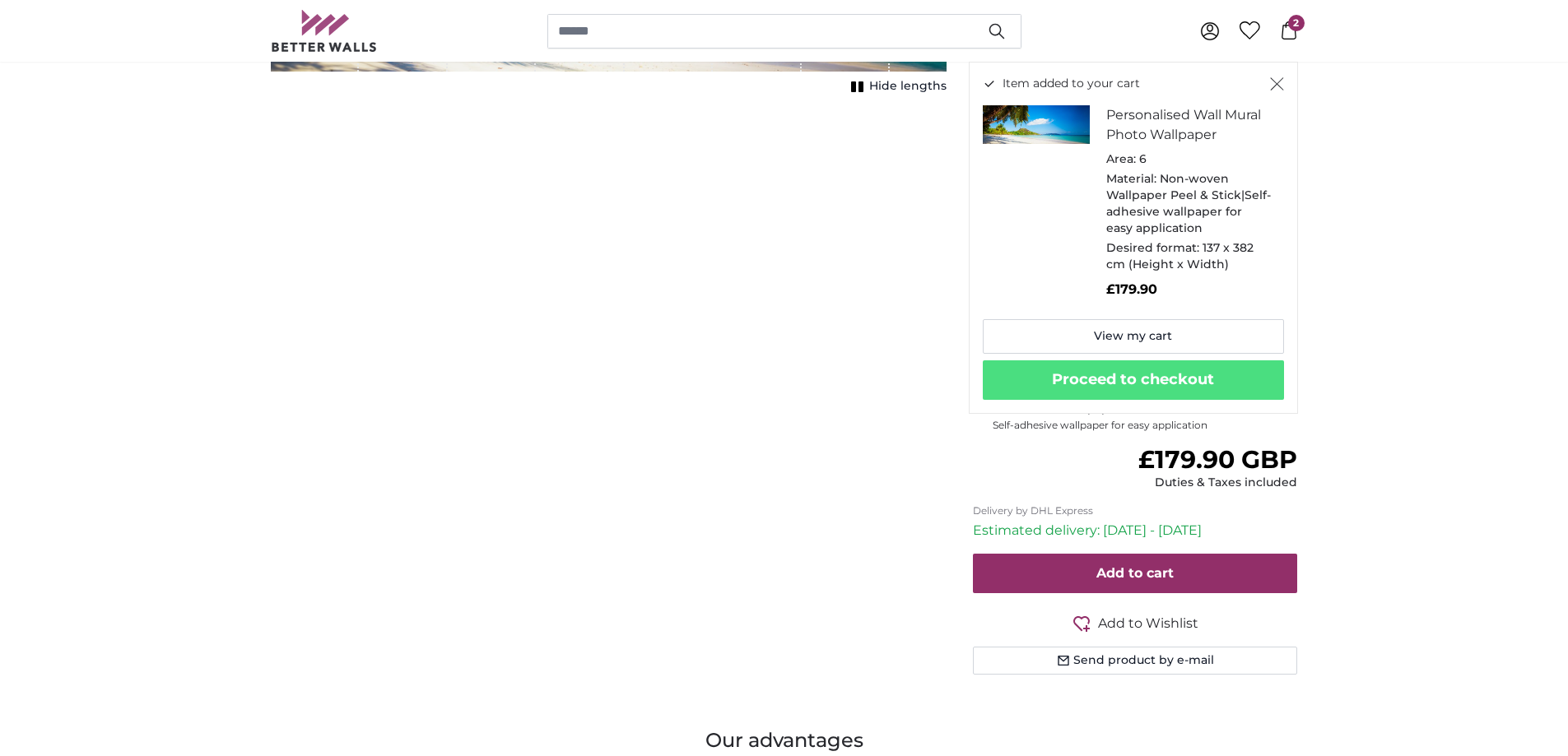
scroll to position [0, 0]
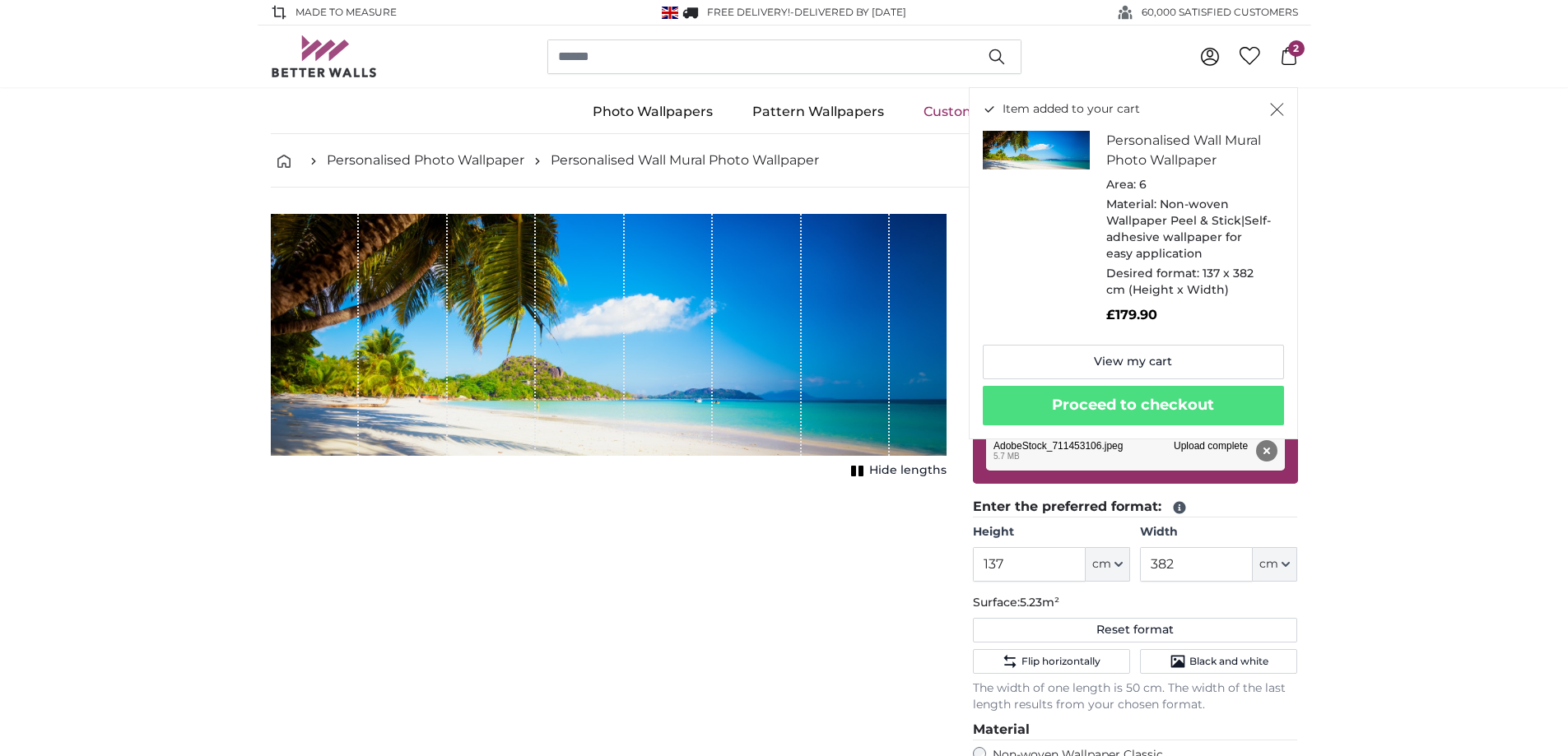
click at [1292, 56] on span "2" at bounding box center [1296, 48] width 16 height 16
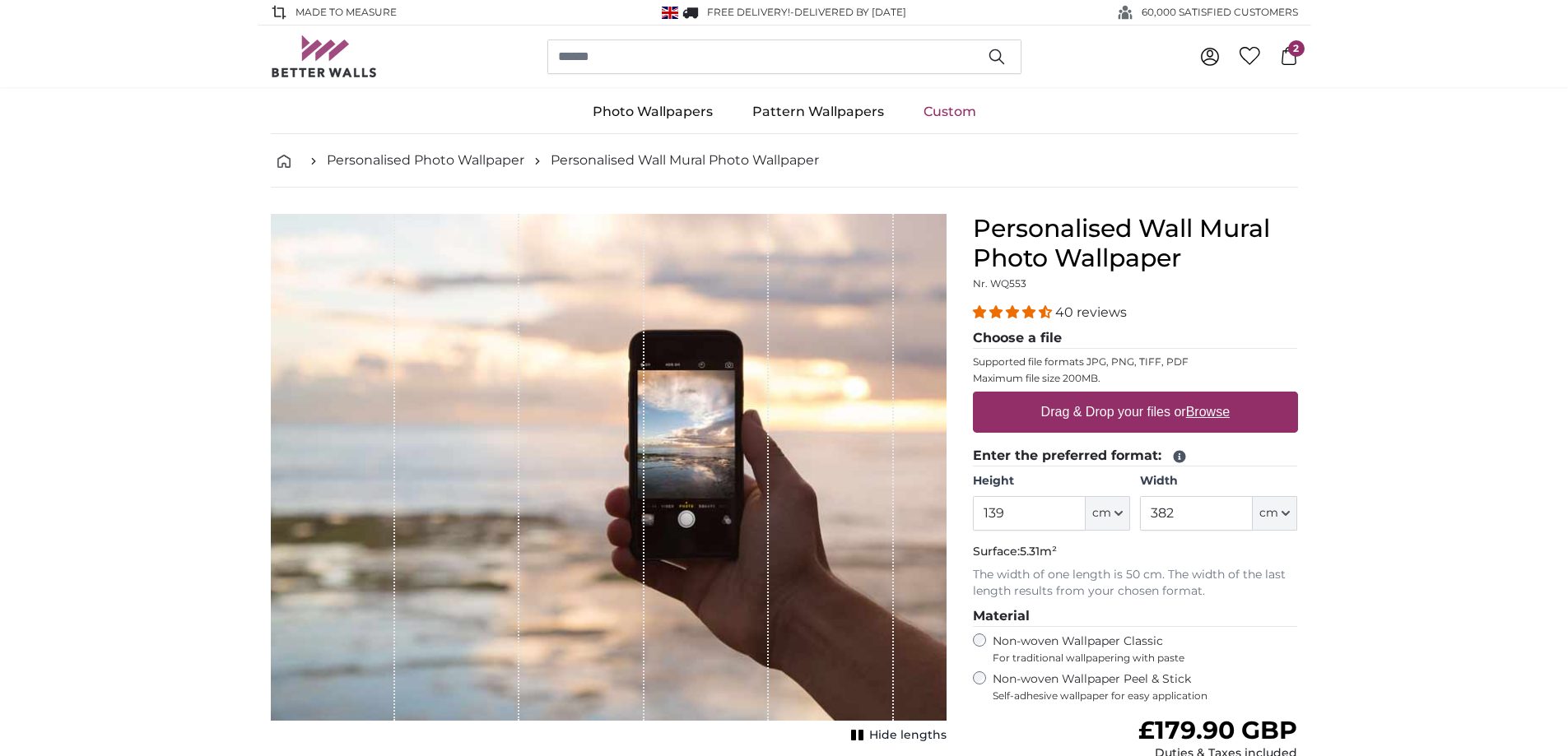
click at [1291, 50] on span "2" at bounding box center [1296, 48] width 16 height 16
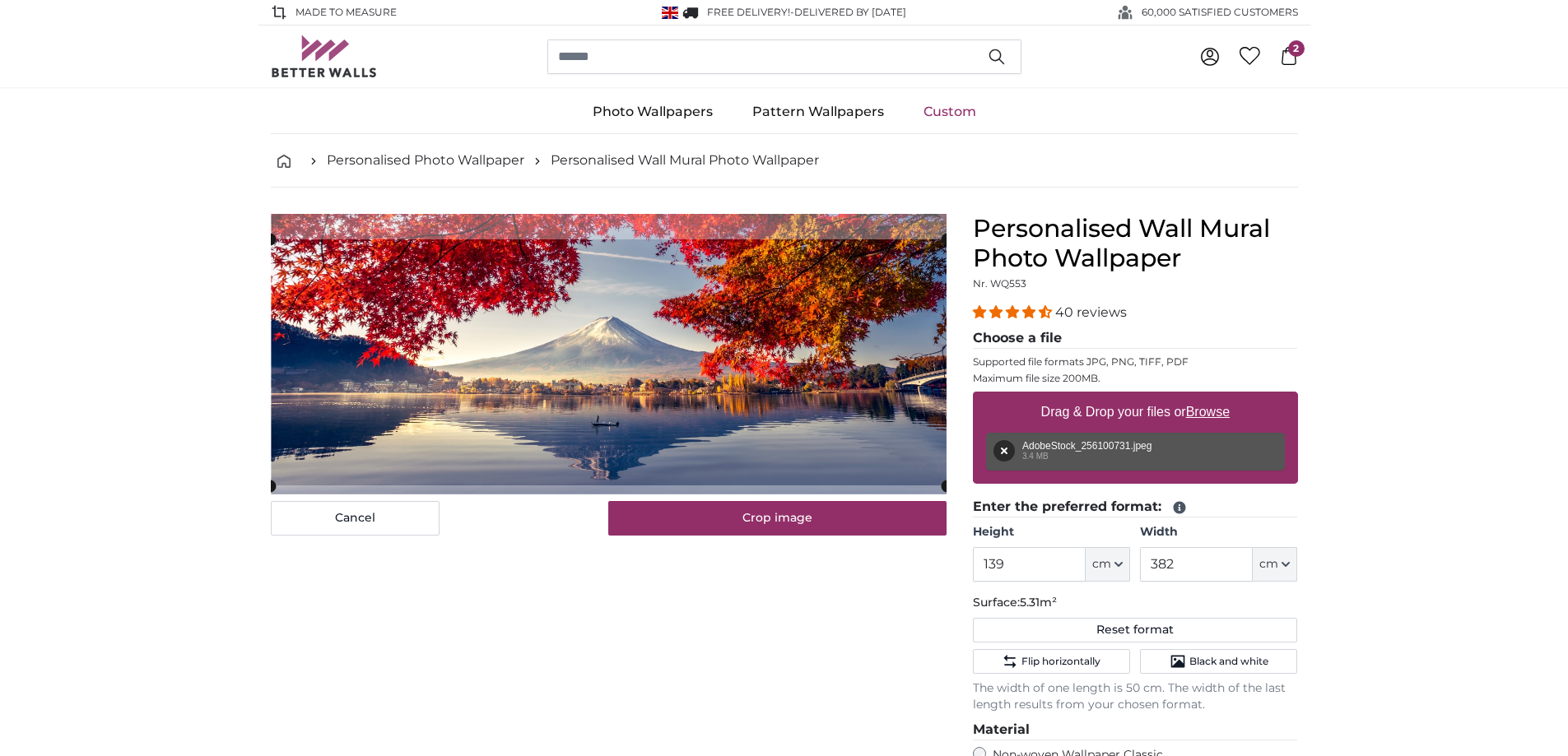
click at [1074, 409] on label "Drag & Drop your files or Browse" at bounding box center [1134, 412] width 202 height 32
click at [1074, 397] on input "Drag & Drop your files or Browse" at bounding box center [1135, 394] width 325 height 5
type input "**********"
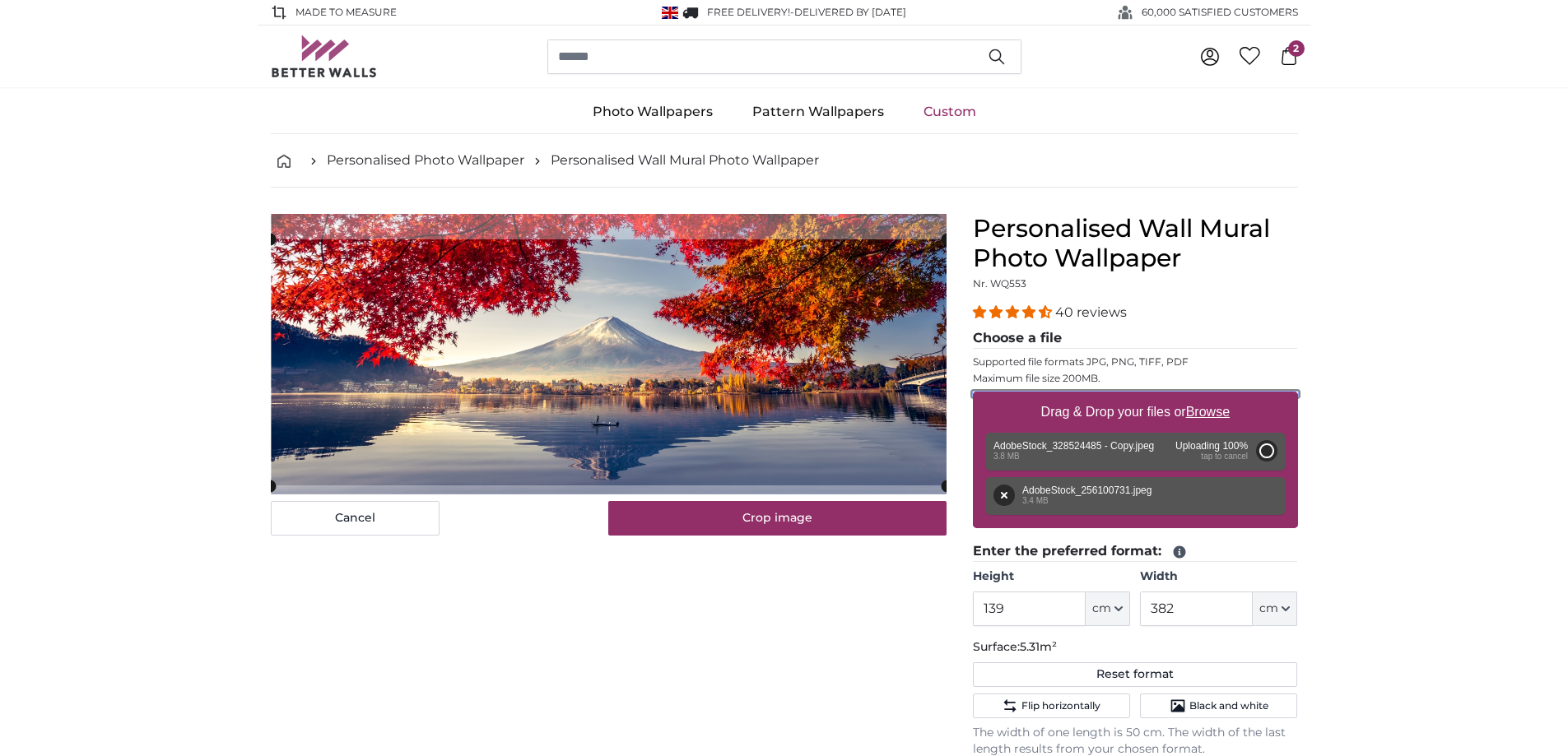
type input "143"
type input "486.2"
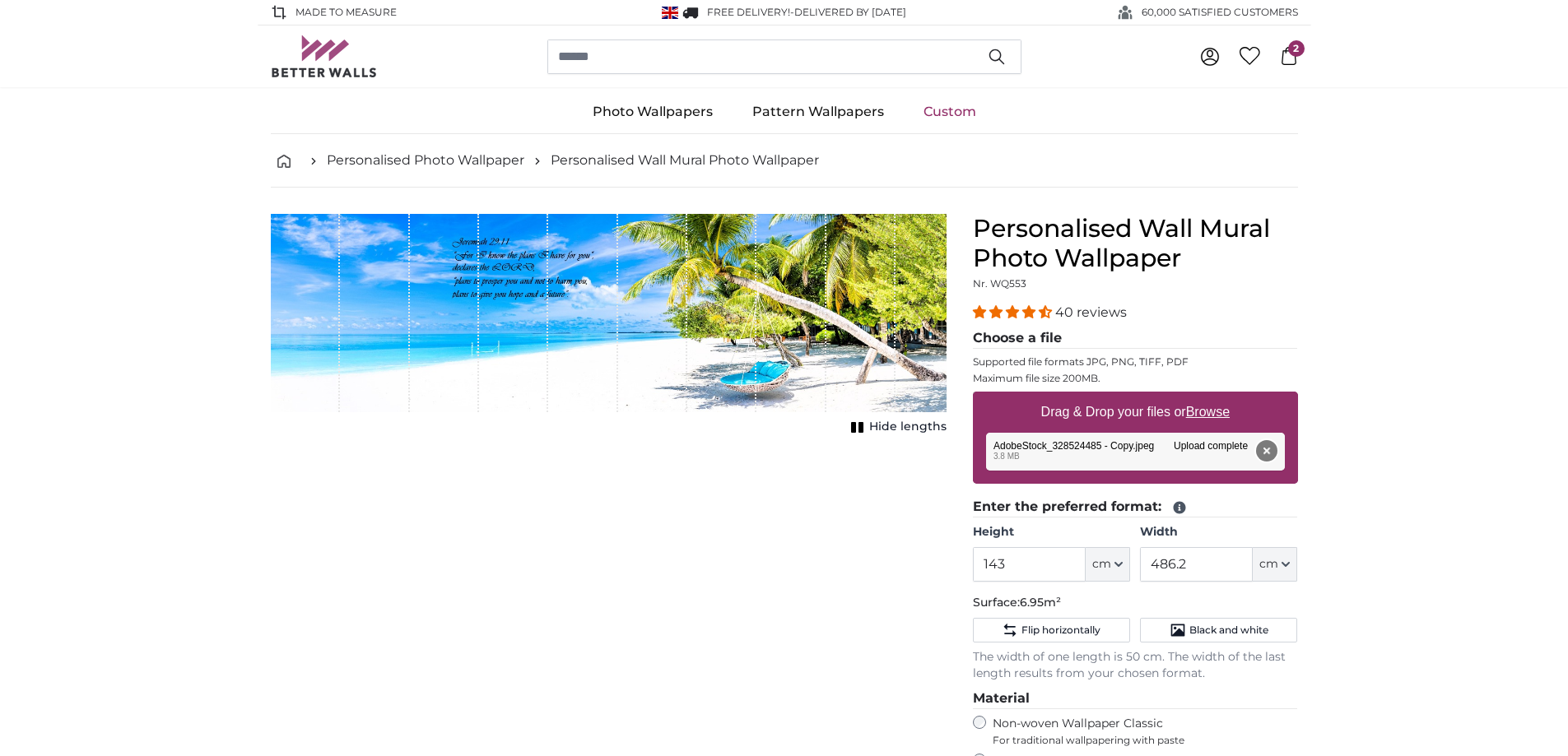
click at [1273, 450] on button "Remove" at bounding box center [1265, 451] width 21 height 21
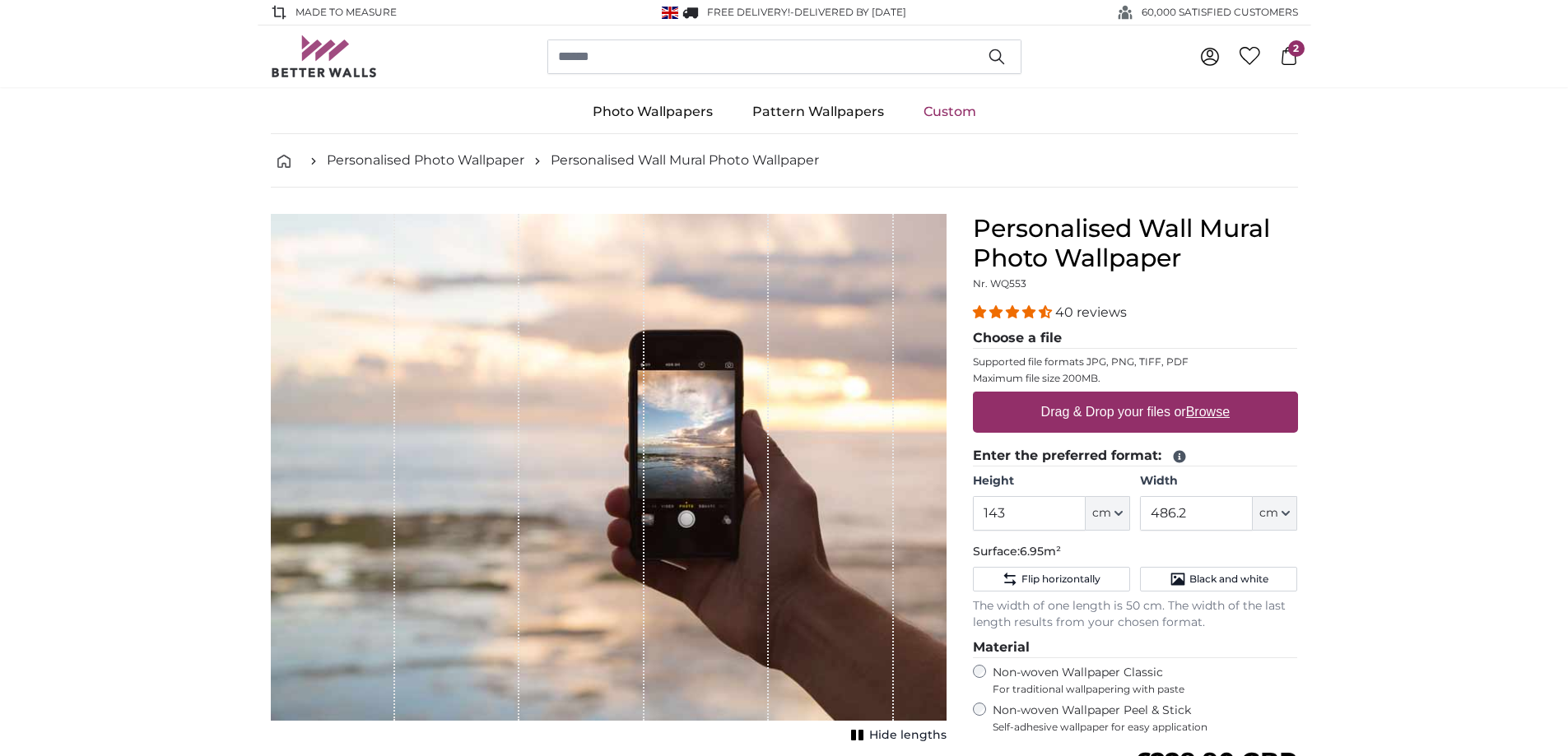
click at [1103, 415] on label "Drag & Drop your files or Browse" at bounding box center [1134, 412] width 202 height 32
click at [1103, 397] on input "Drag & Drop your files or Browse" at bounding box center [1135, 394] width 325 height 5
type input "**********"
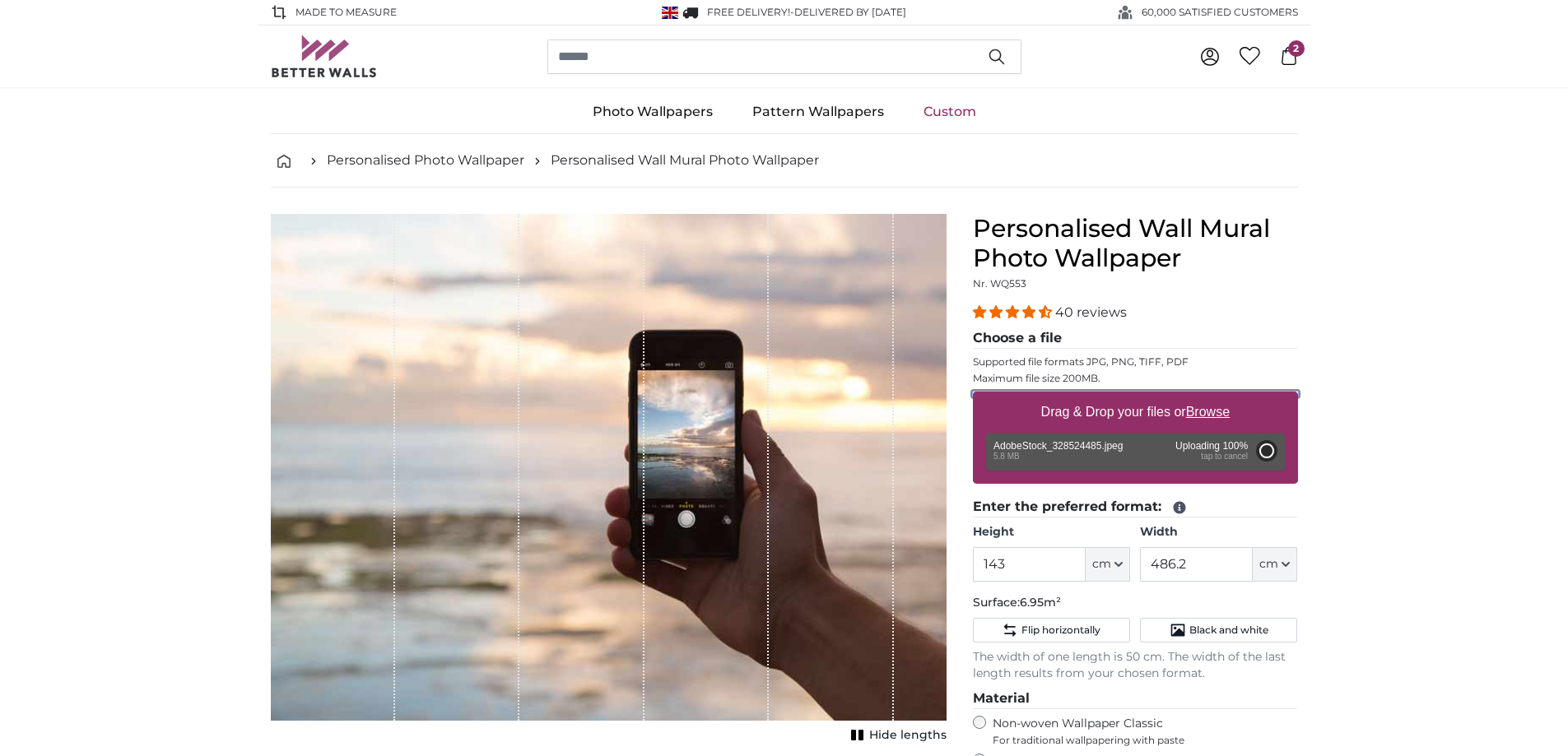
type input "143"
type input "489.1"
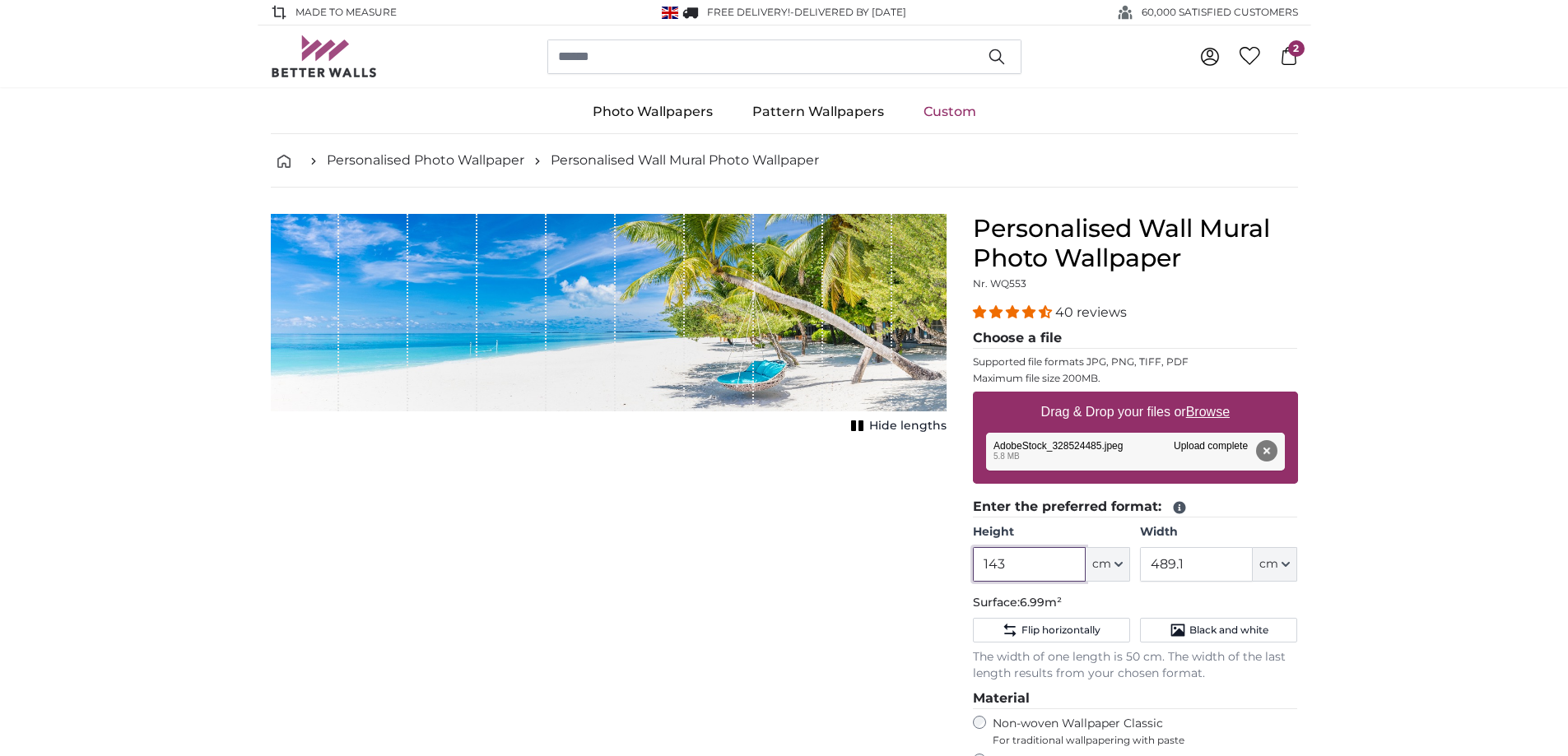
click at [1015, 562] on input "143" at bounding box center [1029, 564] width 113 height 34
type input "1"
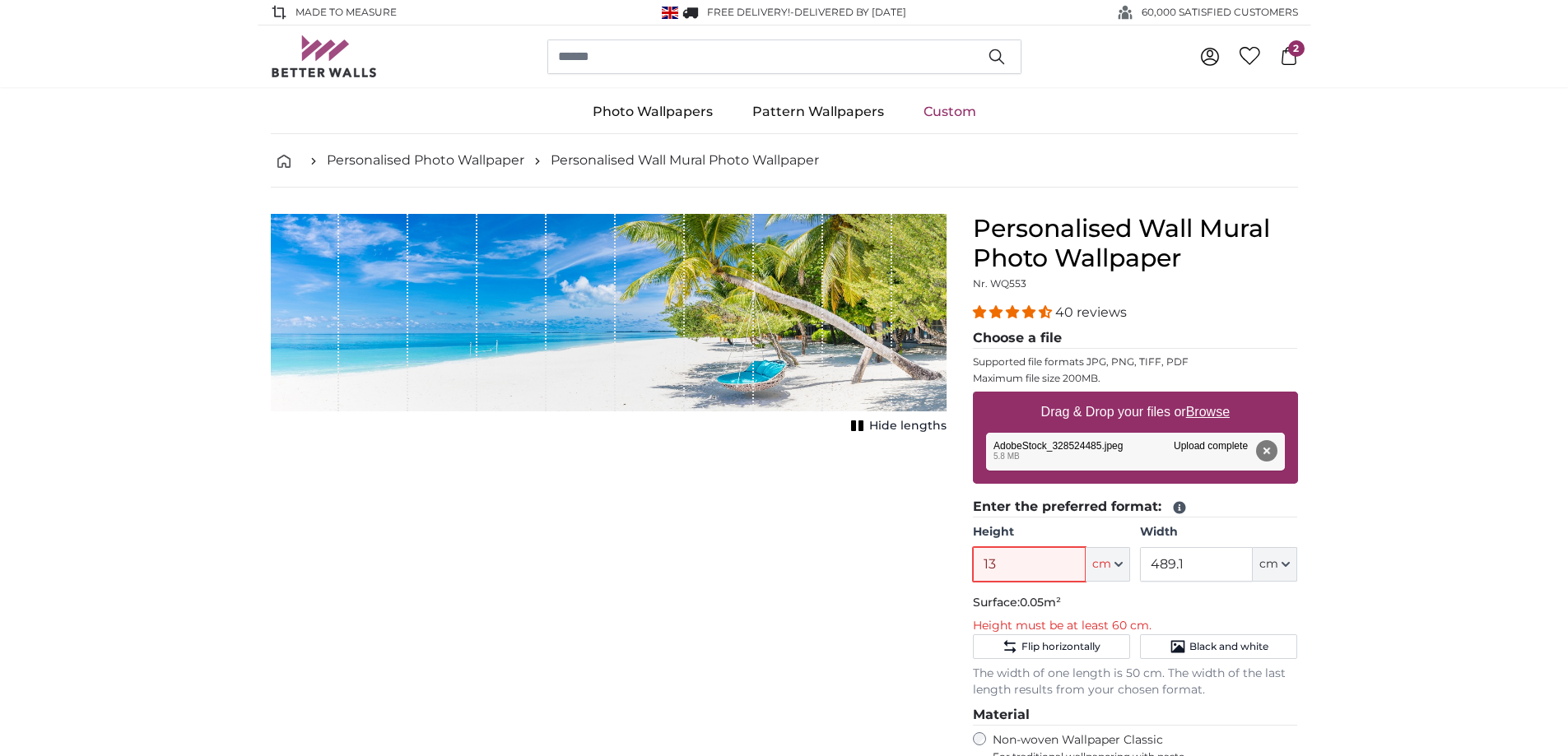
type input "137"
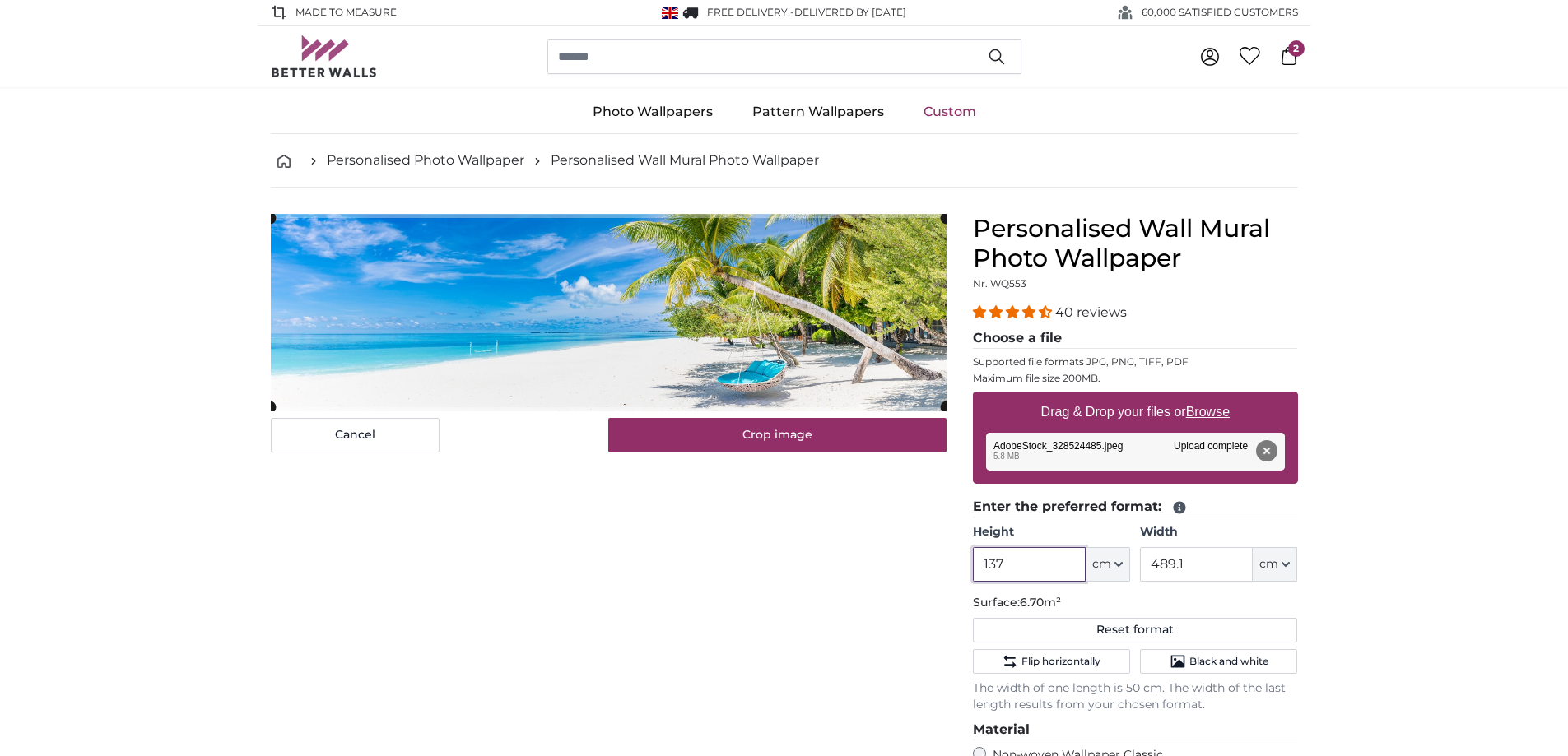
type input "137"
click at [1206, 567] on input "489.1" at bounding box center [1196, 564] width 113 height 34
type input "4"
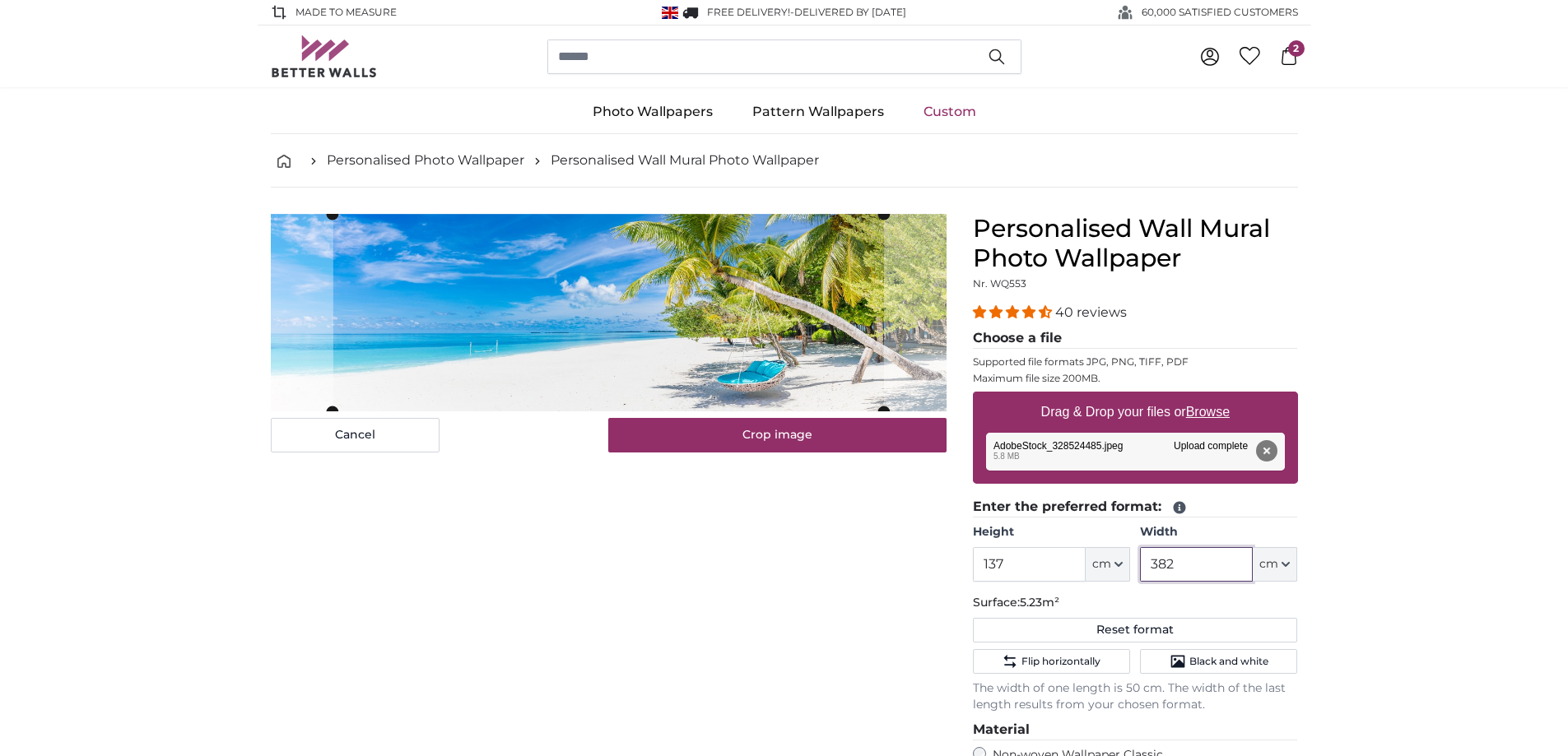
type input "382"
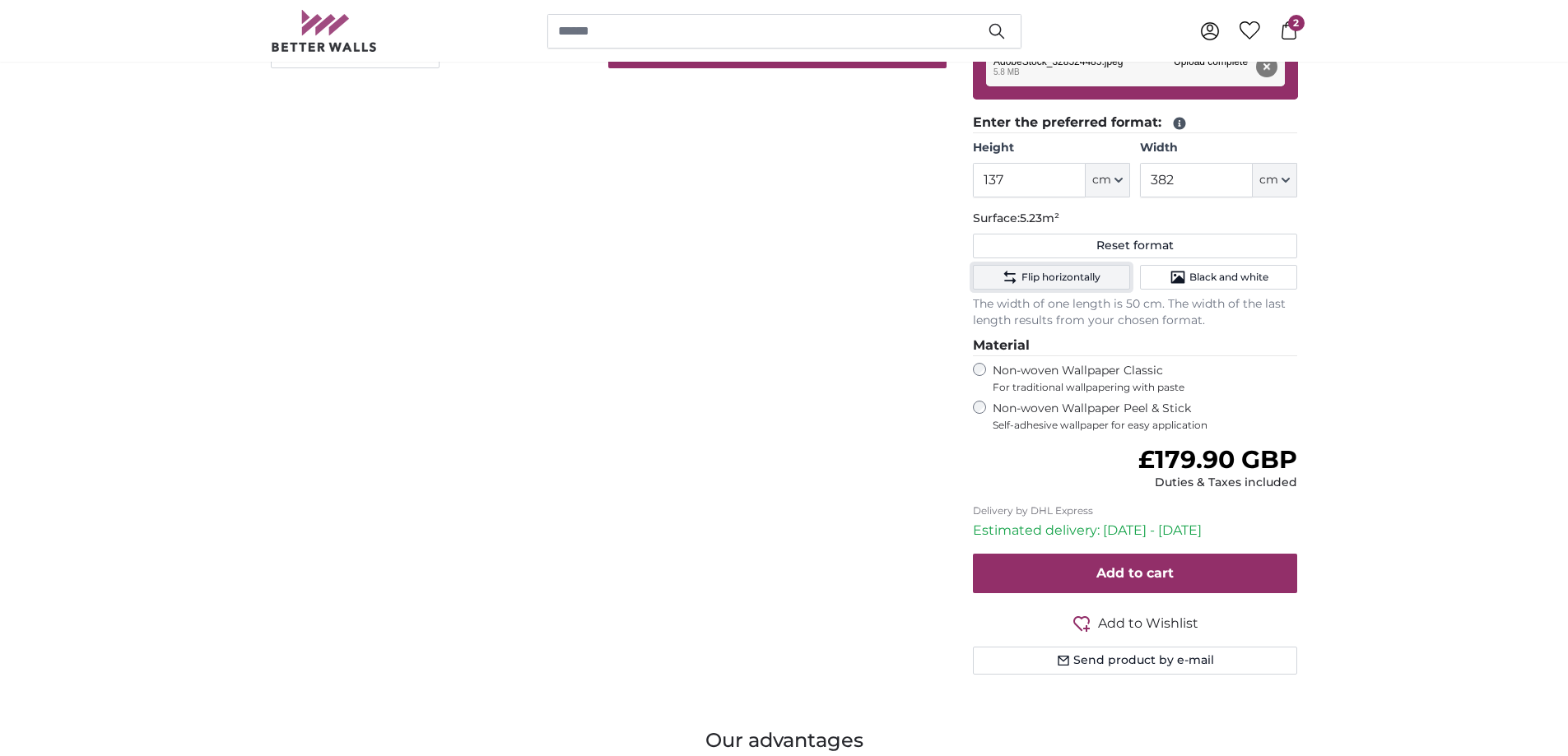
click at [1050, 284] on span "Flip horizontally" at bounding box center [1061, 277] width 79 height 13
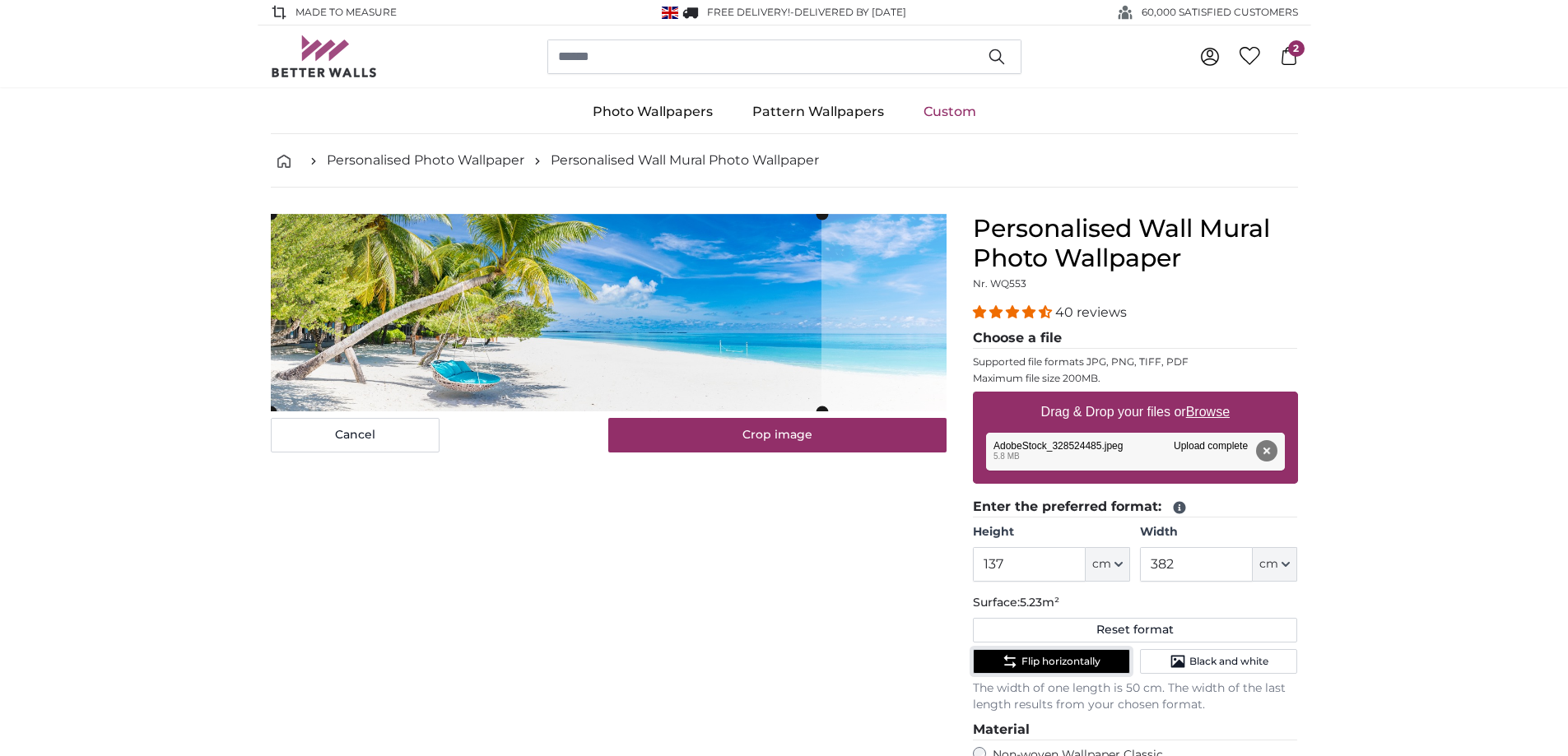
click at [505, 273] on cropper-handle at bounding box center [547, 312] width 551 height 198
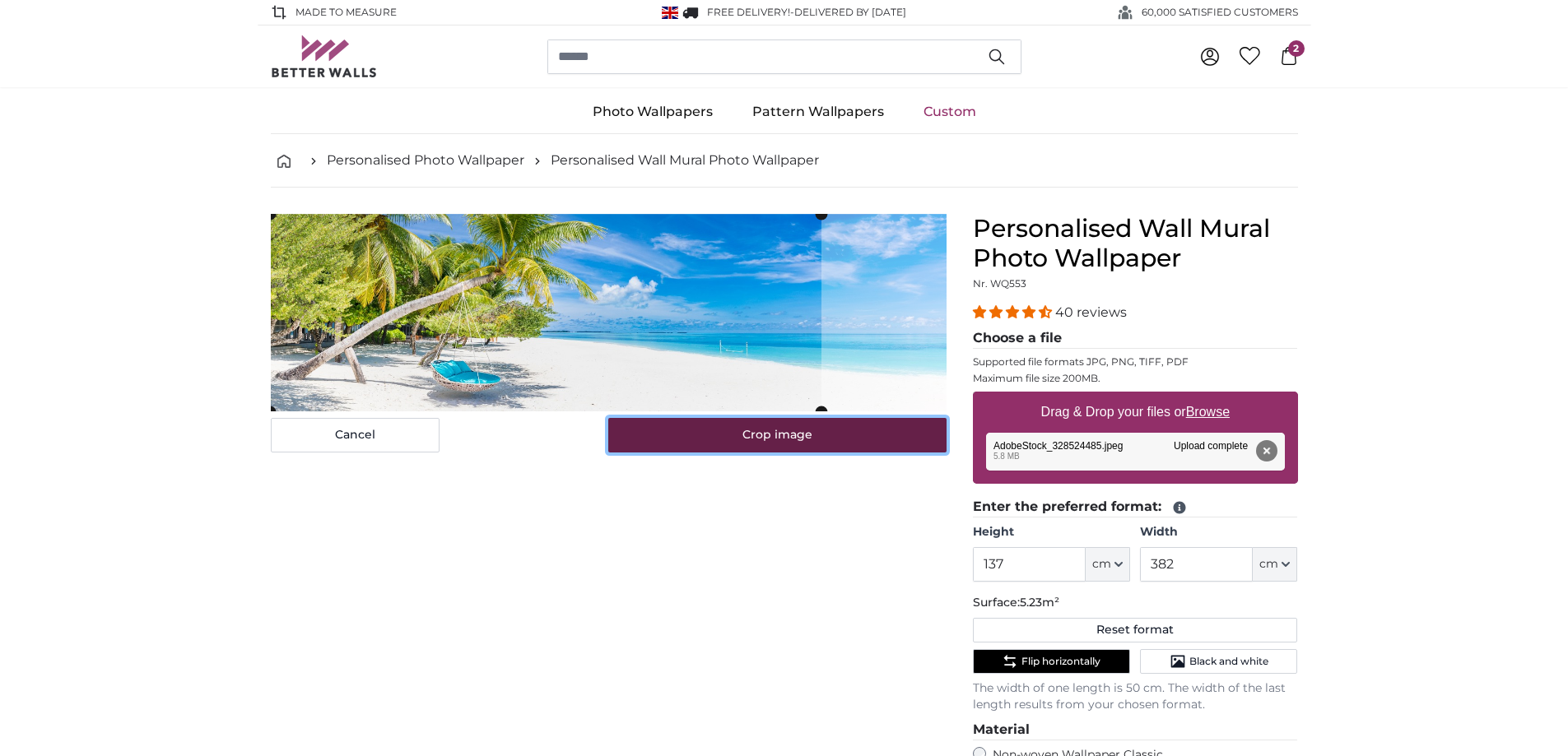
click at [771, 433] on button "Crop image" at bounding box center [777, 435] width 338 height 34
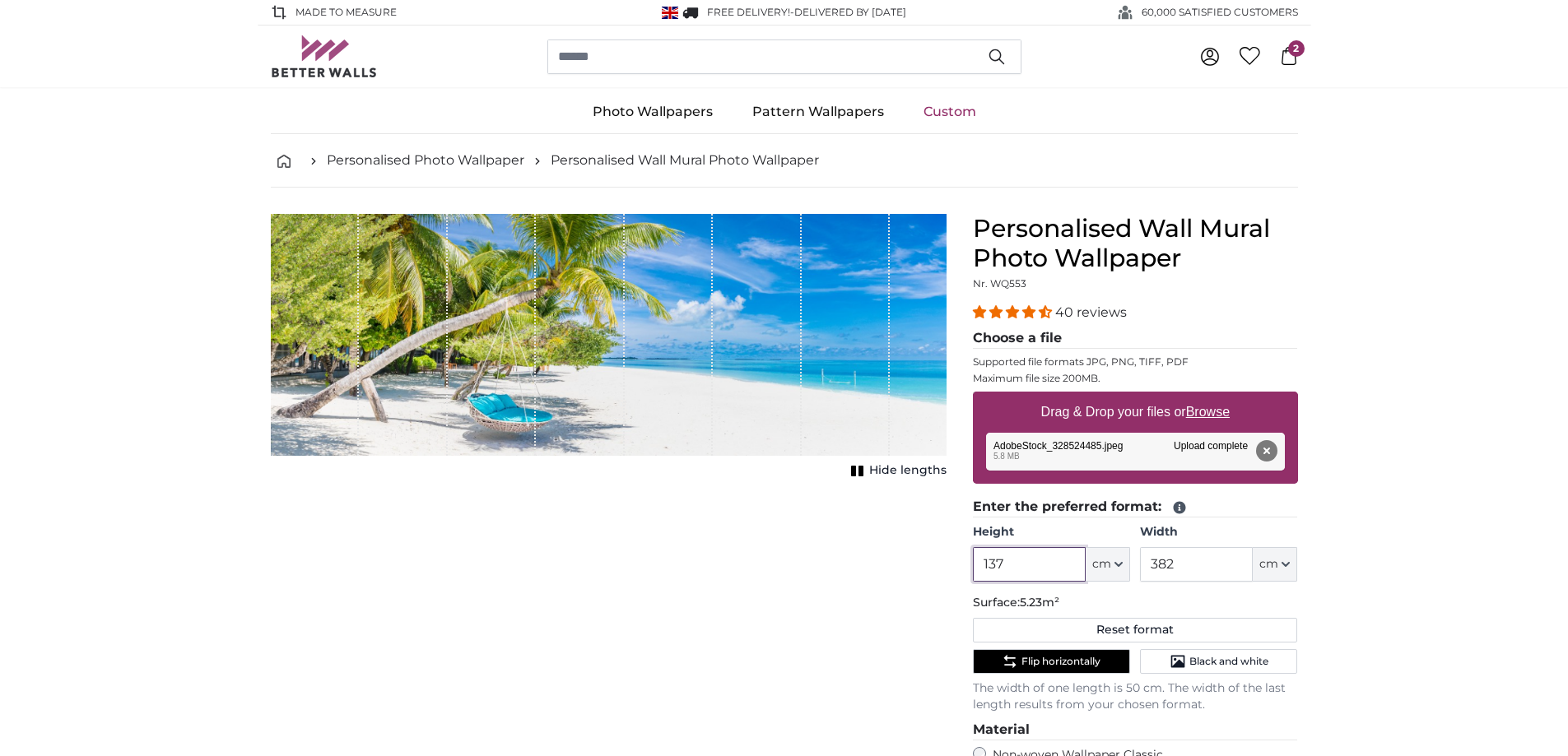
click at [1022, 565] on input "137" at bounding box center [1029, 564] width 113 height 34
type input "1"
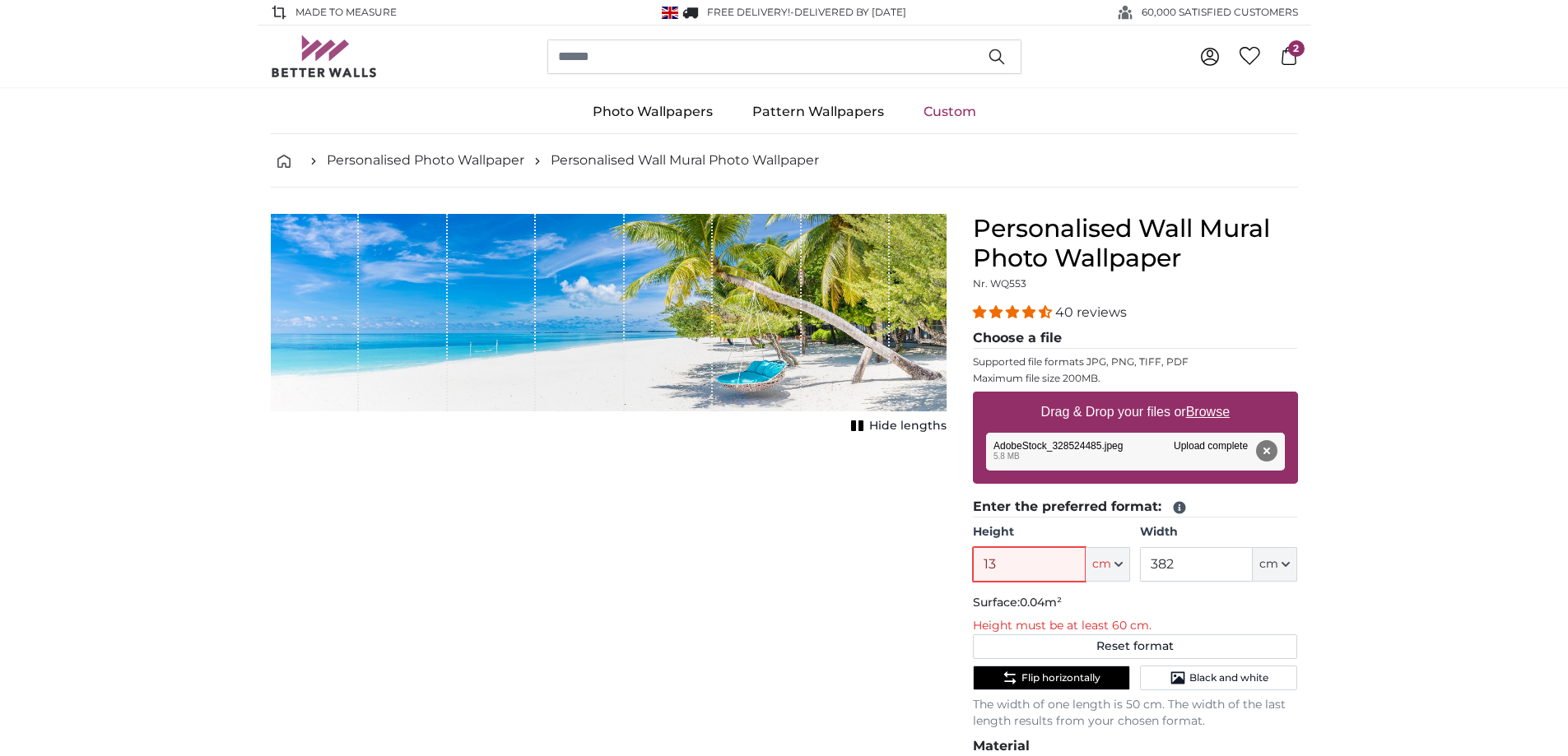
type input "137"
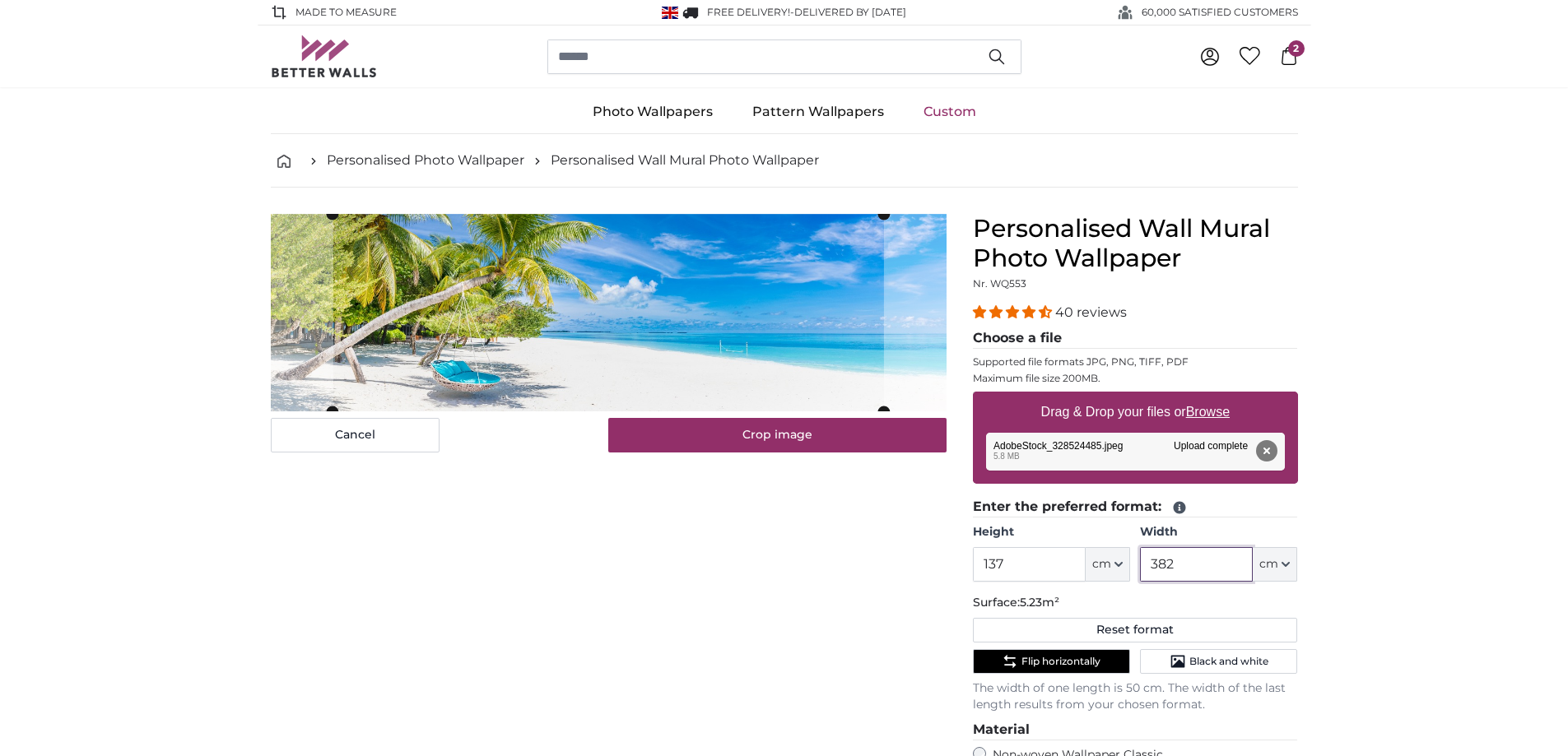
click at [1197, 563] on input "382" at bounding box center [1196, 564] width 113 height 34
type input "3"
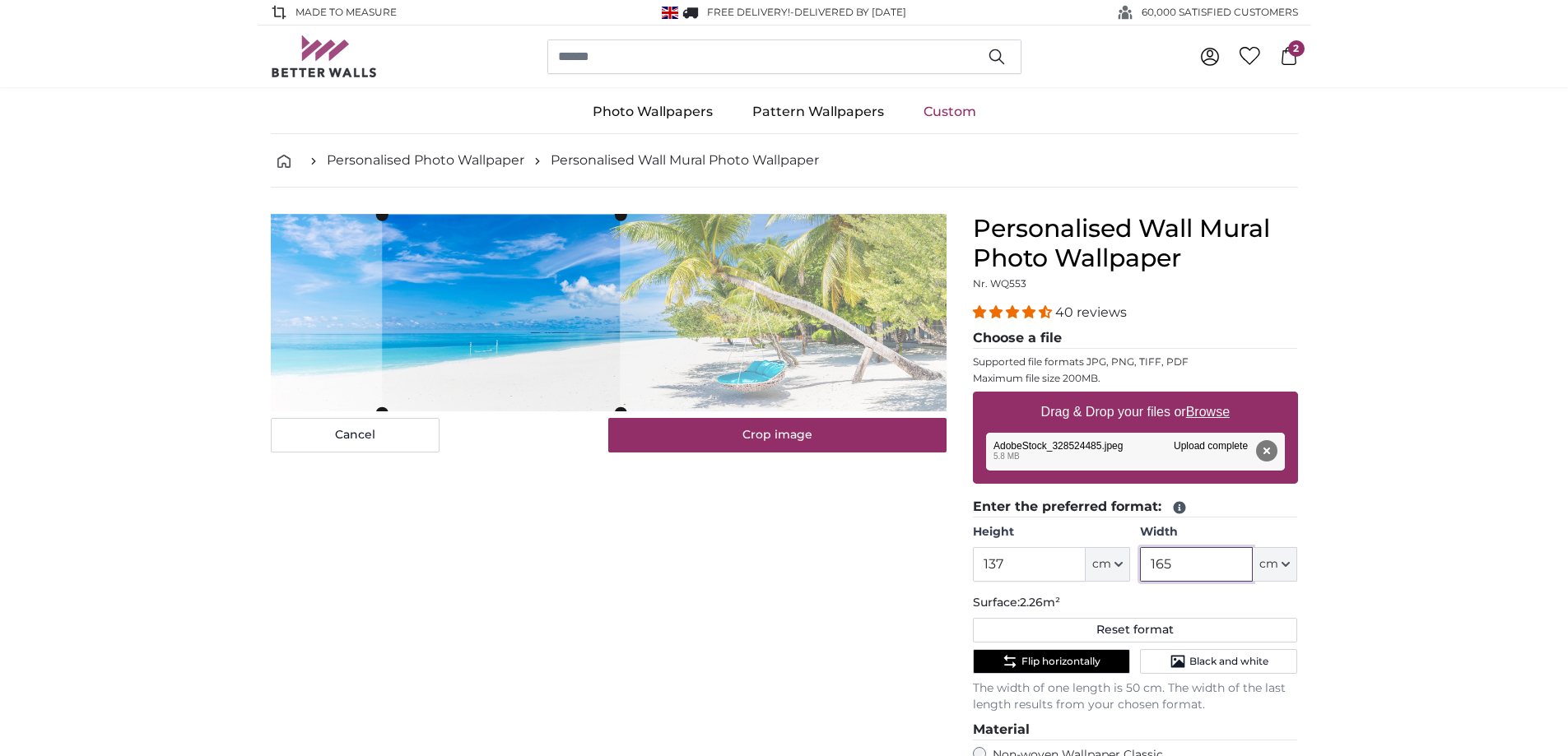
click at [570, 358] on cropper-handle at bounding box center [500, 313] width 238 height 198
type input "1"
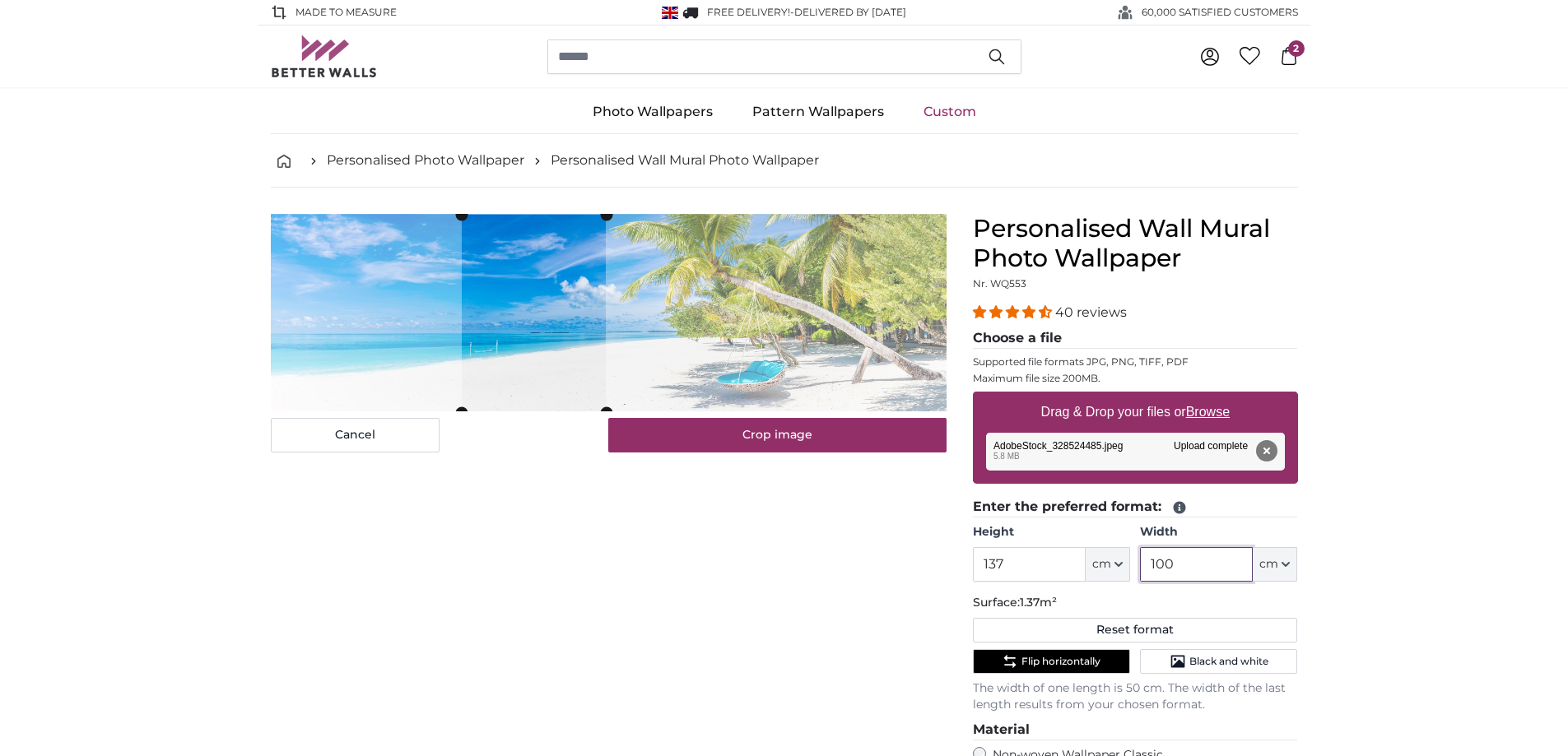
click at [505, 346] on cropper-handle at bounding box center [534, 313] width 144 height 198
click at [1059, 664] on span "Flip horizontally" at bounding box center [1061, 661] width 79 height 13
click at [1060, 659] on span "Flip horizontally" at bounding box center [1061, 661] width 79 height 13
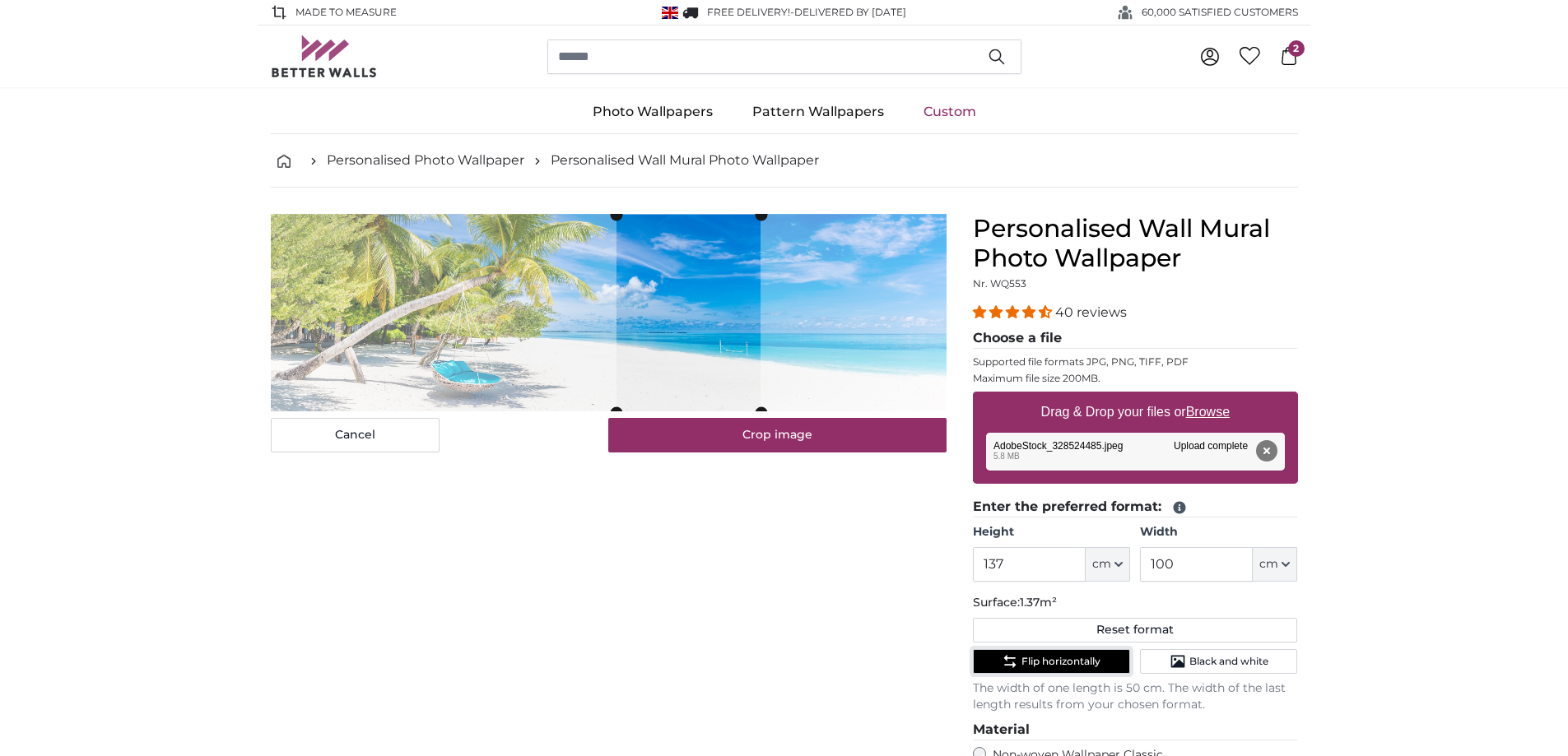
click at [715, 346] on cropper-handle at bounding box center [689, 313] width 144 height 198
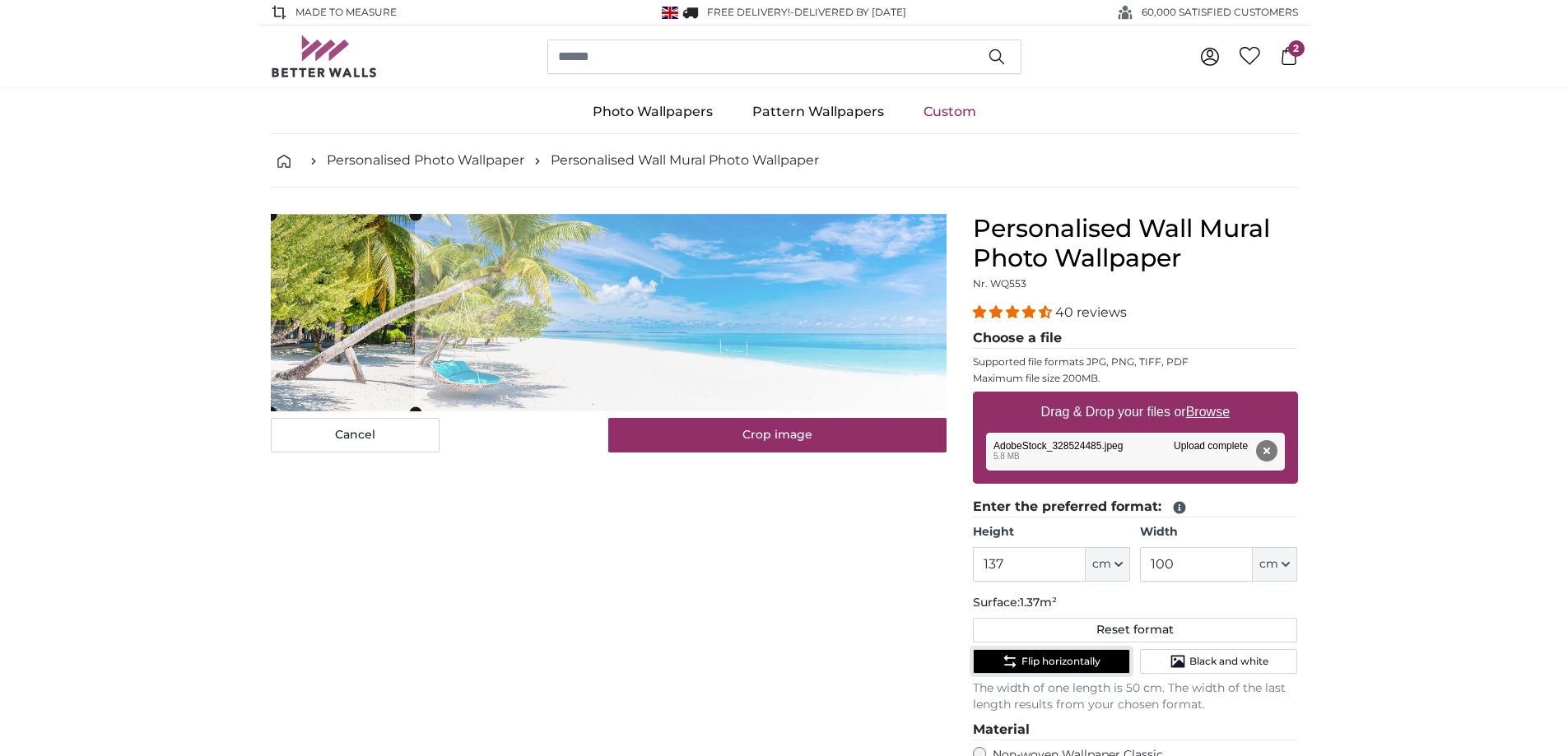
click at [346, 355] on cropper-handle at bounding box center [343, 313] width 144 height 198
click at [1186, 564] on input "100" at bounding box center [1196, 564] width 113 height 34
type input "1"
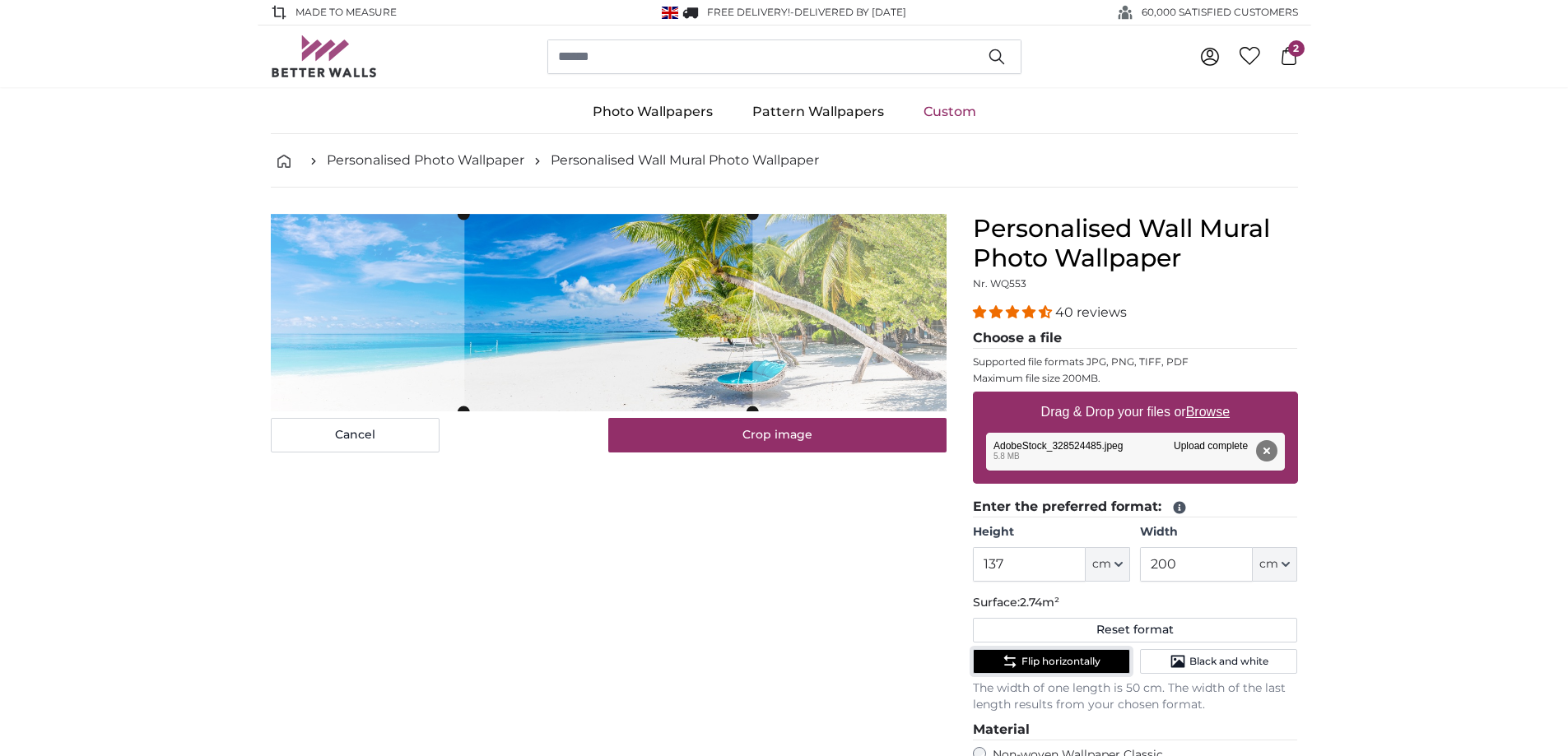
click at [1076, 661] on span "Flip horizontally" at bounding box center [1061, 661] width 79 height 13
click at [1038, 663] on span "Flip horizontally" at bounding box center [1061, 661] width 79 height 13
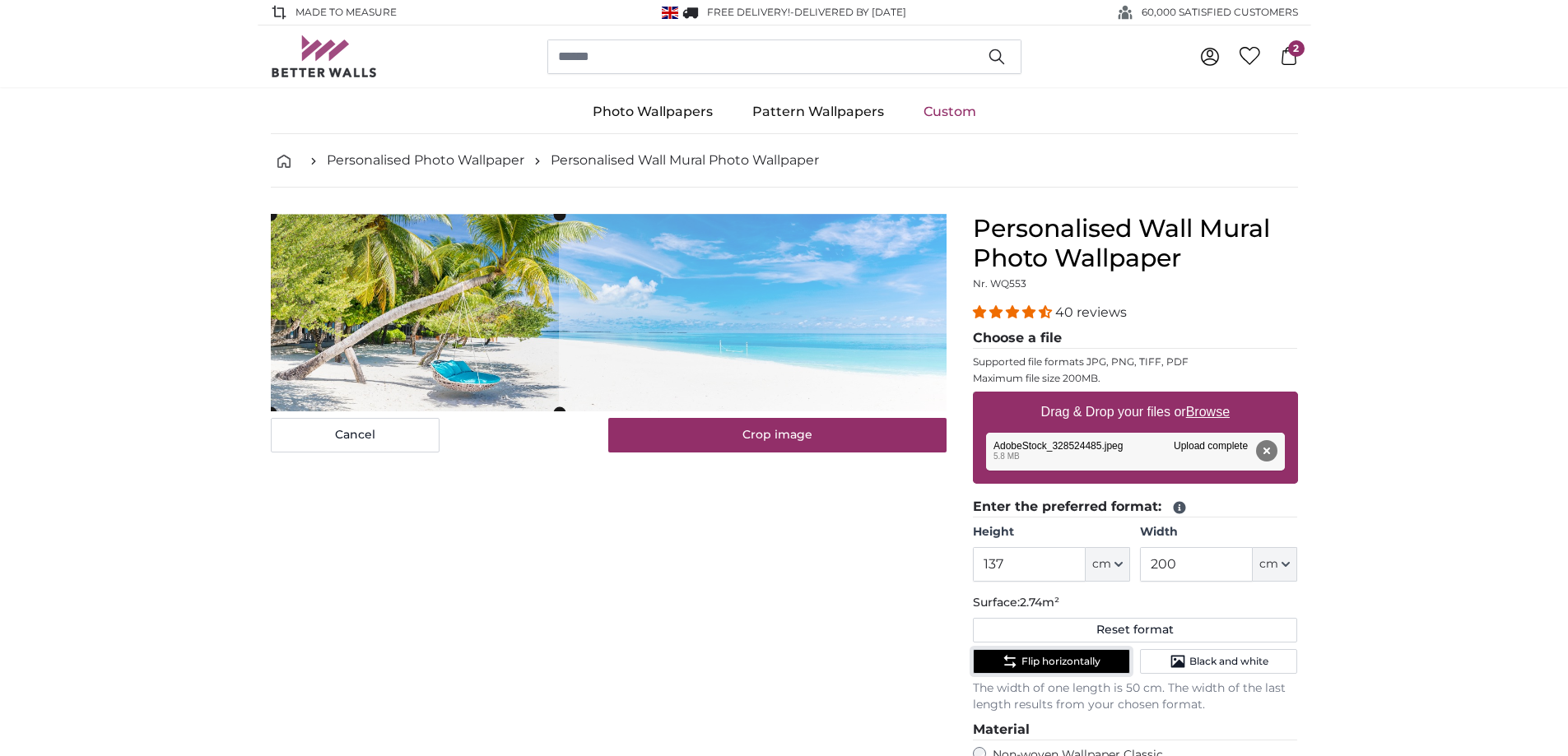
click at [1179, 563] on input "200" at bounding box center [1196, 564] width 113 height 34
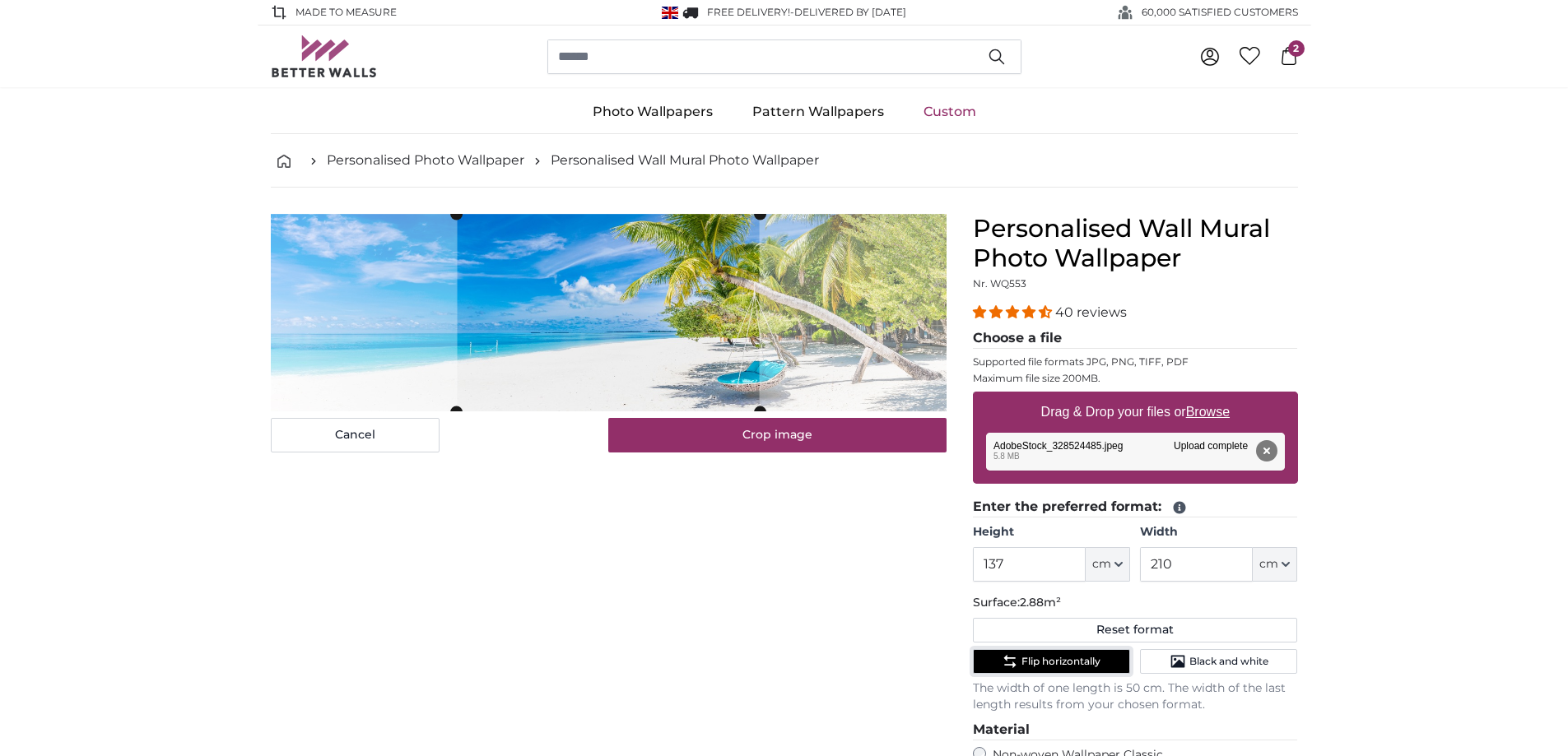
click at [1082, 659] on span "Flip horizontally" at bounding box center [1061, 661] width 79 height 13
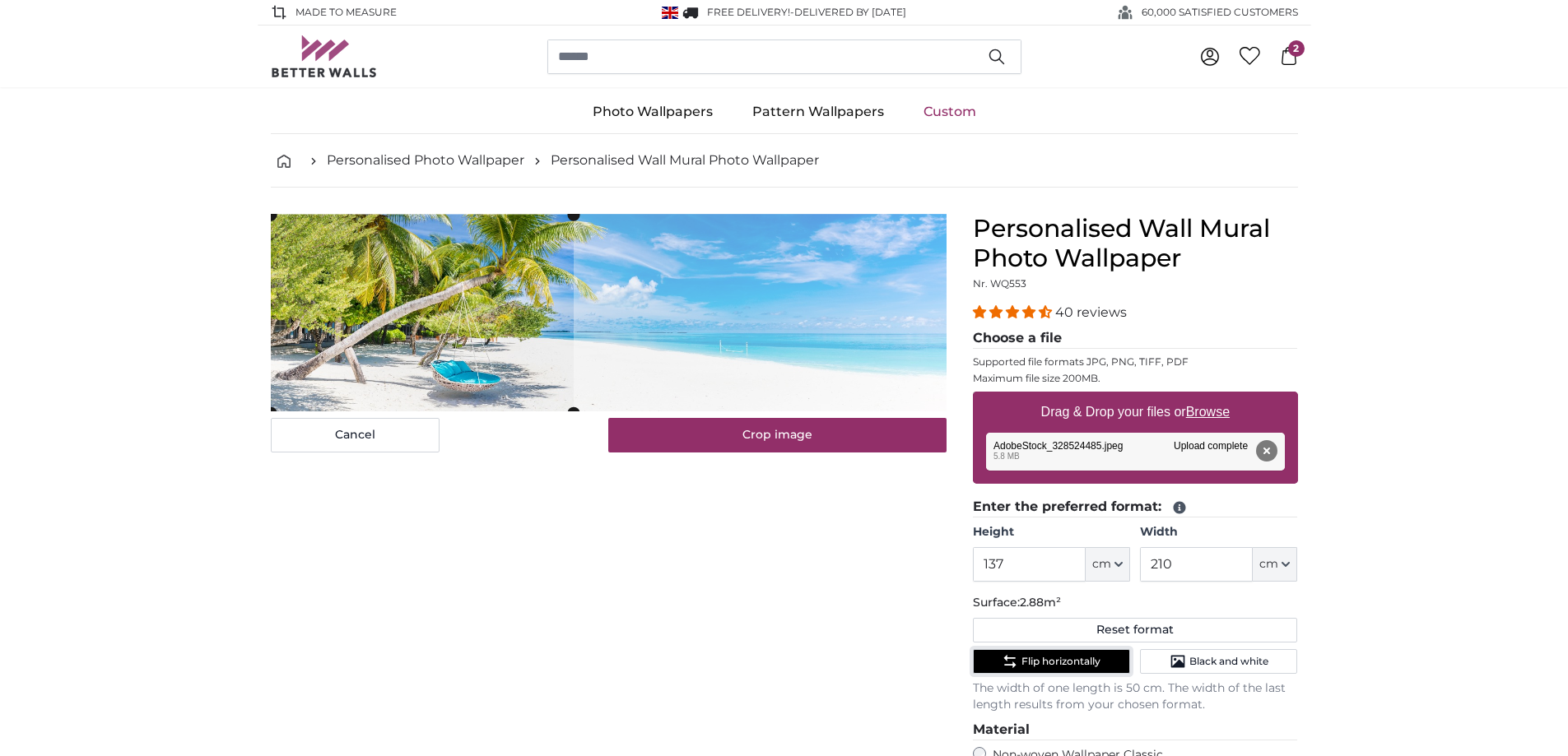
click at [300, 340] on cropper-handle at bounding box center [423, 313] width 303 height 198
click at [0, 0] on slot at bounding box center [0, 0] width 0 height 0
click at [1176, 566] on input "210" at bounding box center [1196, 564] width 113 height 34
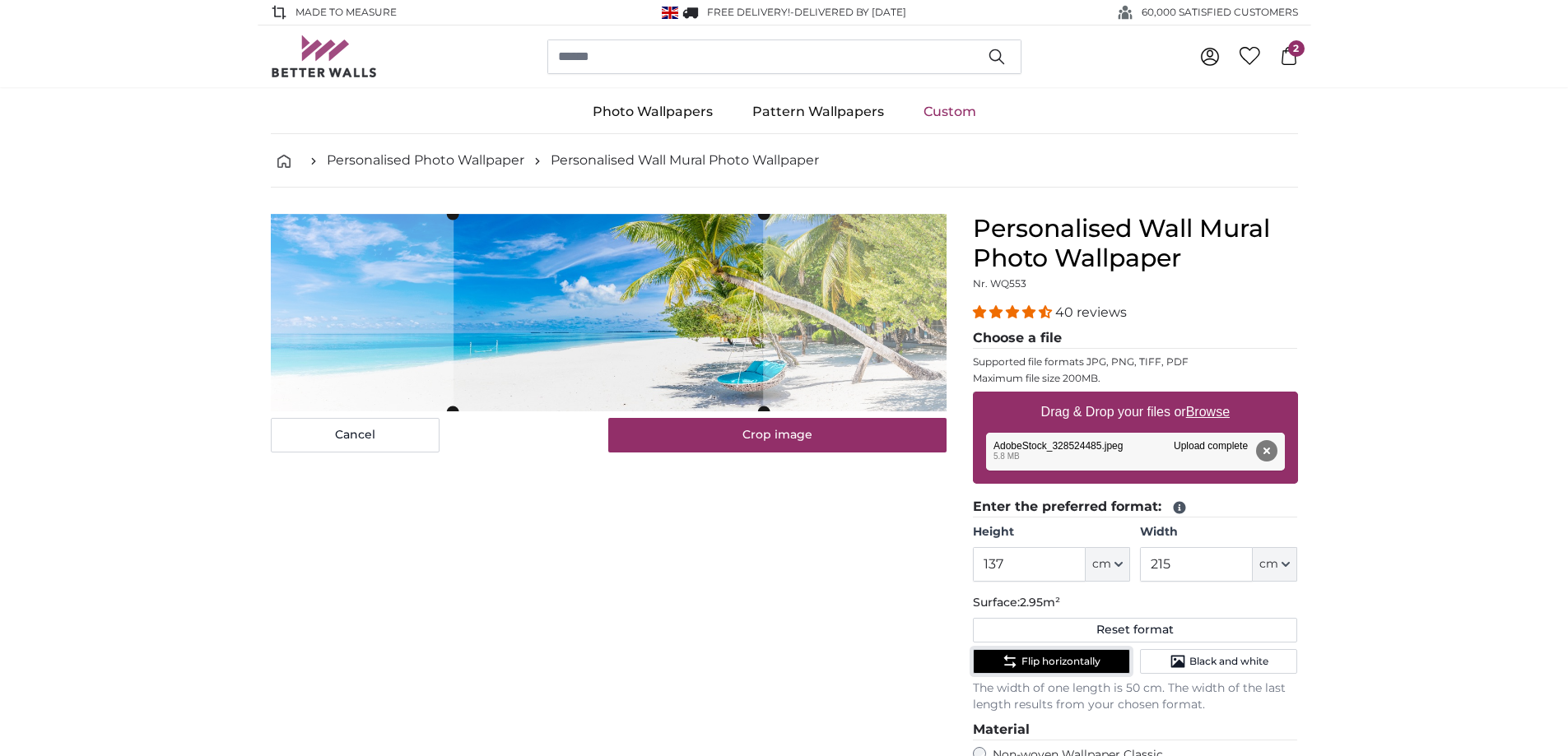
click at [1074, 661] on span "Flip horizontally" at bounding box center [1061, 661] width 79 height 13
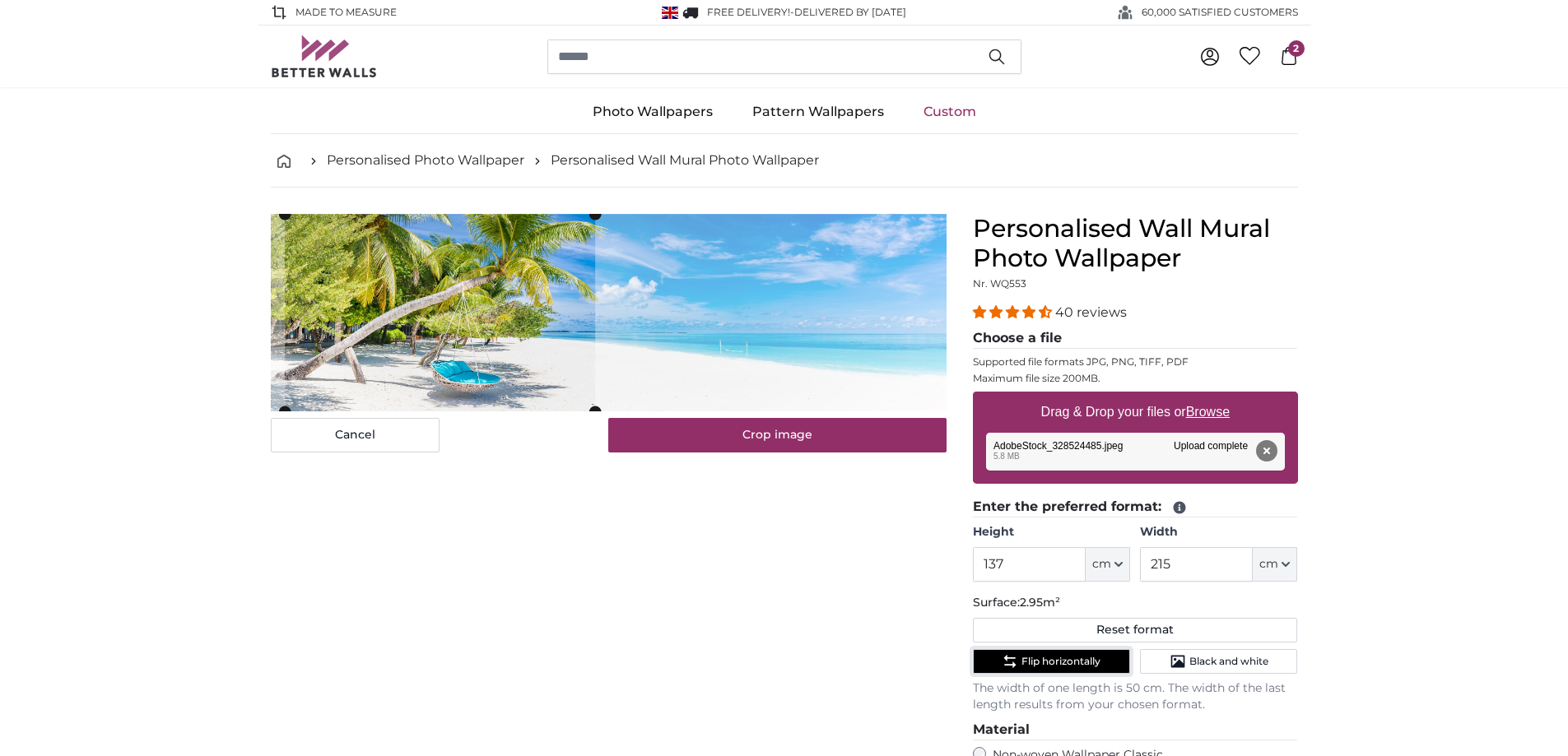
click at [413, 310] on cropper-handle at bounding box center [440, 312] width 311 height 198
click at [386, 281] on cropper-handle at bounding box center [448, 313] width 311 height 198
click at [1196, 563] on input "215" at bounding box center [1196, 564] width 113 height 34
type input "2"
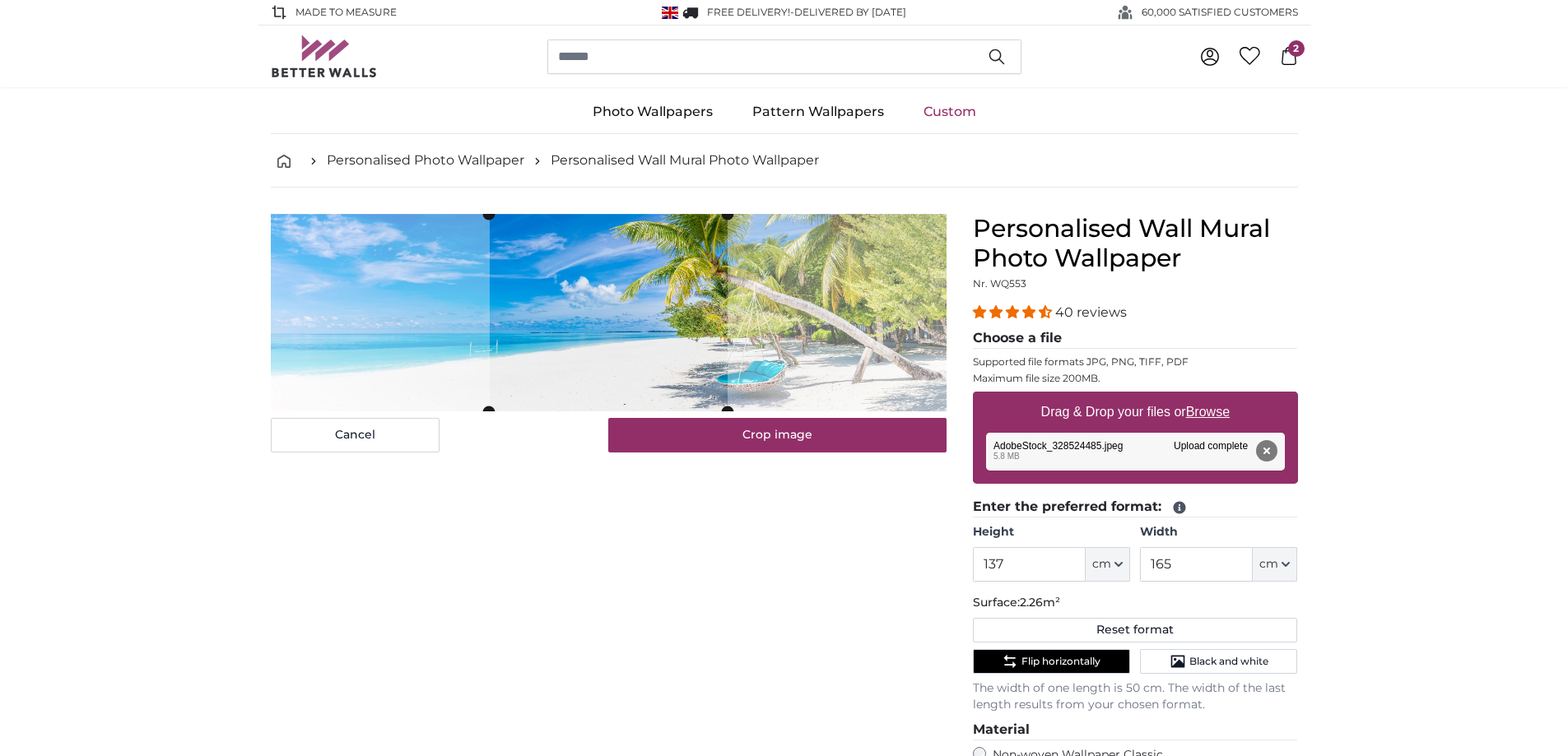
click at [1045, 661] on span "Flip horizontally" at bounding box center [1061, 661] width 79 height 13
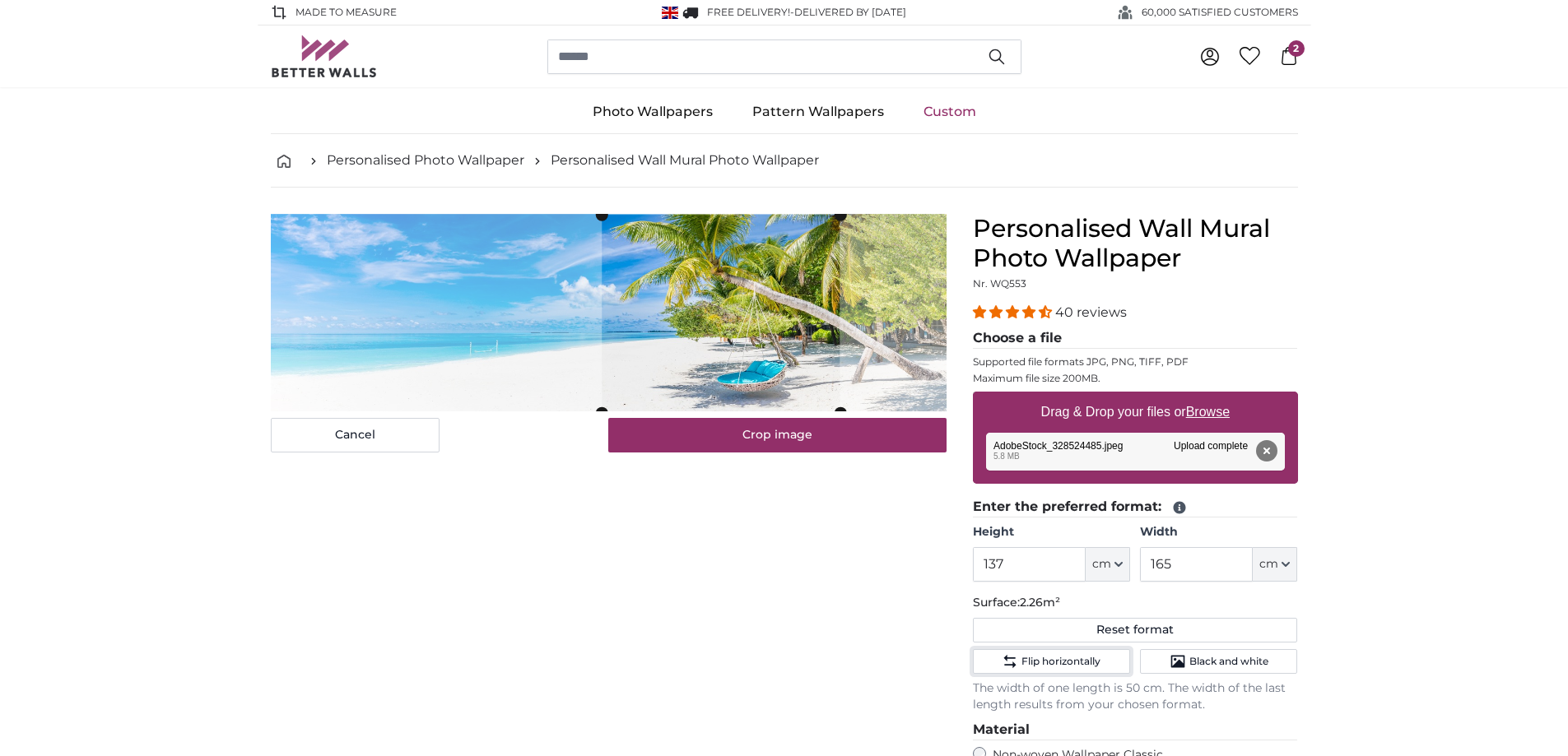
click at [733, 322] on cropper-handle at bounding box center [720, 313] width 238 height 198
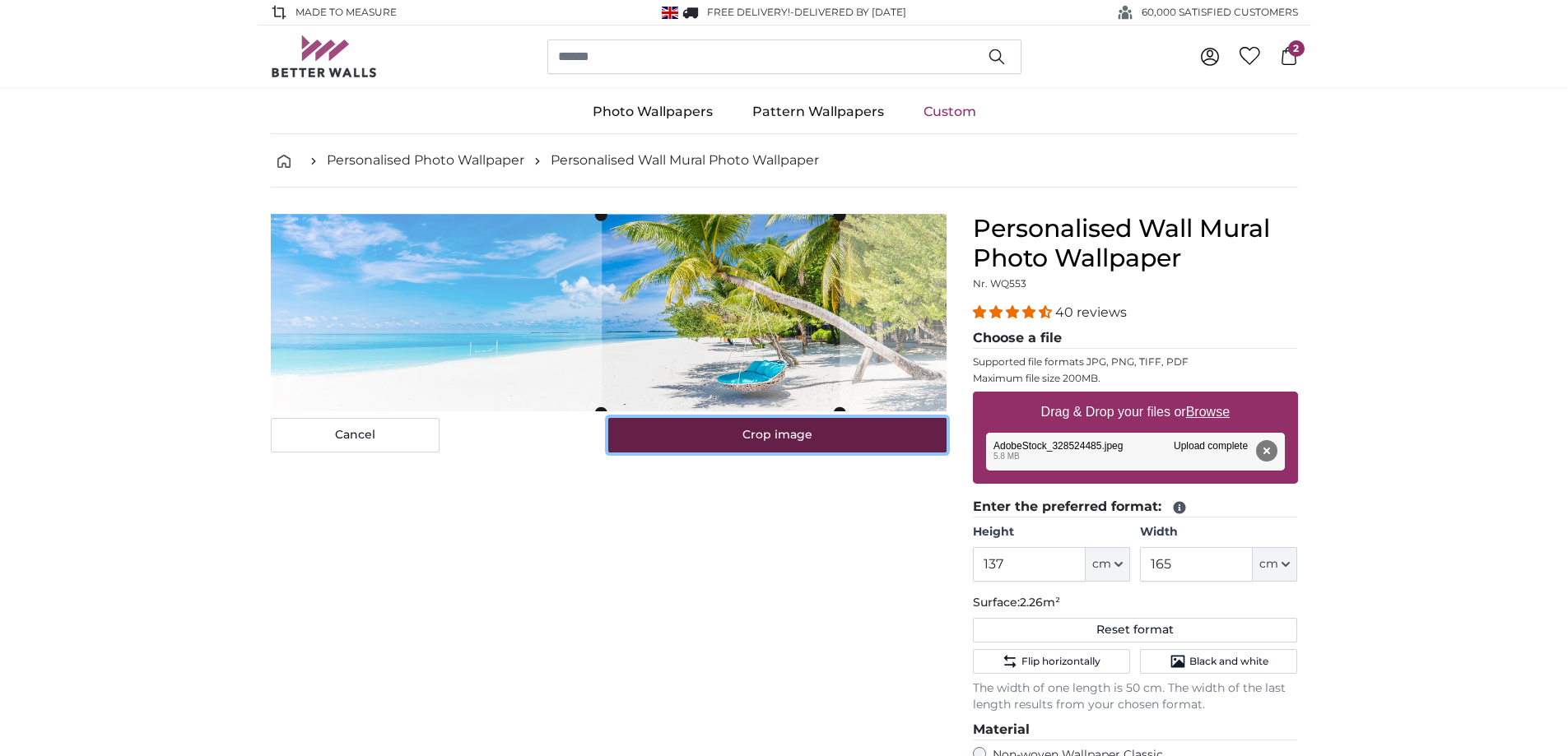
click at [796, 439] on button "Crop image" at bounding box center [777, 435] width 338 height 34
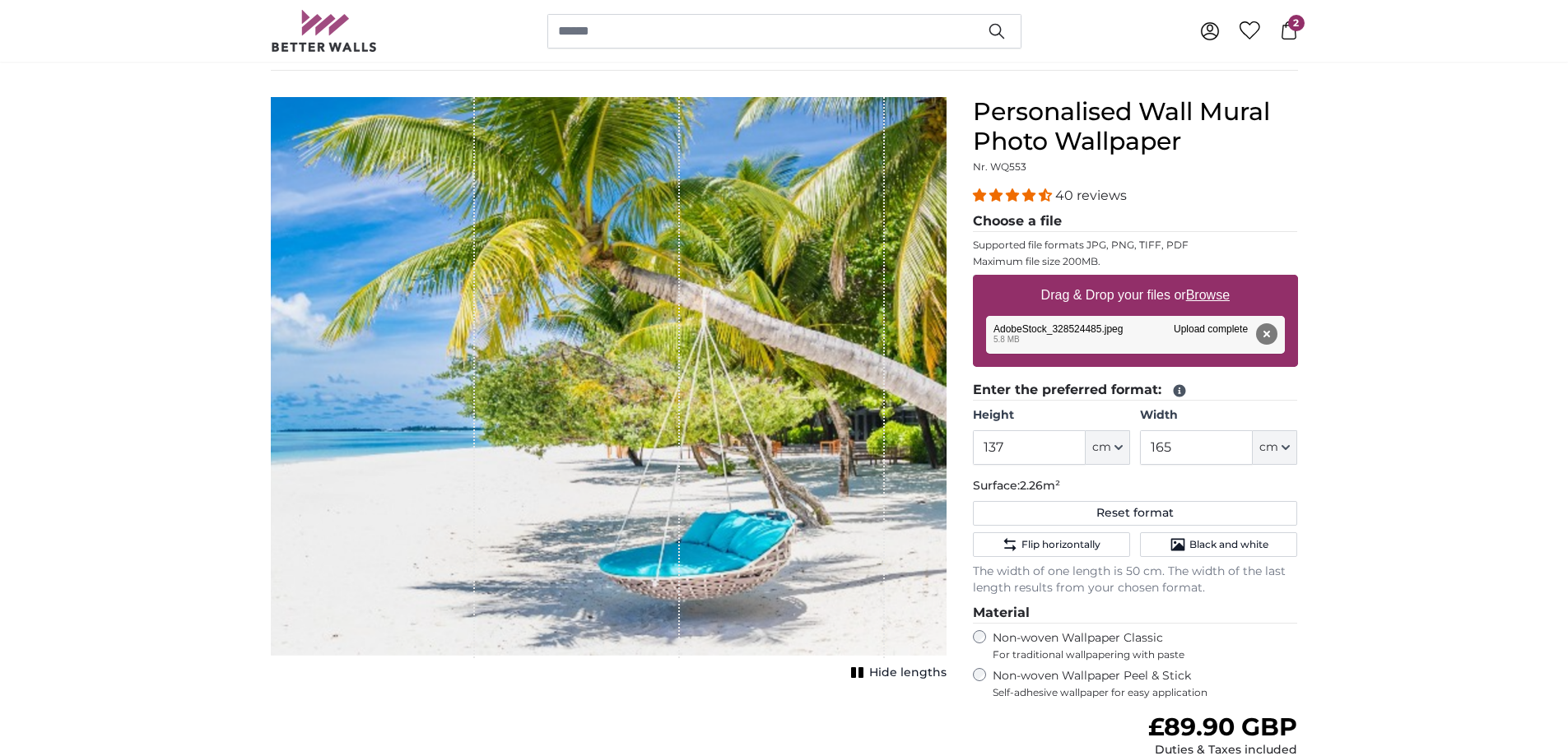
scroll to position [133, 0]
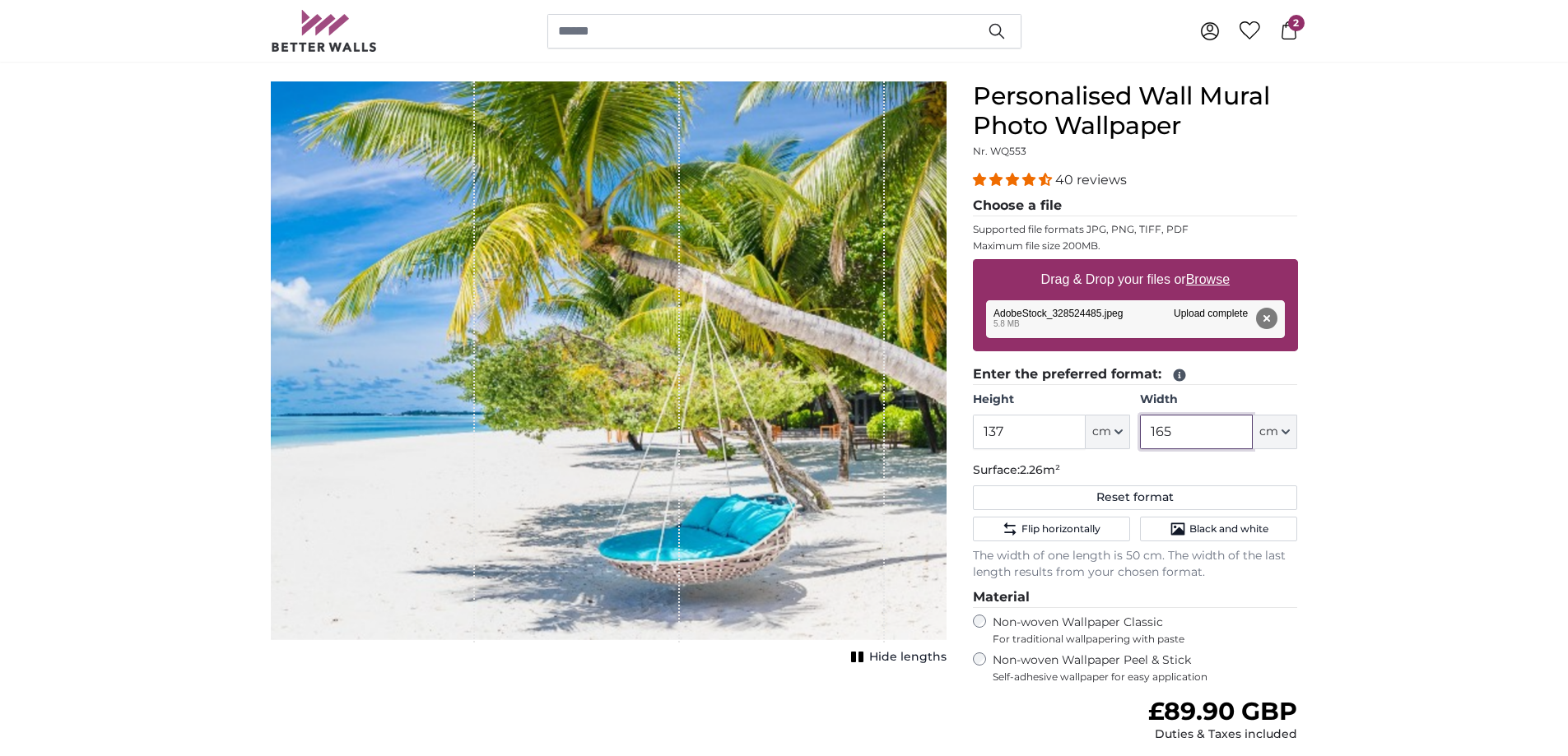
click at [1201, 431] on input "165" at bounding box center [1196, 432] width 113 height 34
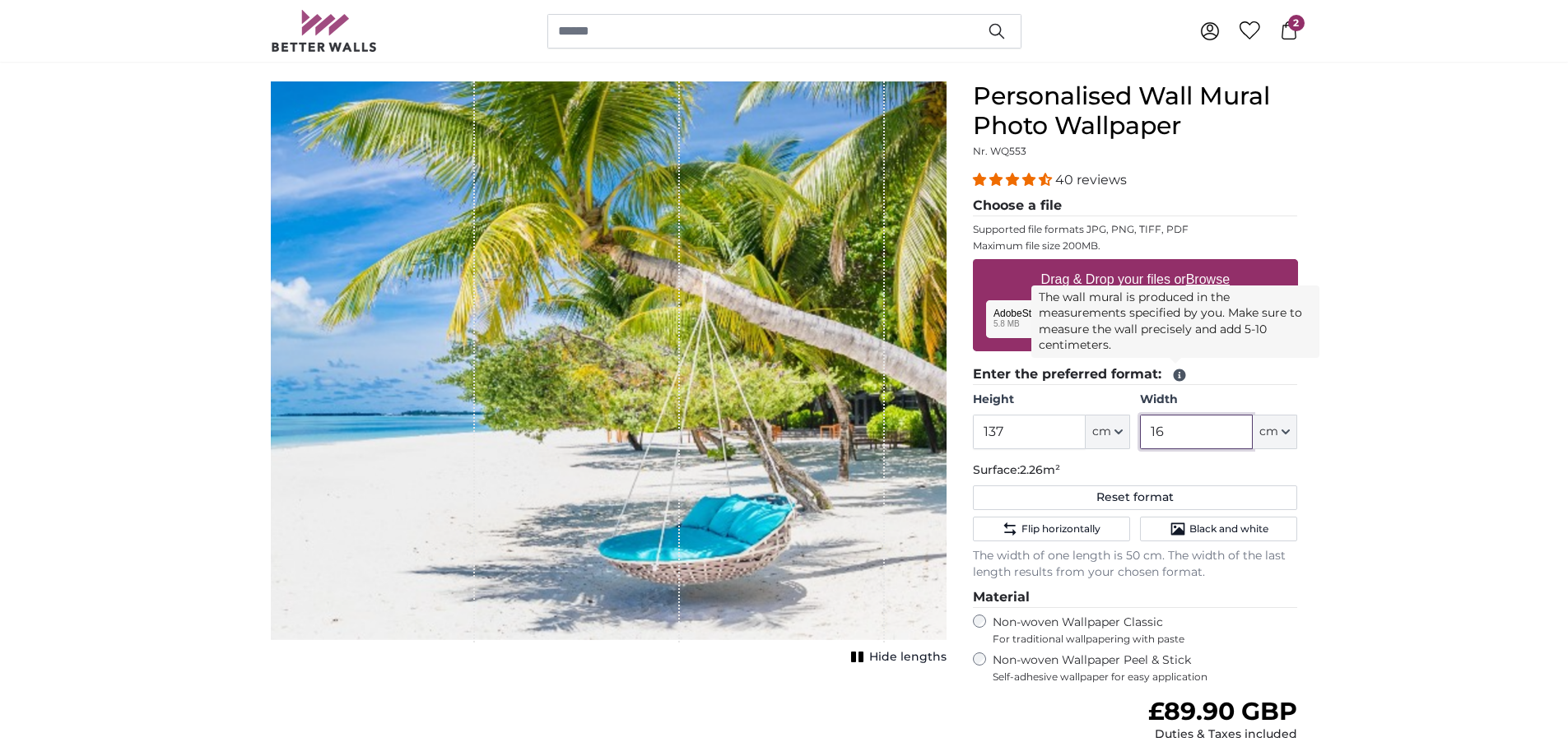
type input "1"
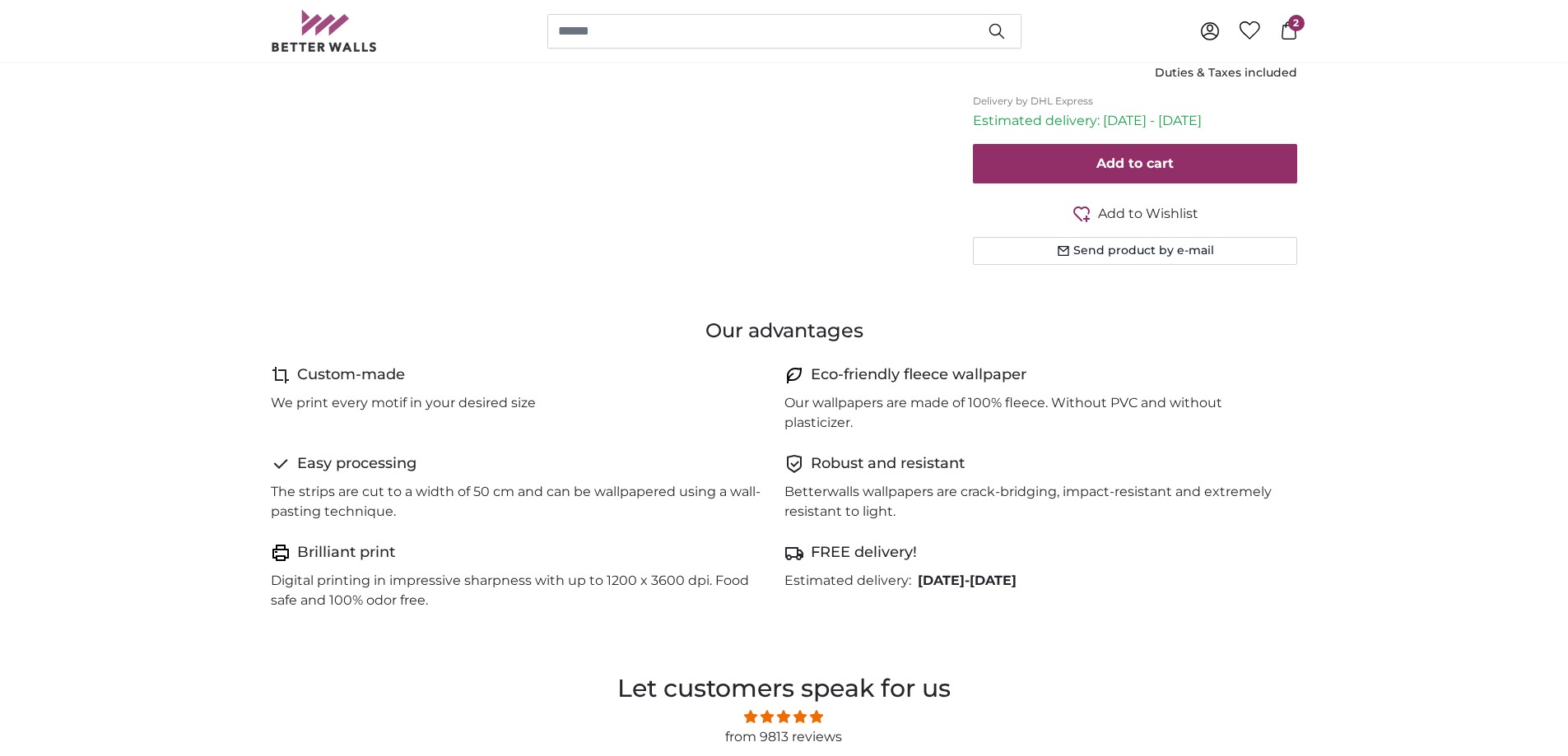
scroll to position [0, 0]
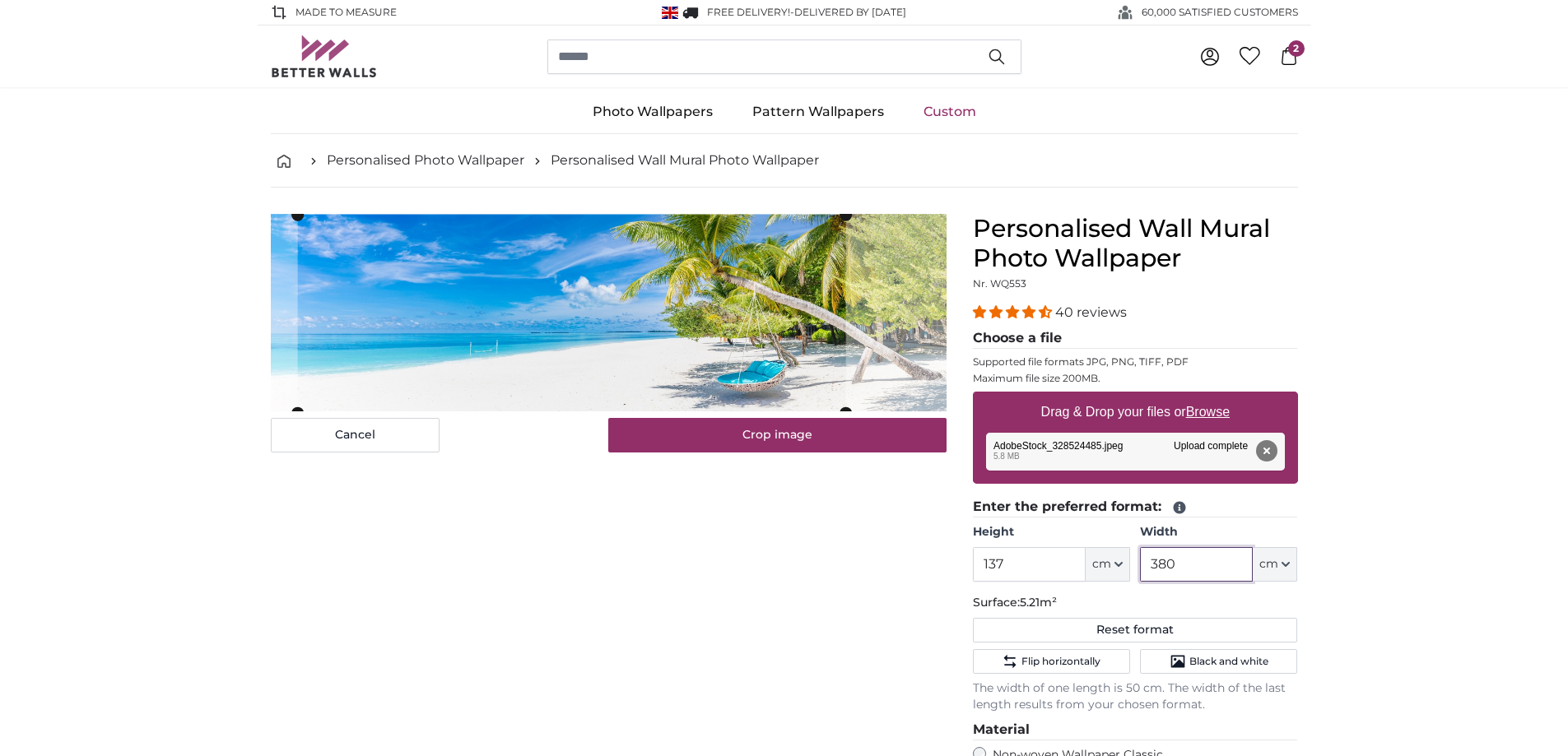
click at [752, 353] on cropper-handle at bounding box center [571, 313] width 548 height 198
click at [1048, 655] on span "Flip horizontally" at bounding box center [1061, 661] width 79 height 13
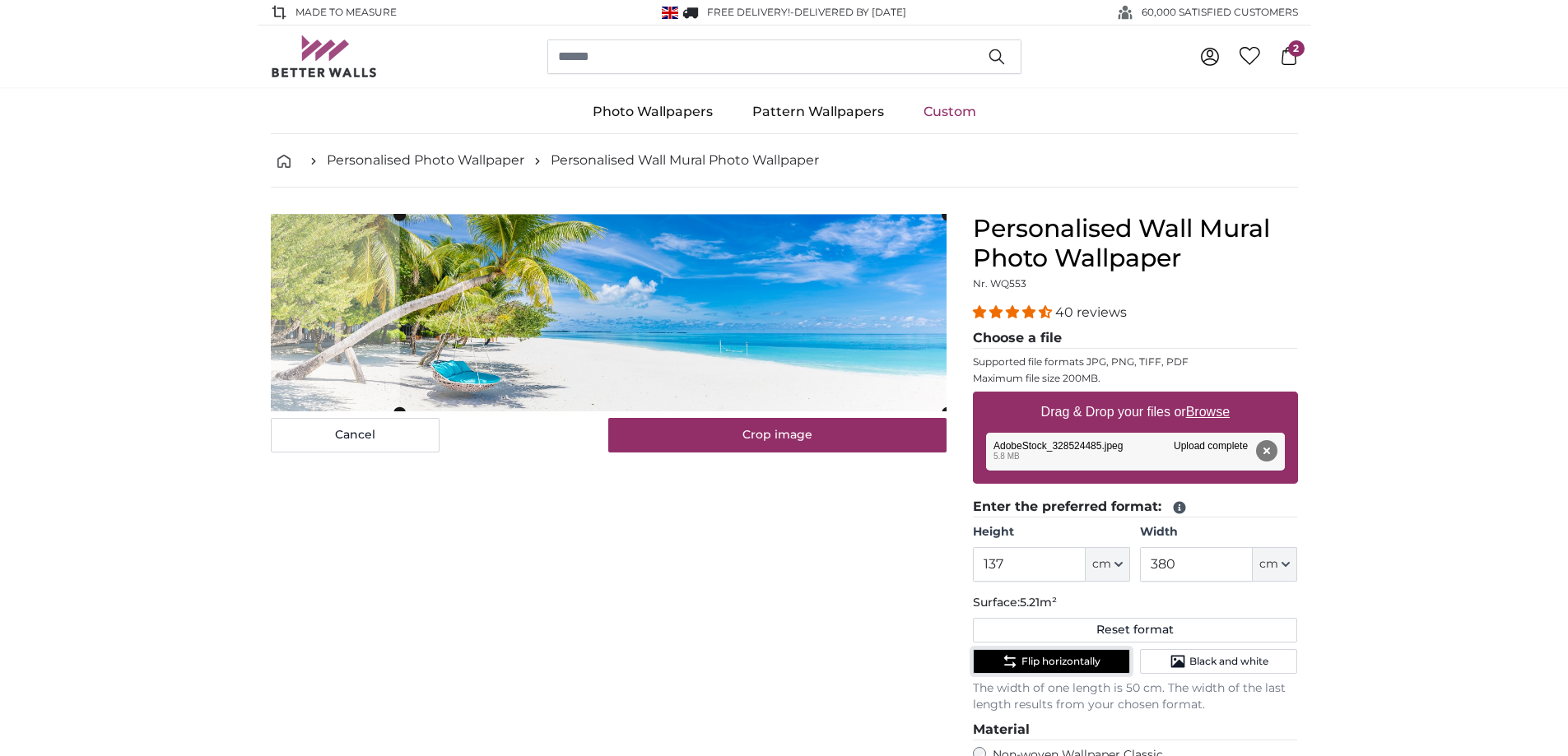
click at [648, 357] on cropper-handle at bounding box center [673, 313] width 548 height 198
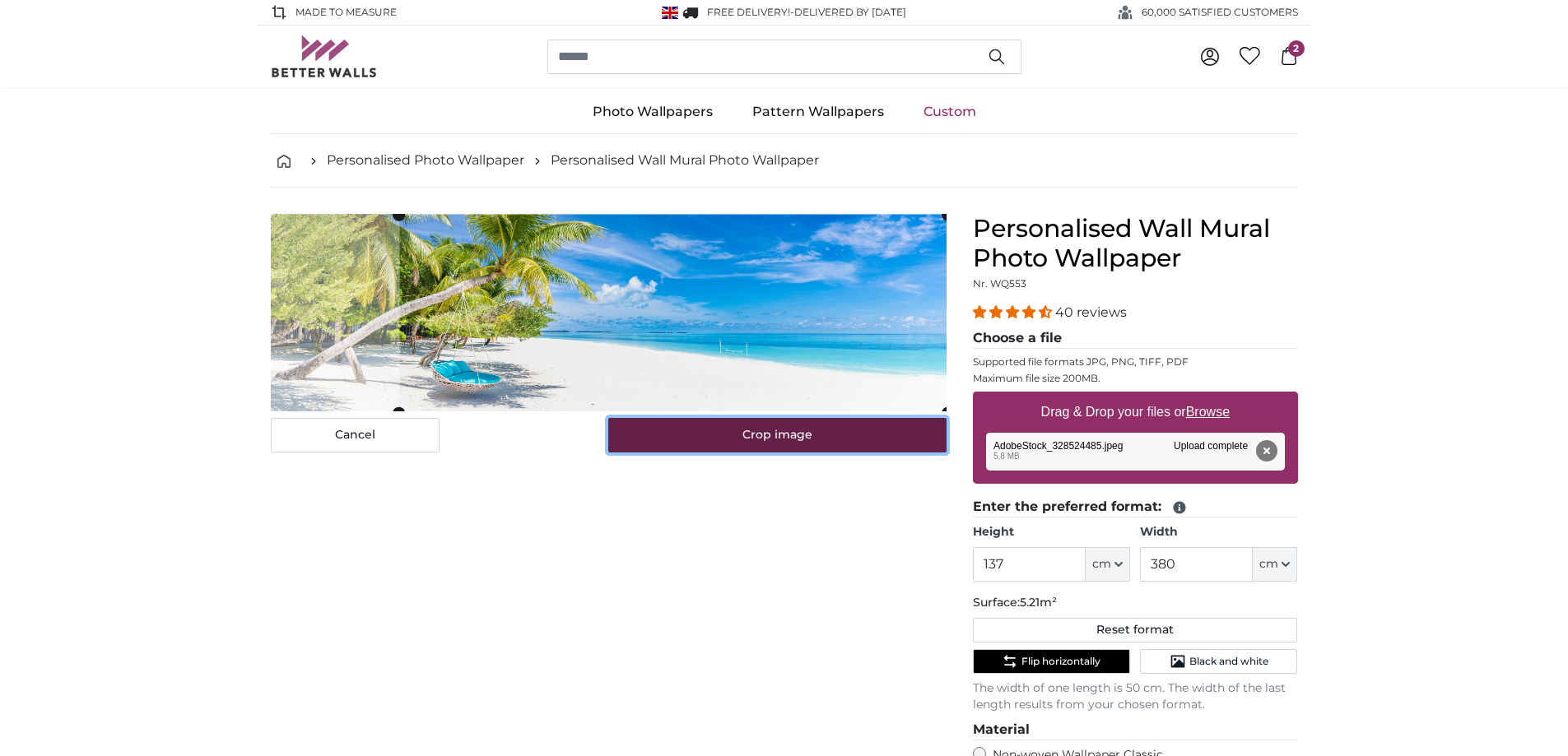
click at [769, 446] on button "Crop image" at bounding box center [777, 435] width 338 height 34
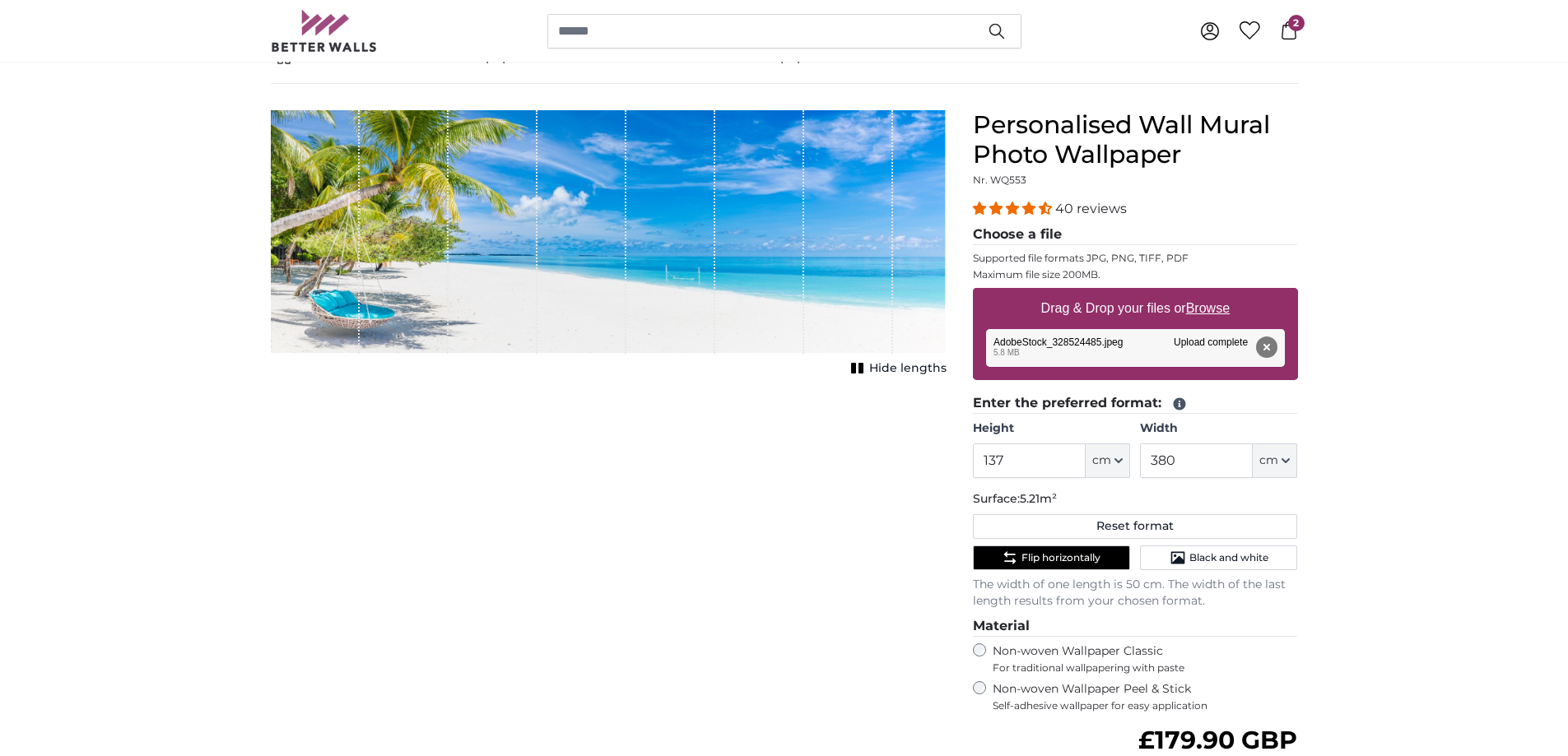
scroll to position [384, 0]
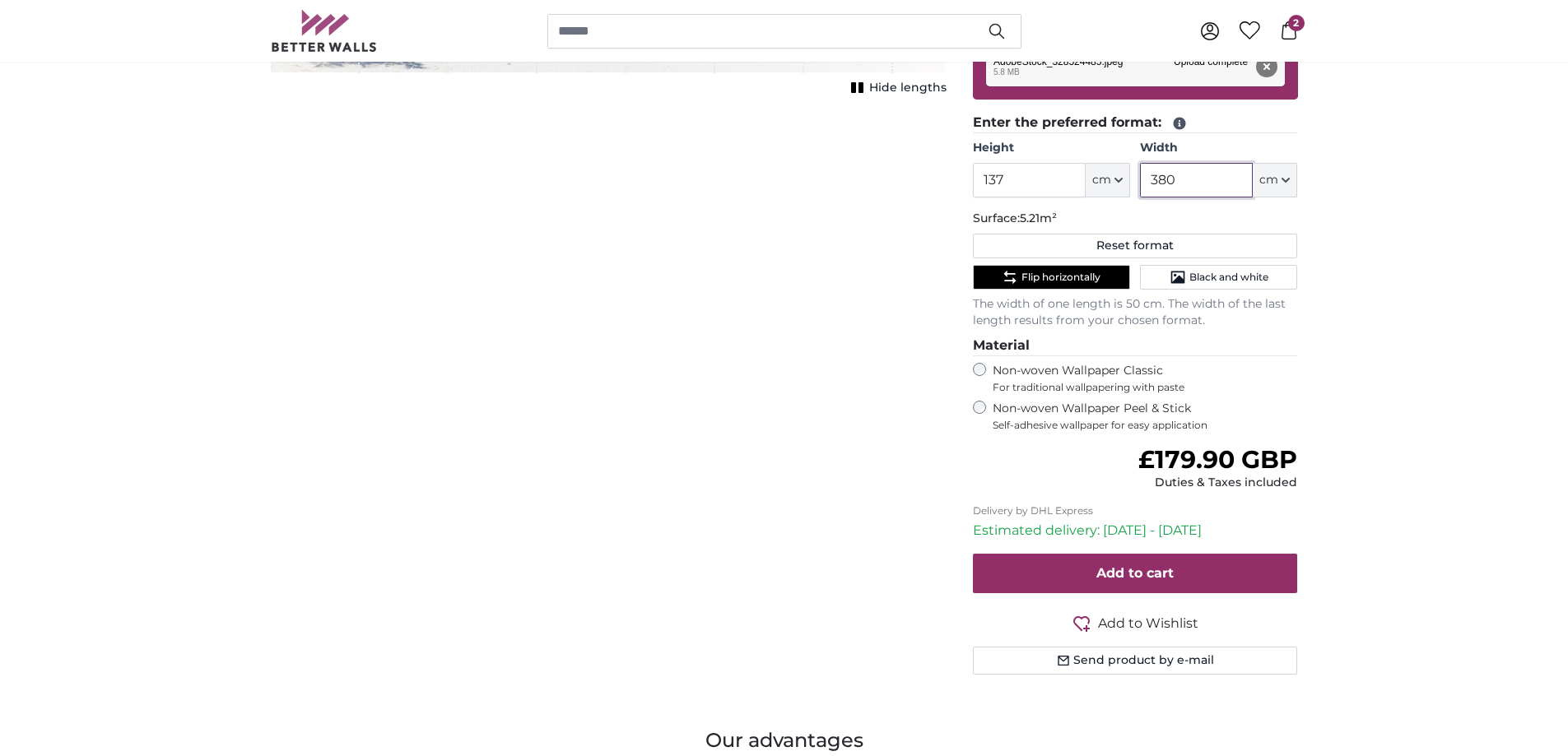
click at [1180, 184] on input "380" at bounding box center [1196, 180] width 113 height 34
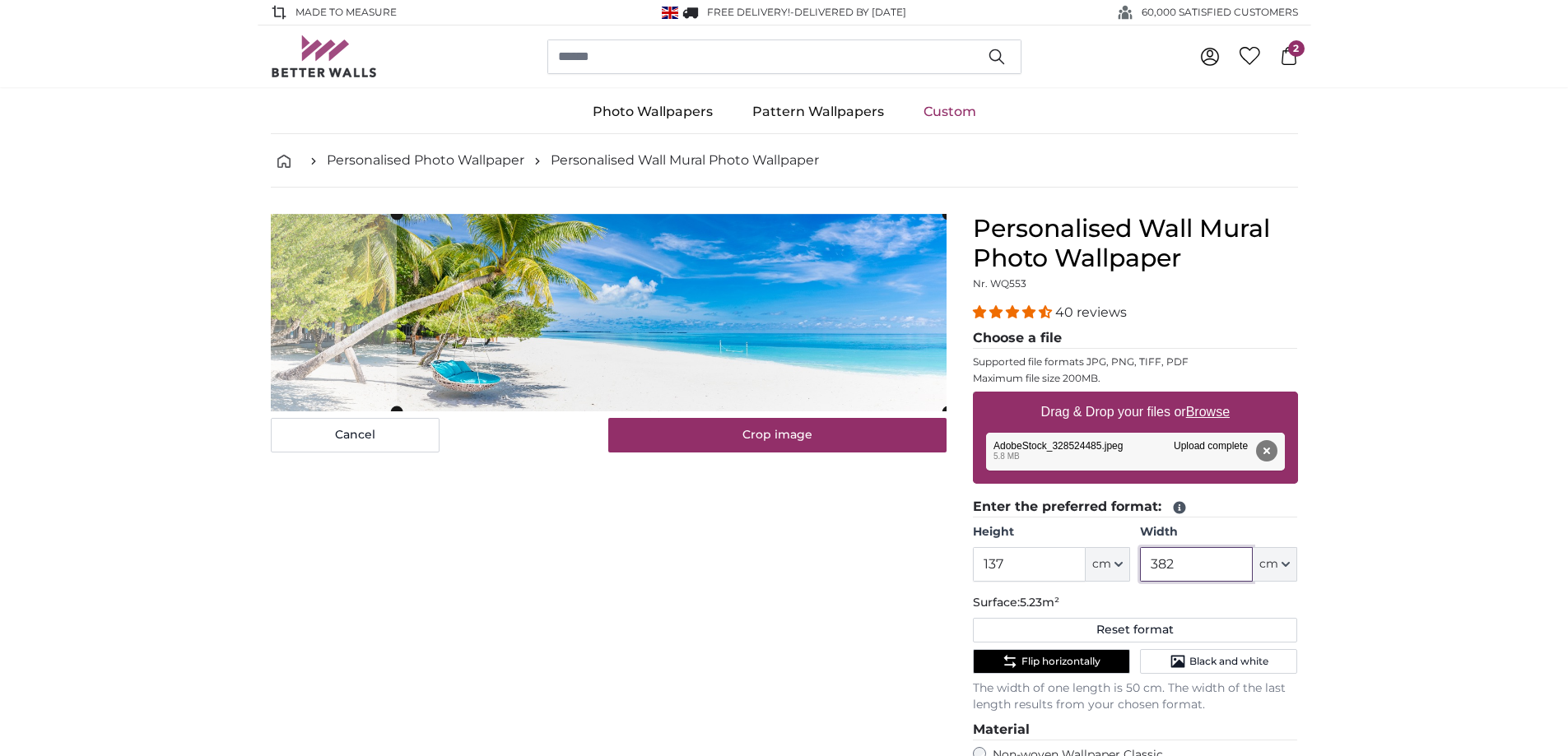
click at [696, 358] on cropper-handle at bounding box center [672, 312] width 551 height 198
type input "382"
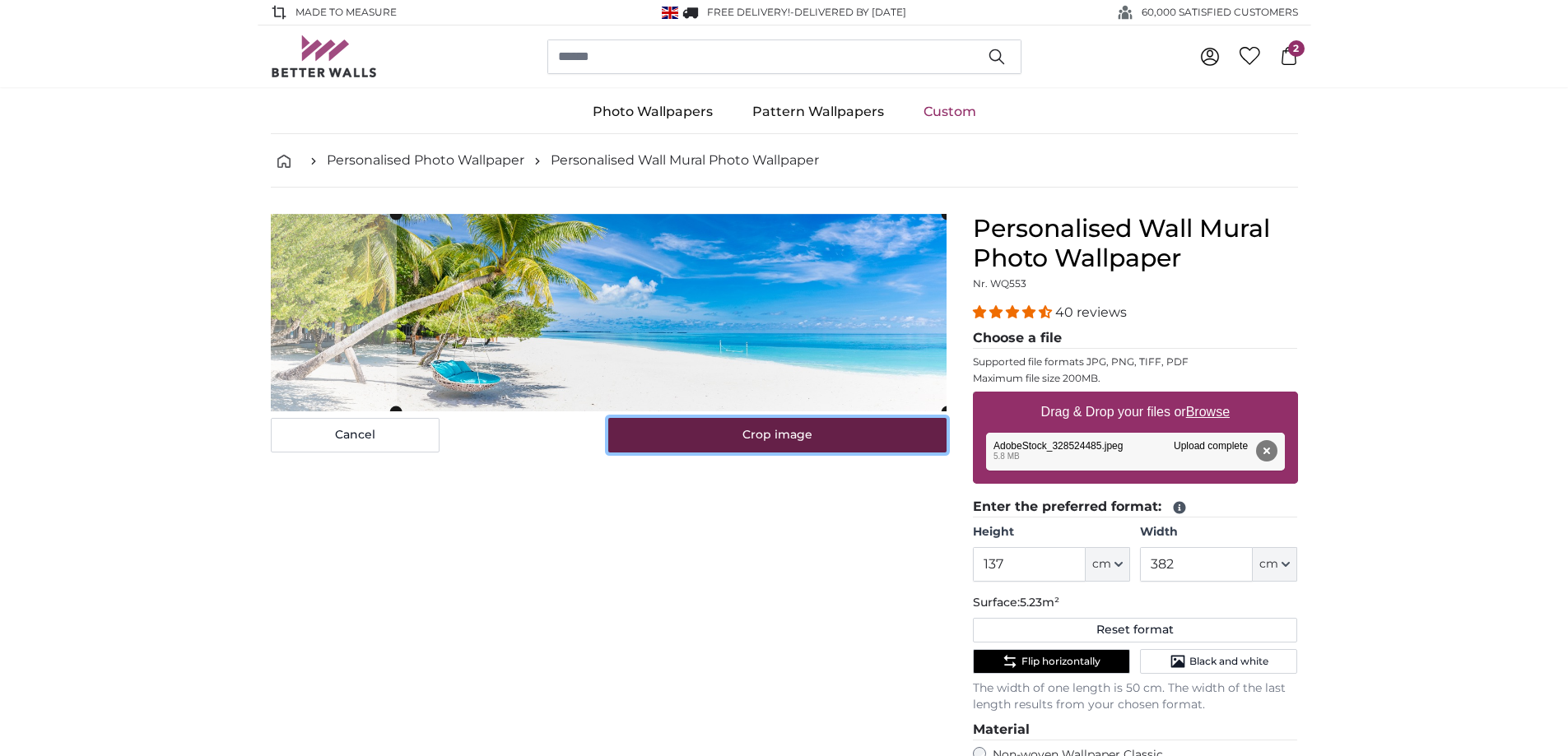
click at [782, 434] on button "Crop image" at bounding box center [777, 435] width 338 height 34
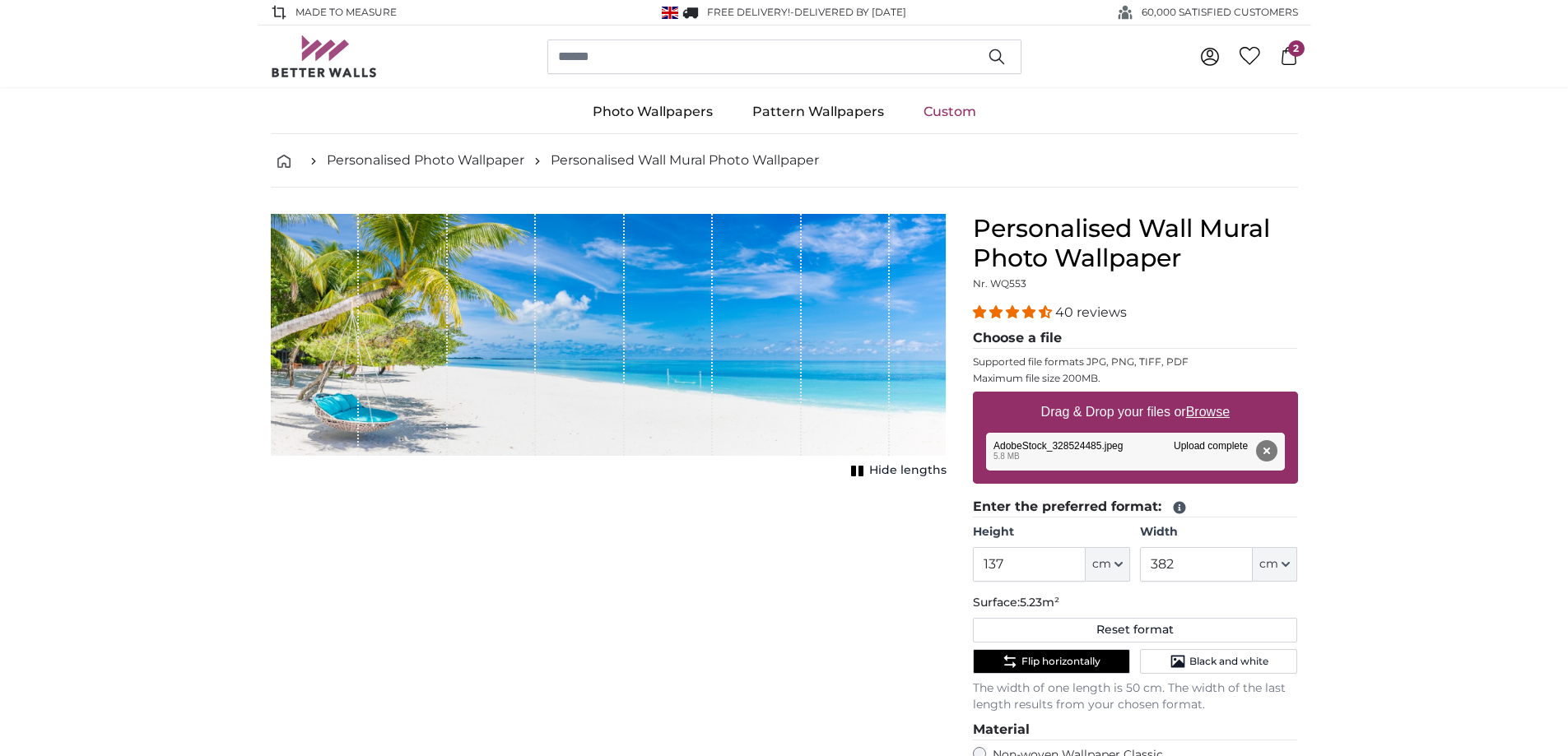
scroll to position [384, 0]
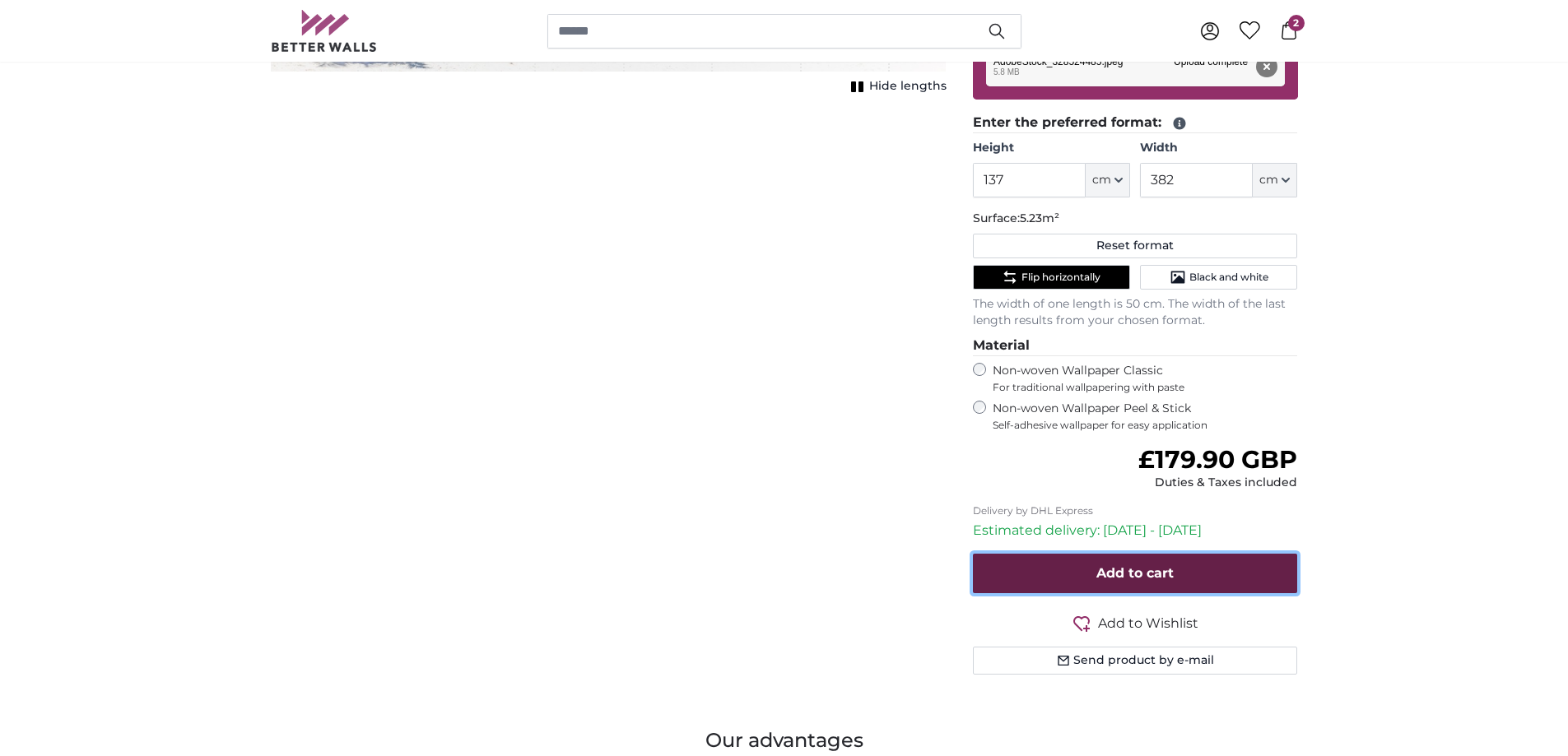
click at [1142, 576] on span "Add to cart" at bounding box center [1134, 573] width 77 height 15
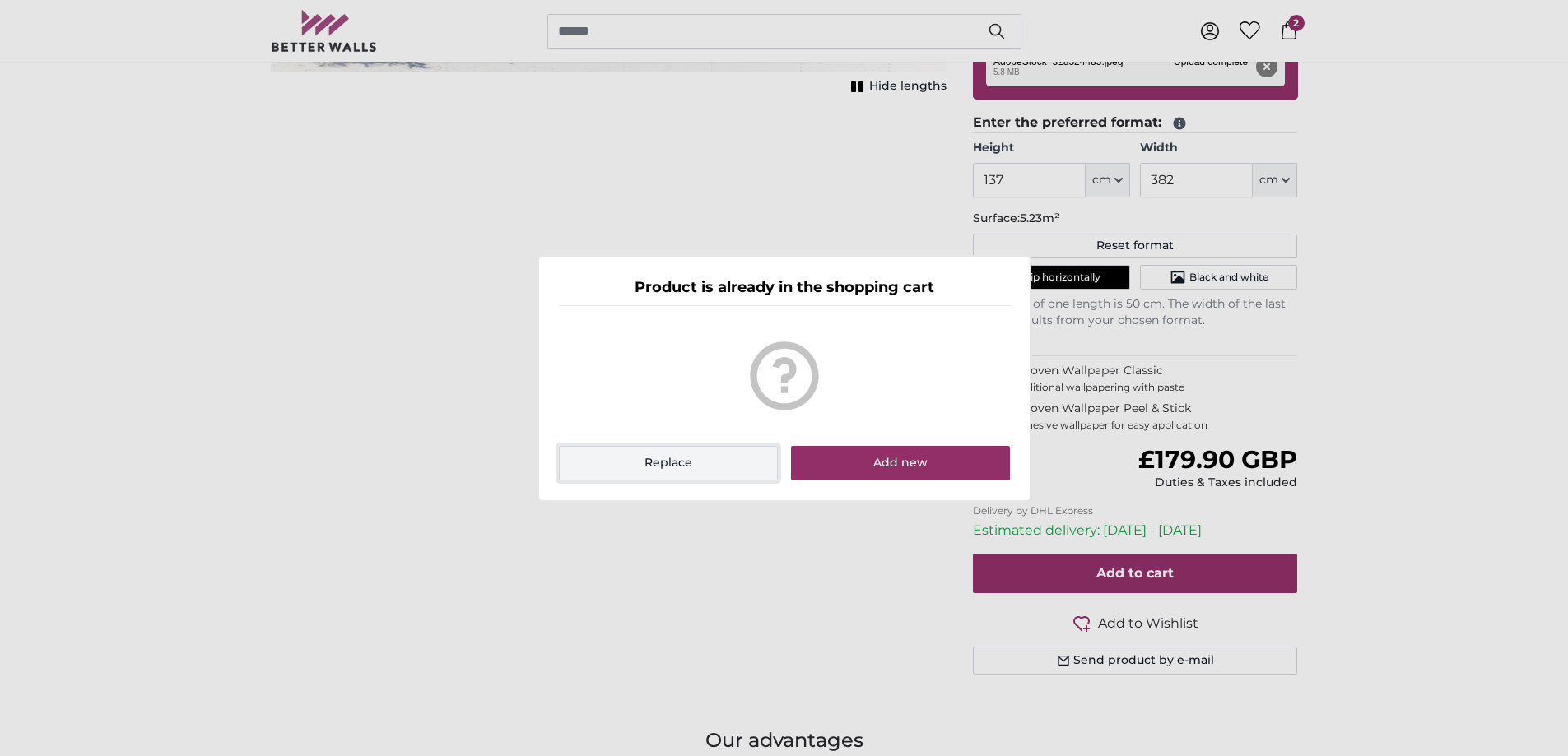
click at [685, 469] on button "Replace" at bounding box center [668, 463] width 220 height 34
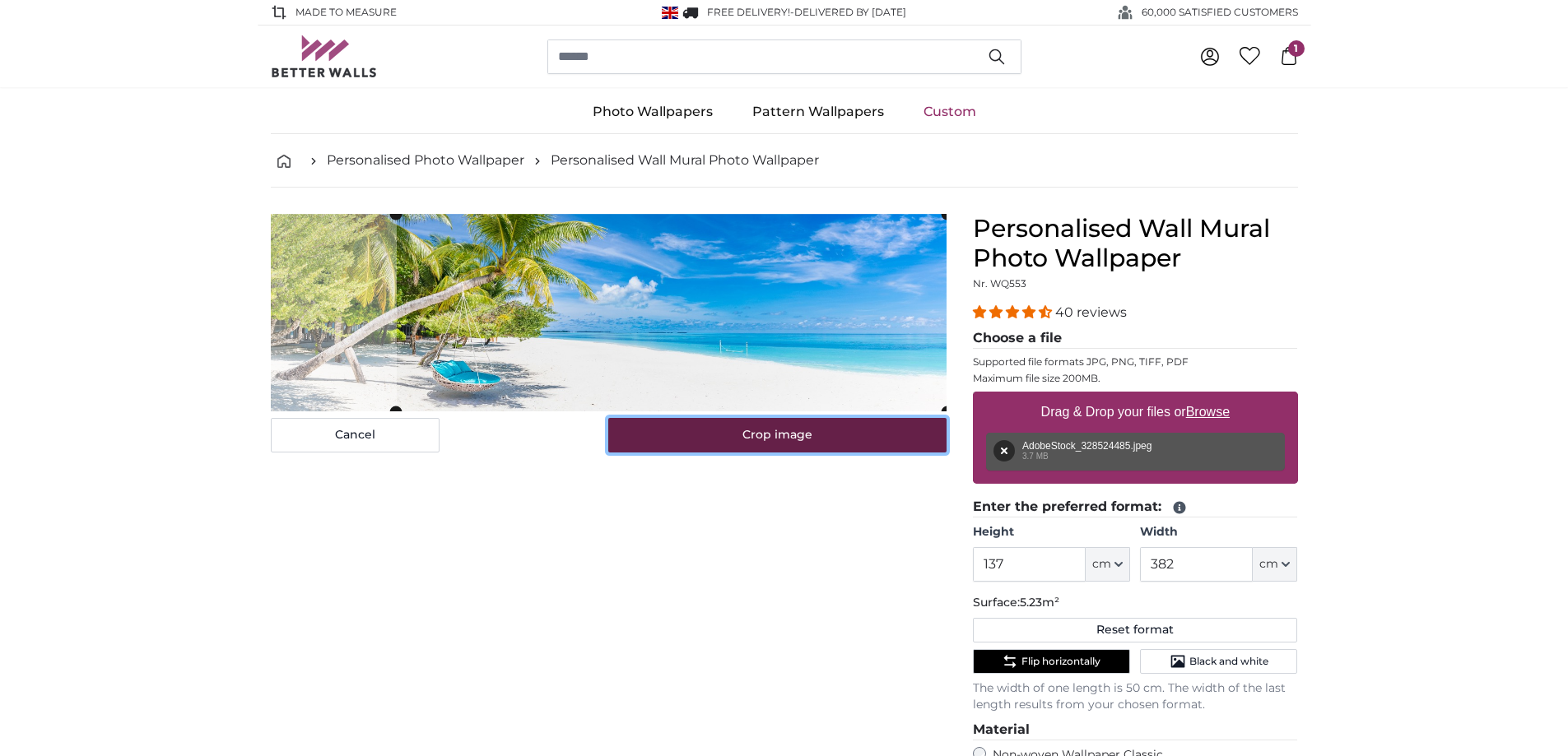
click at [802, 431] on button "Crop image" at bounding box center [777, 435] width 338 height 34
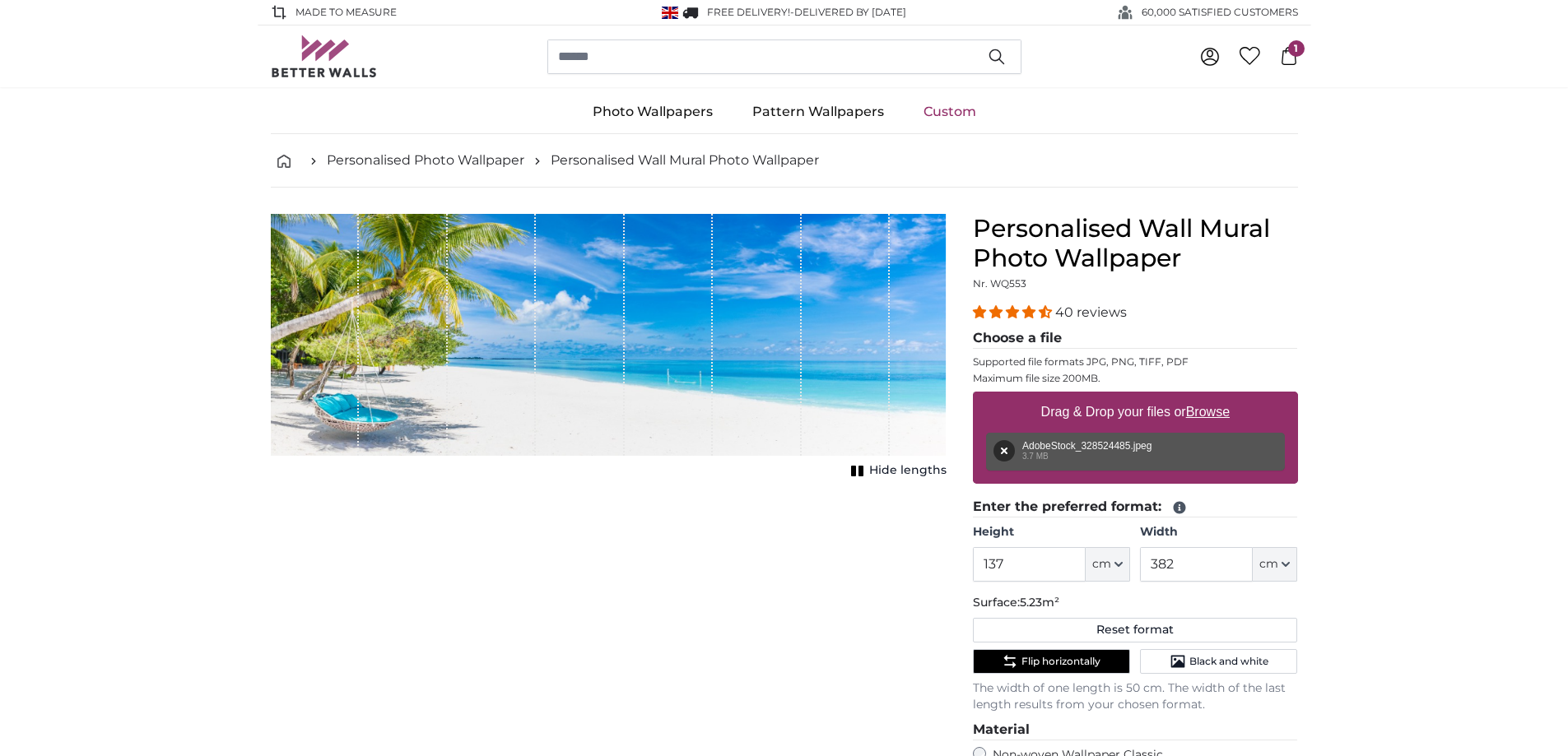
click at [1286, 52] on icon at bounding box center [1288, 56] width 15 height 18
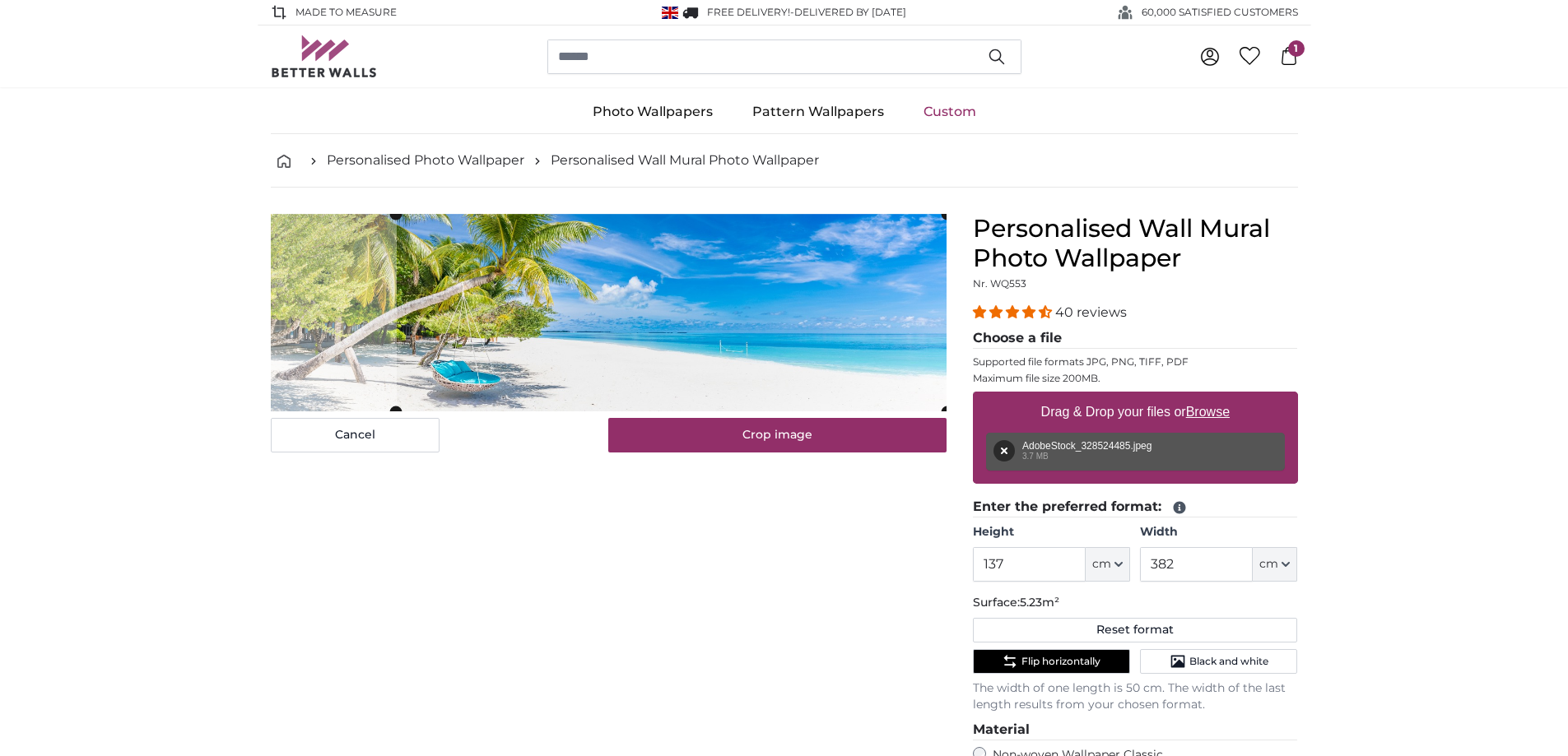
click at [641, 316] on cropper-handle at bounding box center [672, 312] width 551 height 198
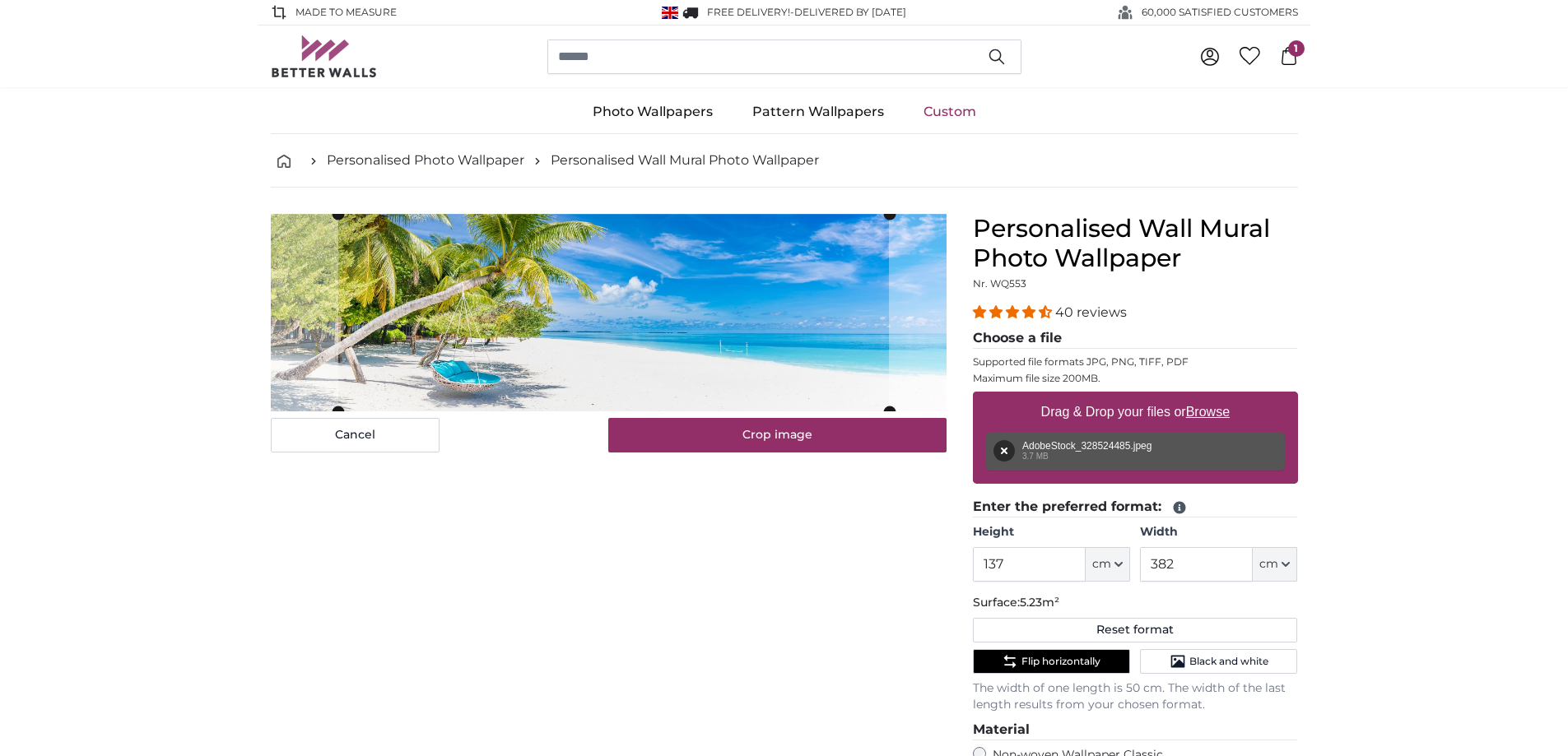
click at [585, 336] on cropper-handle at bounding box center [613, 312] width 551 height 198
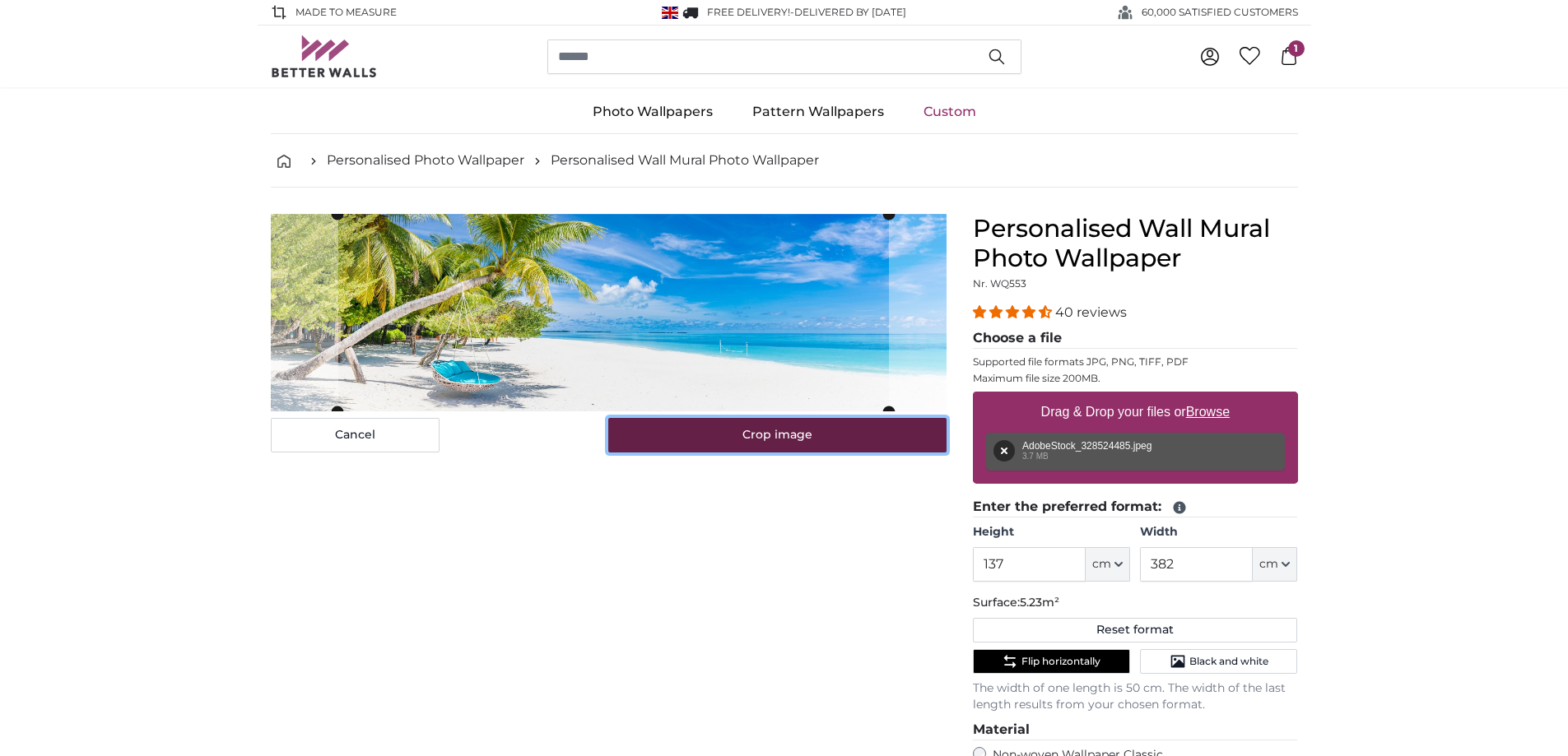
click at [748, 444] on button "Crop image" at bounding box center [777, 435] width 338 height 34
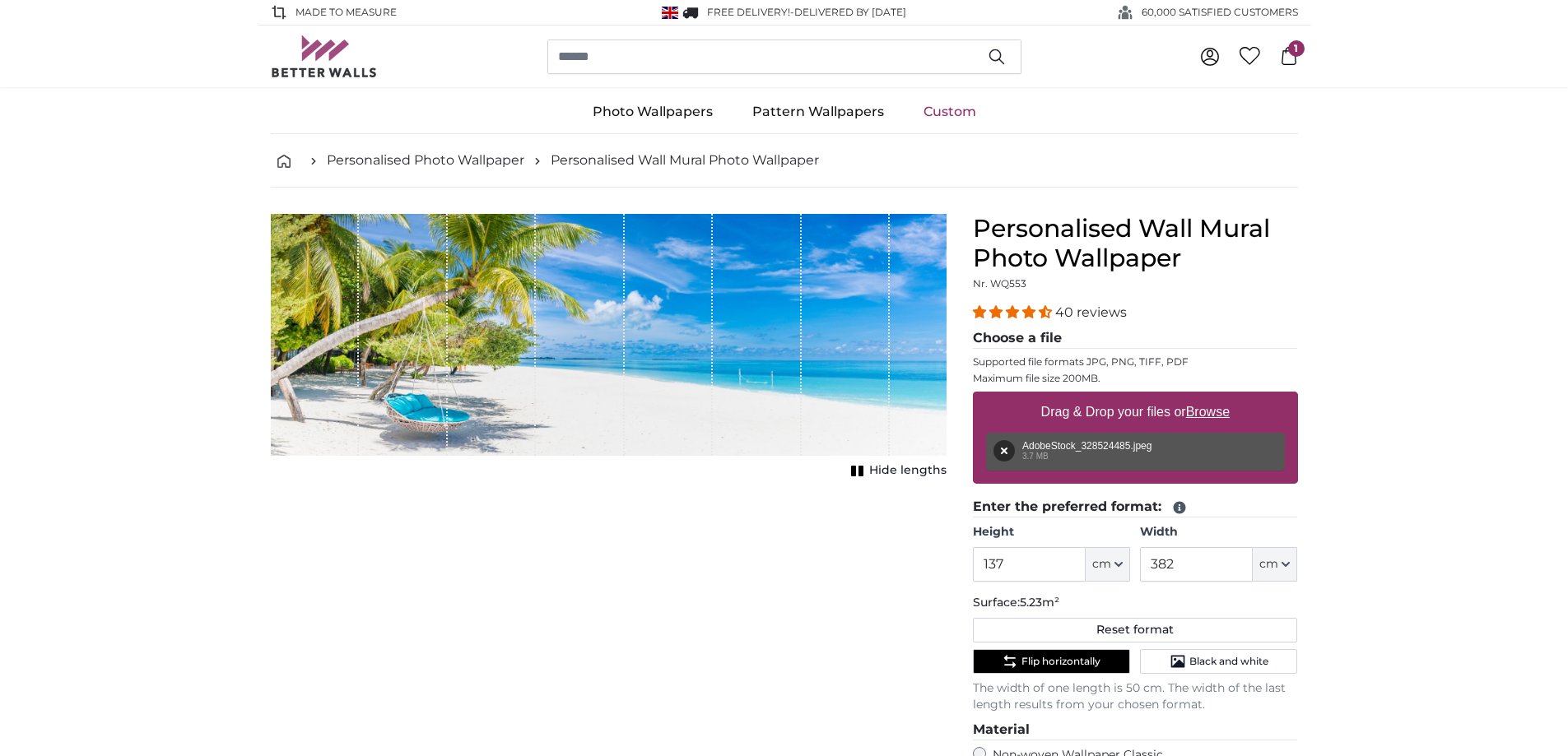
click at [1293, 55] on span "1" at bounding box center [1296, 48] width 16 height 16
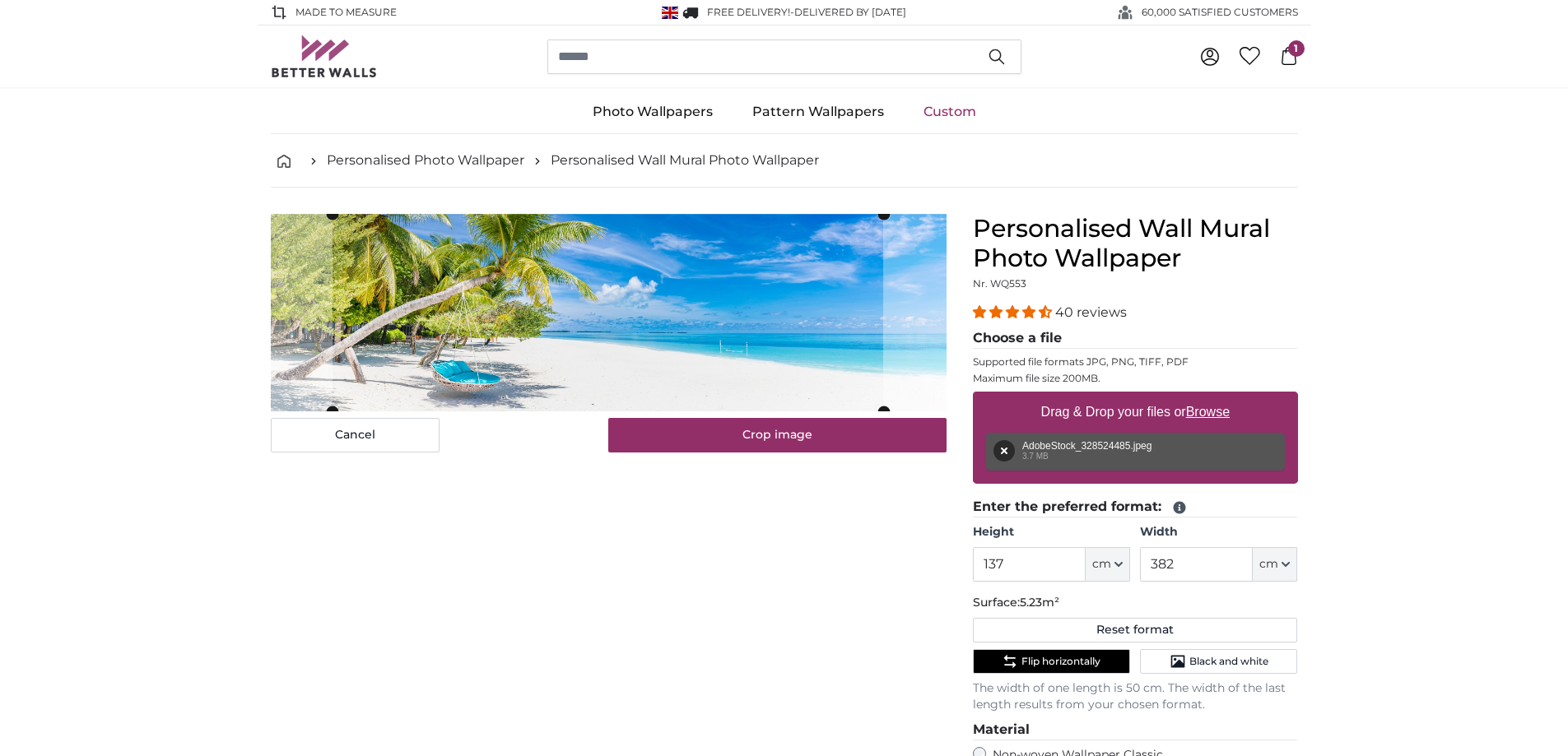
click at [460, 327] on cropper-handle at bounding box center [608, 312] width 551 height 198
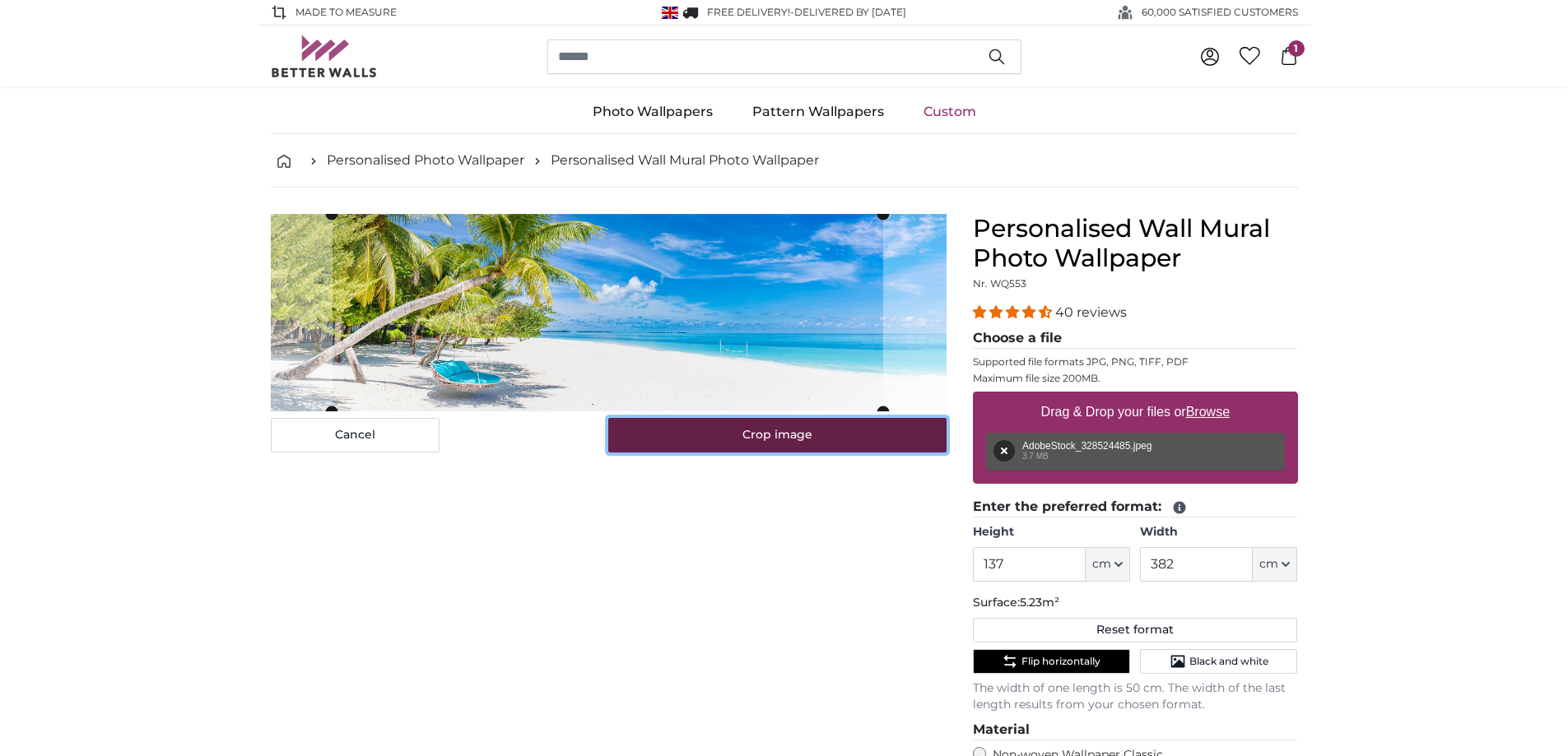
click at [775, 440] on button "Crop image" at bounding box center [777, 435] width 338 height 34
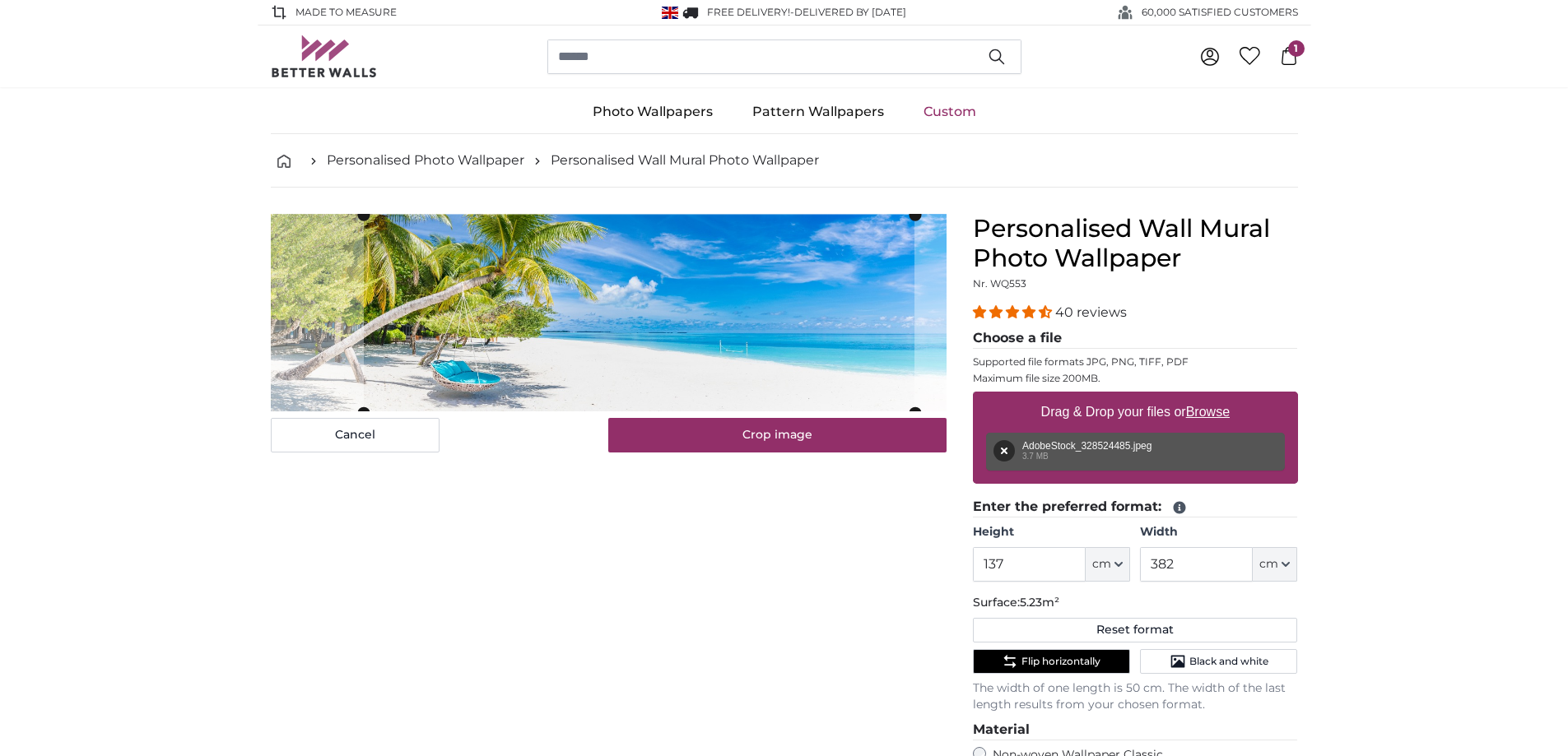
click at [497, 333] on cropper-handle at bounding box center [639, 313] width 551 height 198
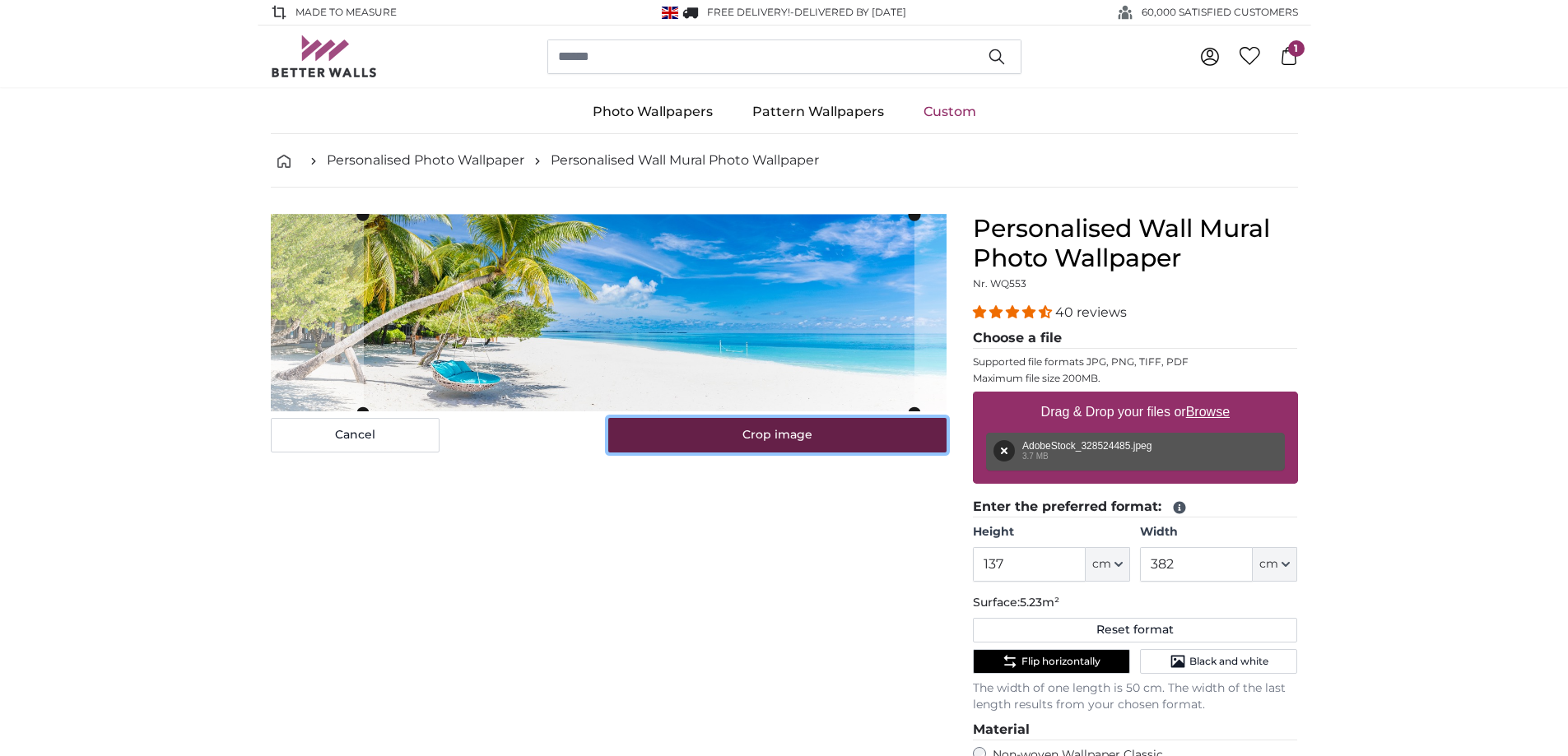
click at [739, 428] on button "Crop image" at bounding box center [777, 435] width 338 height 34
